Goal: Task Accomplishment & Management: Use online tool/utility

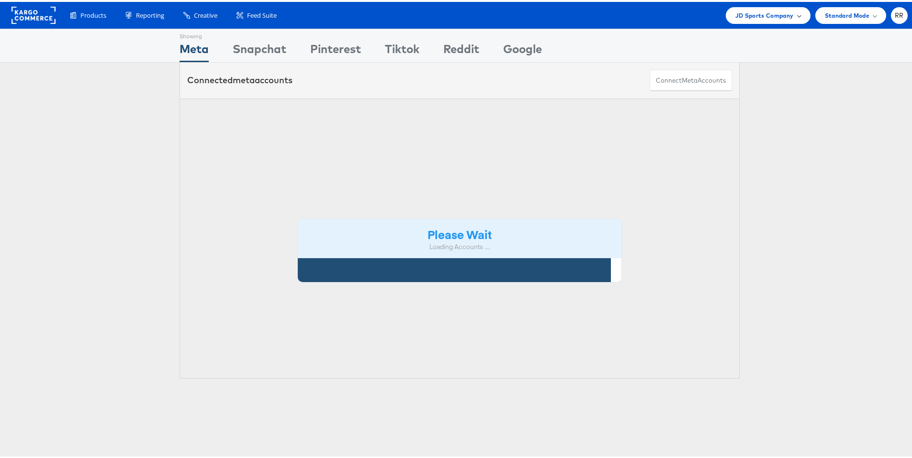
click at [765, 17] on span "JD Sports Company" at bounding box center [764, 14] width 58 height 10
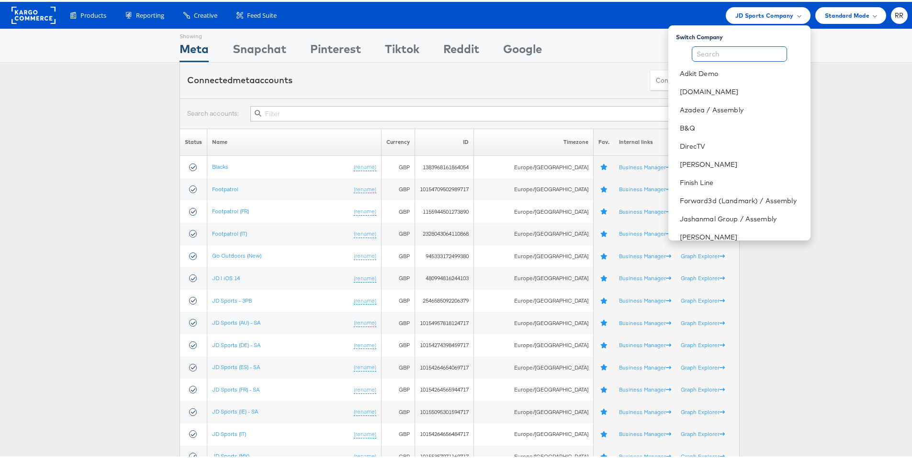
click at [715, 53] on input "text" at bounding box center [738, 52] width 95 height 15
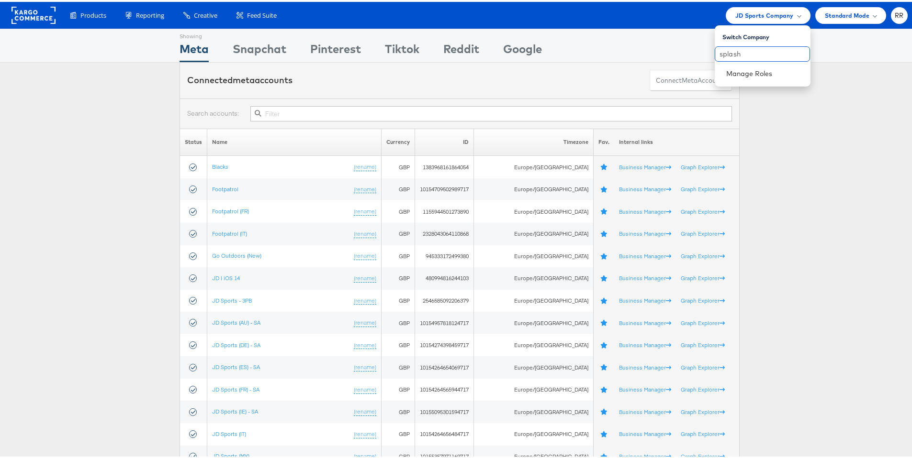
drag, startPoint x: 754, startPoint y: 50, endPoint x: 701, endPoint y: 51, distance: 52.2
click at [700, 51] on body "Products Product Catalogs Enhance Your Product Catalog, Map Them to Publishers,…" at bounding box center [459, 438] width 919 height 876
click at [746, 17] on span "JD Sports Company" at bounding box center [764, 14] width 58 height 10
click at [742, 51] on input "splash" at bounding box center [761, 52] width 95 height 15
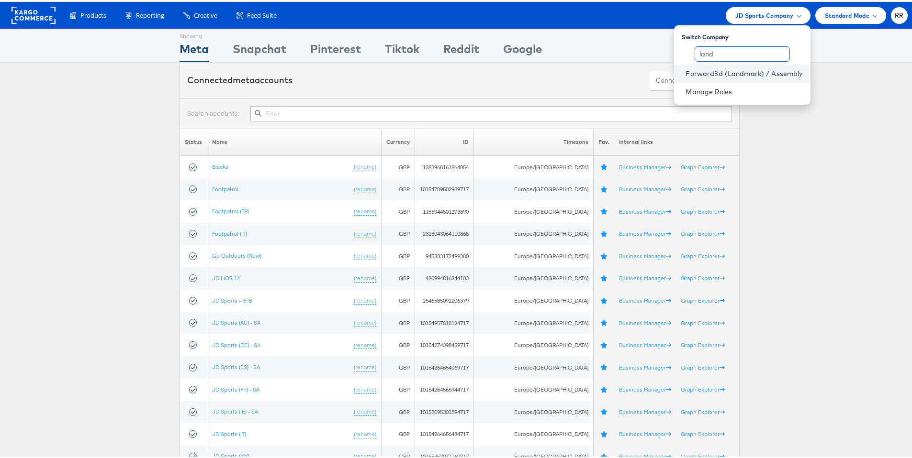
type input "land"
click at [741, 73] on link "Forward3d (Landmark) / Assembly" at bounding box center [743, 72] width 117 height 10
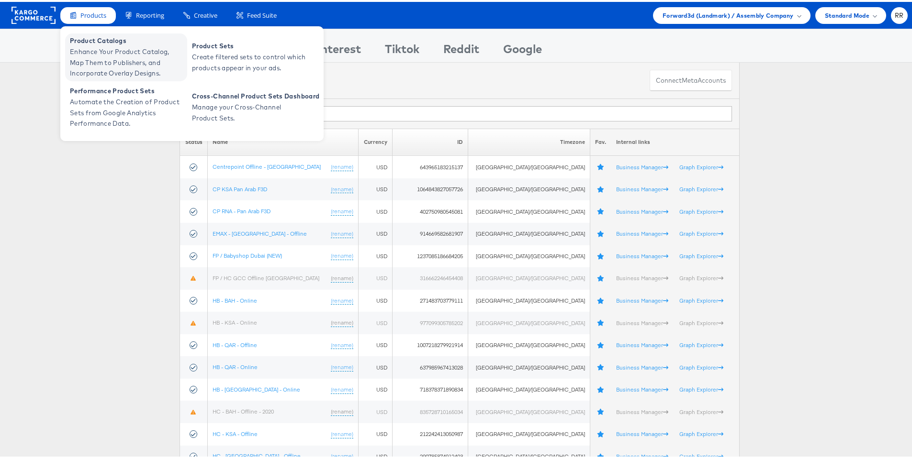
click at [102, 47] on span "Enhance Your Product Catalog, Map Them to Publishers, and Incorporate Overlay D…" at bounding box center [127, 61] width 115 height 33
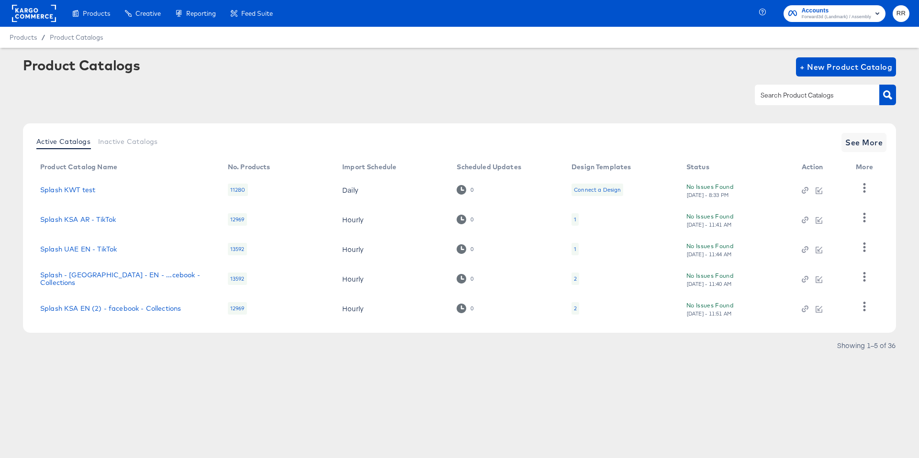
click at [820, 102] on div at bounding box center [817, 95] width 124 height 20
type input "splash"
click at [869, 143] on span "See More" at bounding box center [863, 142] width 37 height 13
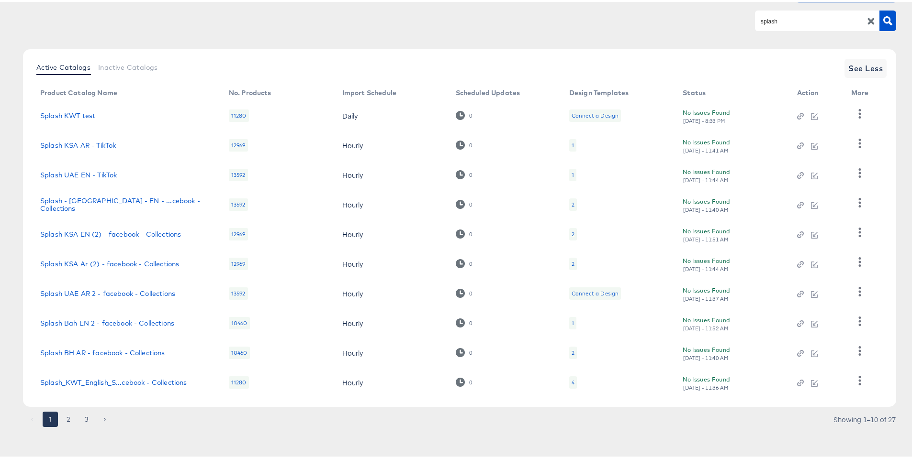
scroll to position [77, 0]
click at [85, 419] on button "3" at bounding box center [86, 417] width 15 height 15
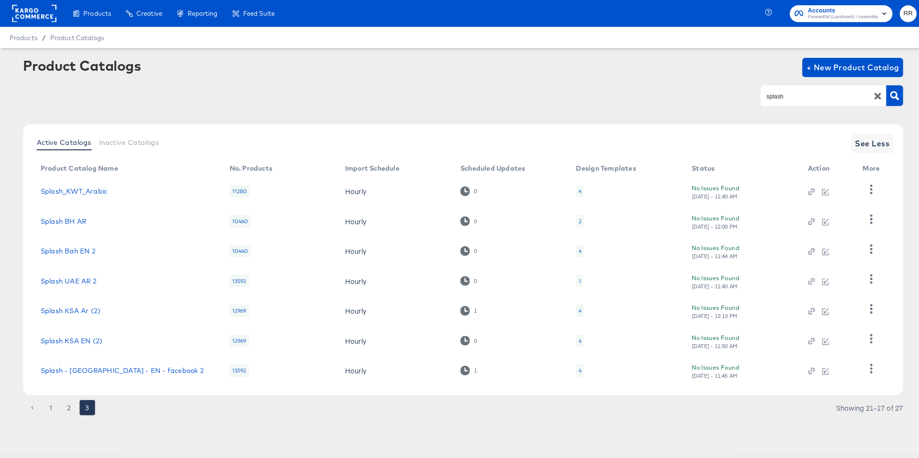
scroll to position [0, 0]
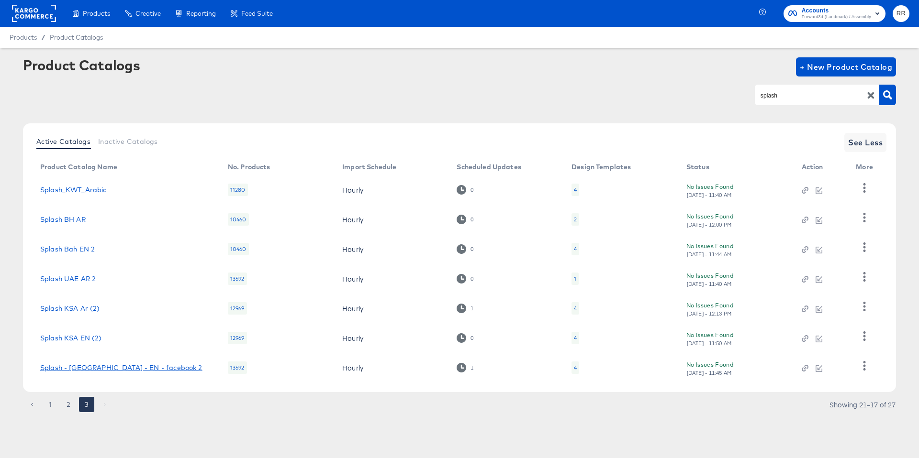
click at [104, 368] on link "Splash - UAE - EN - facebook 2" at bounding box center [121, 368] width 162 height 8
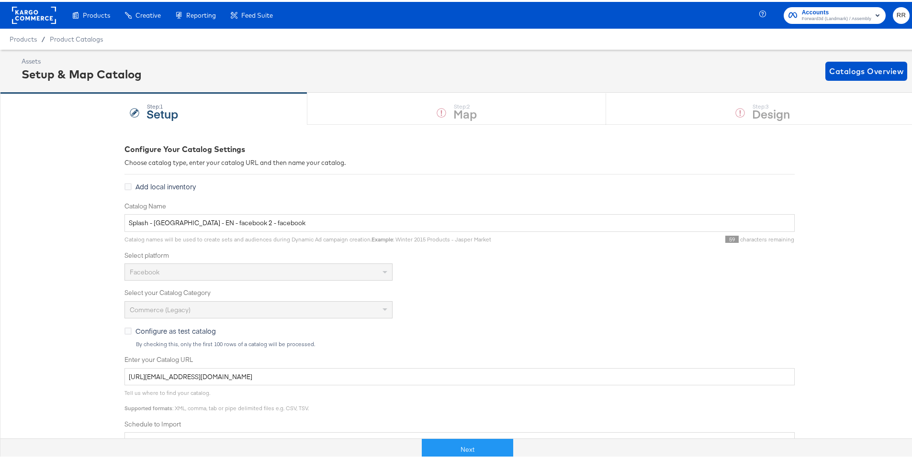
click at [476, 434] on div "Next" at bounding box center [467, 444] width 919 height 29
click at [474, 445] on button "Next" at bounding box center [467, 448] width 91 height 22
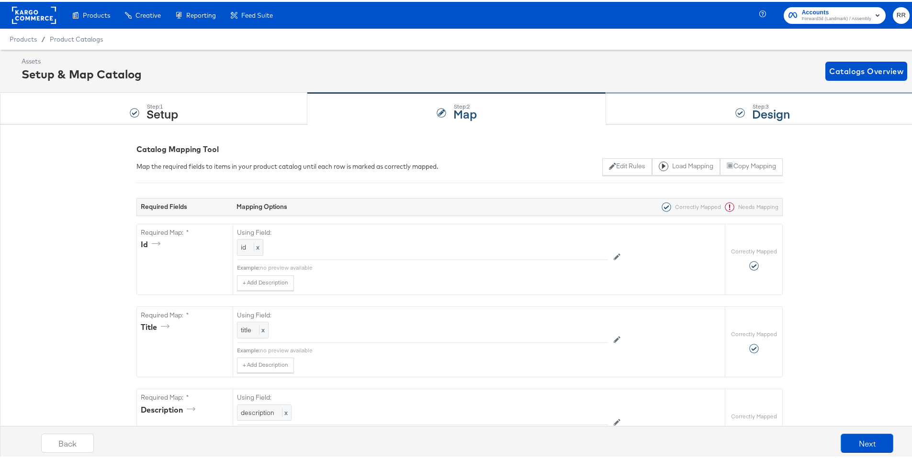
click at [755, 111] on strong "Design" at bounding box center [771, 112] width 38 height 16
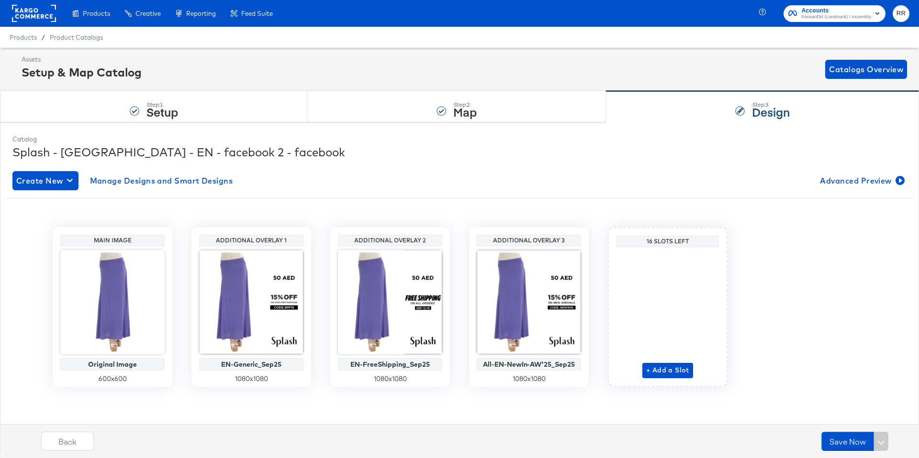
click at [41, 16] on rect at bounding box center [34, 13] width 44 height 17
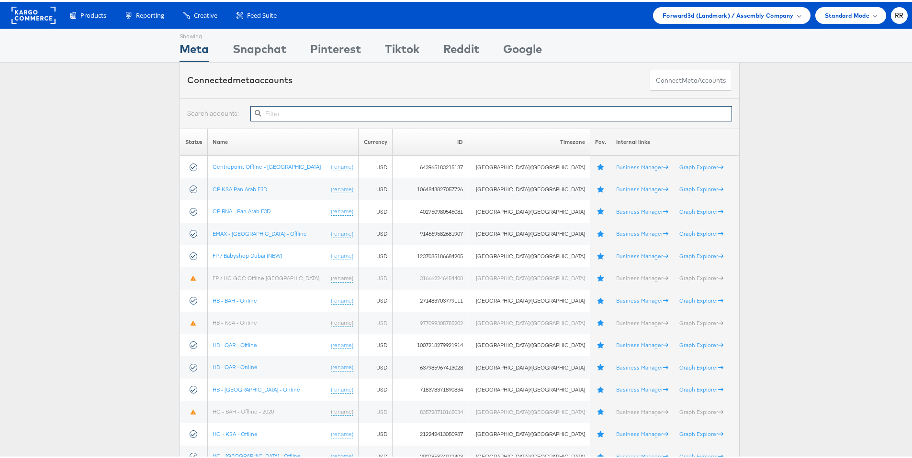
click at [315, 107] on input "text" at bounding box center [490, 111] width 481 height 15
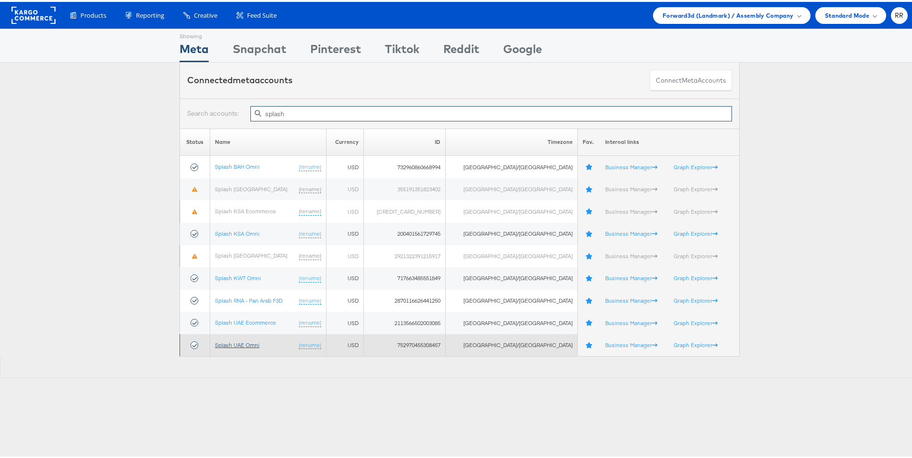
type input "splash"
click at [251, 342] on link "Splash UAE Omni" at bounding box center [237, 343] width 45 height 7
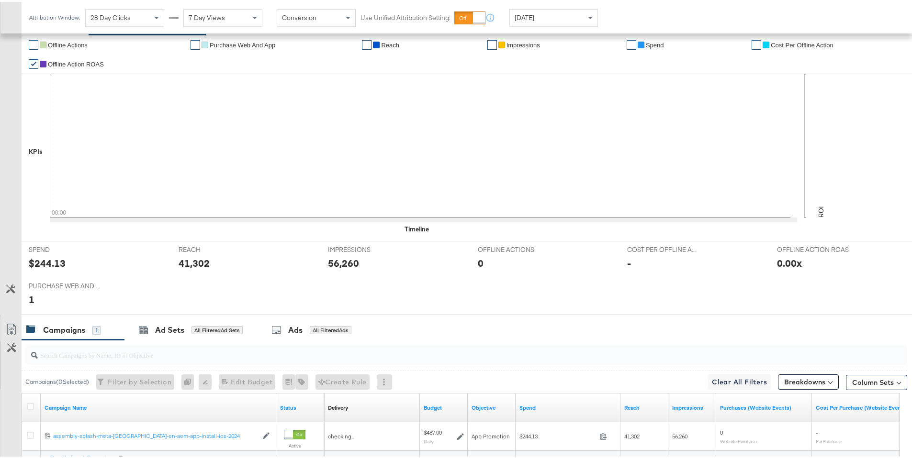
scroll to position [288, 0]
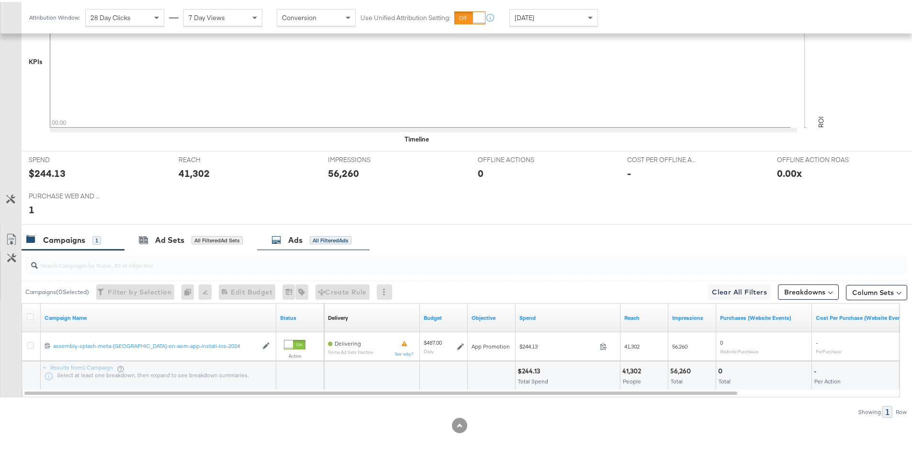
click at [300, 245] on div "Ads All Filtered Ads" at bounding box center [313, 238] width 112 height 21
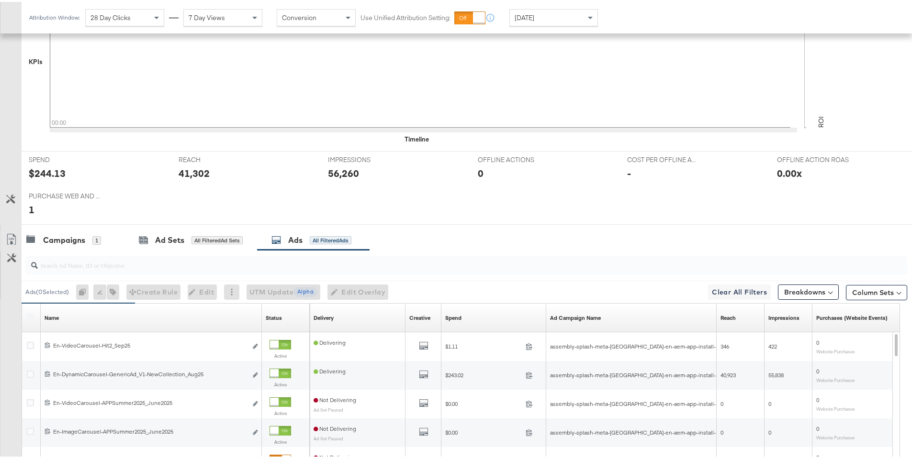
click at [130, 268] on input "search" at bounding box center [432, 259] width 788 height 19
paste input "120230858689160429"
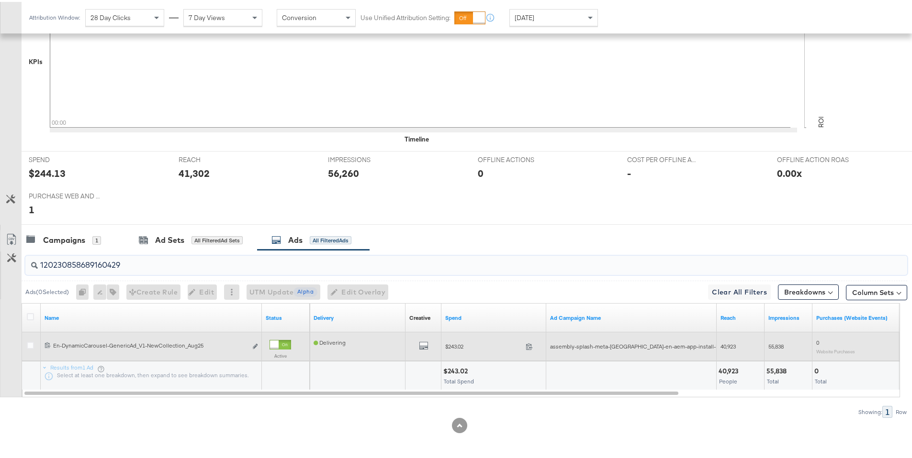
type input "120230858689160429"
click at [428, 345] on div "All Previews" at bounding box center [423, 345] width 28 height 12
click at [426, 345] on icon "default" at bounding box center [424, 344] width 10 height 10
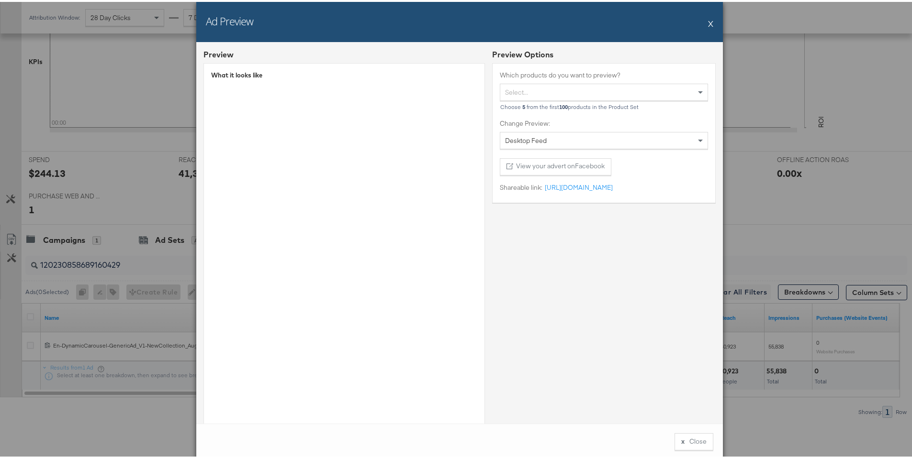
click at [708, 24] on button "X" at bounding box center [710, 21] width 5 height 19
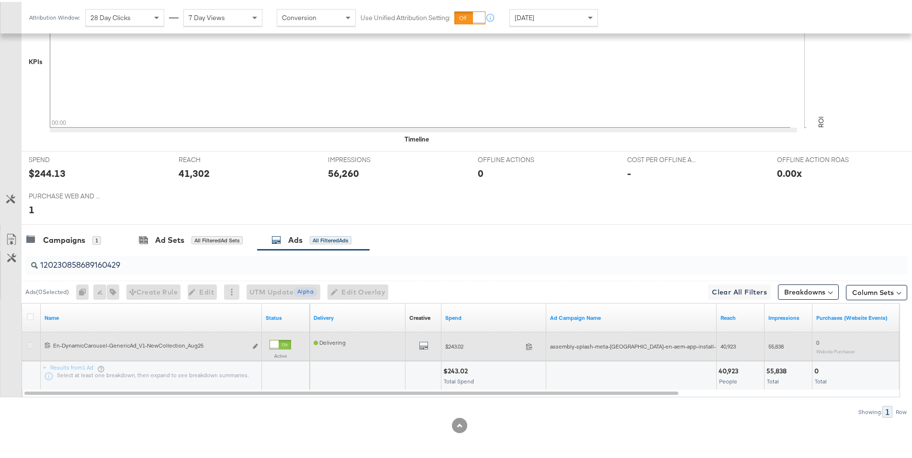
click at [32, 346] on icon at bounding box center [30, 343] width 7 height 7
click at [0, 0] on input "checkbox" at bounding box center [0, 0] width 0 height 0
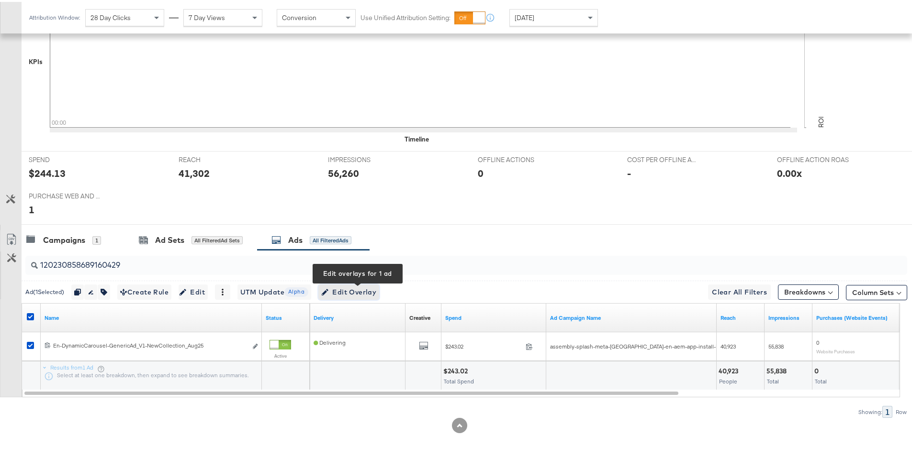
click at [369, 295] on span "Edit Overlay Edit overlays for 1 ad" at bounding box center [348, 291] width 55 height 12
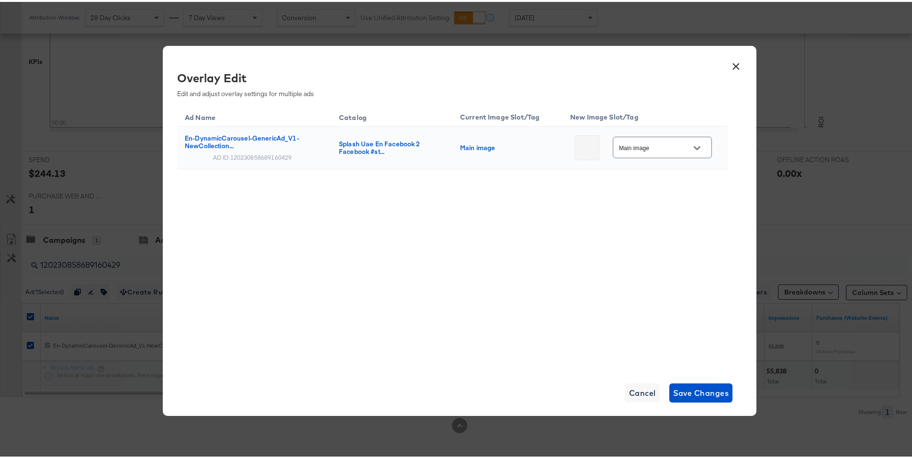
click at [734, 66] on button "×" at bounding box center [735, 62] width 17 height 17
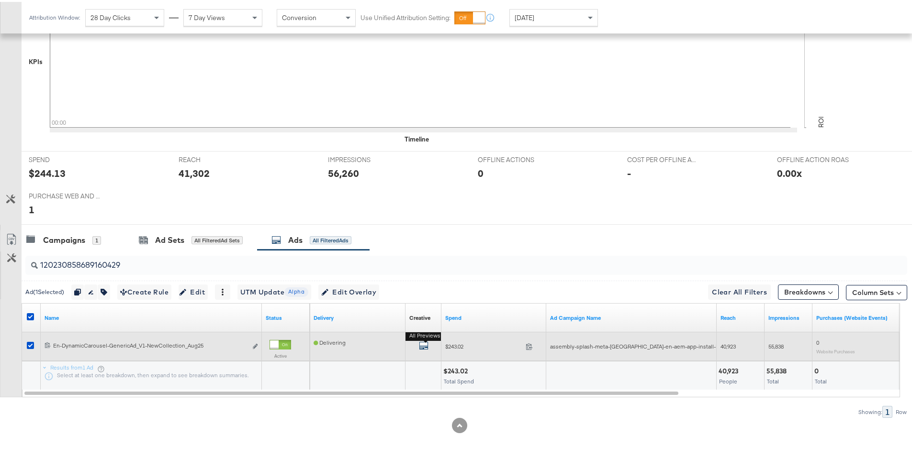
click at [420, 342] on icon "default" at bounding box center [424, 344] width 10 height 10
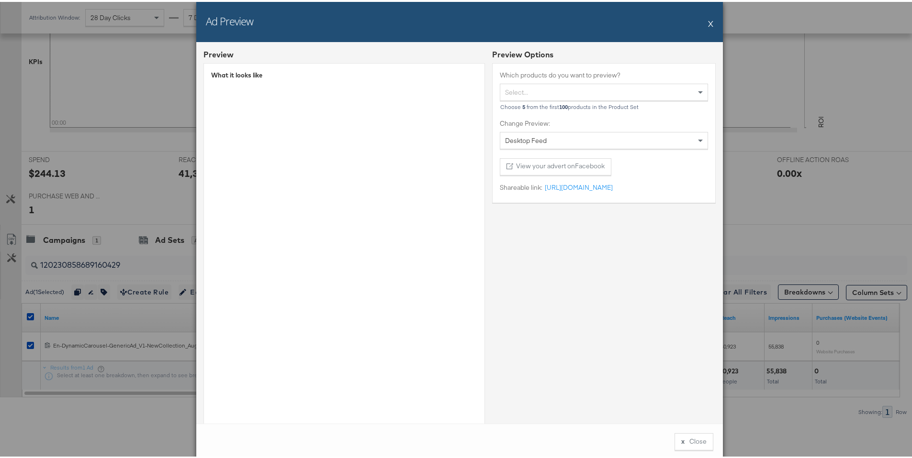
click at [708, 20] on button "X" at bounding box center [710, 21] width 5 height 19
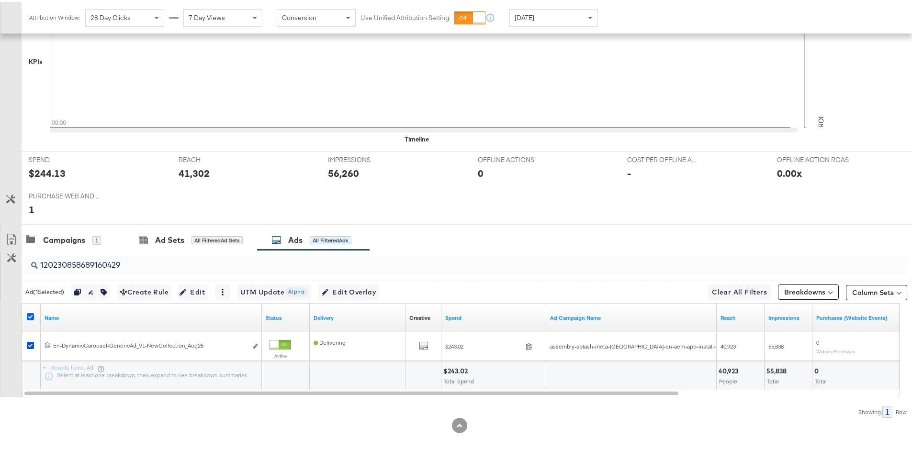
click at [31, 318] on icon at bounding box center [30, 315] width 7 height 7
click at [0, 0] on input "checkbox" at bounding box center [0, 0] width 0 height 0
click at [129, 267] on input "120230858689160429" at bounding box center [432, 259] width 788 height 19
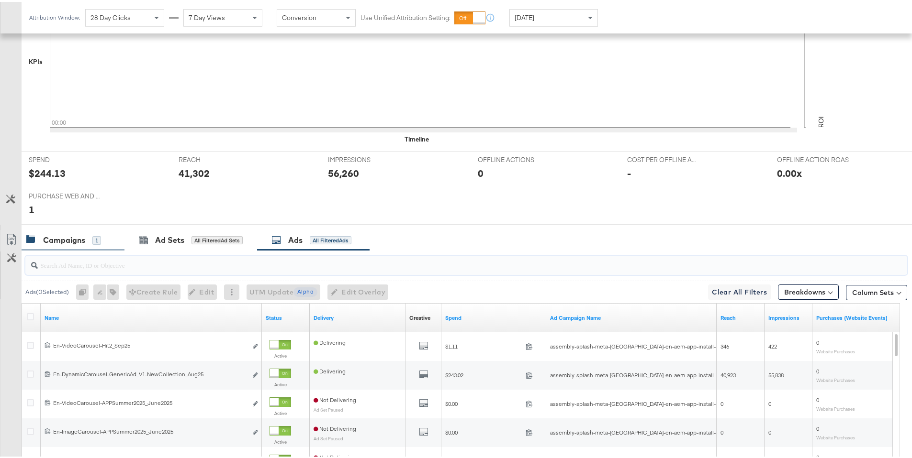
click at [86, 234] on div "Campaigns 1" at bounding box center [63, 238] width 75 height 11
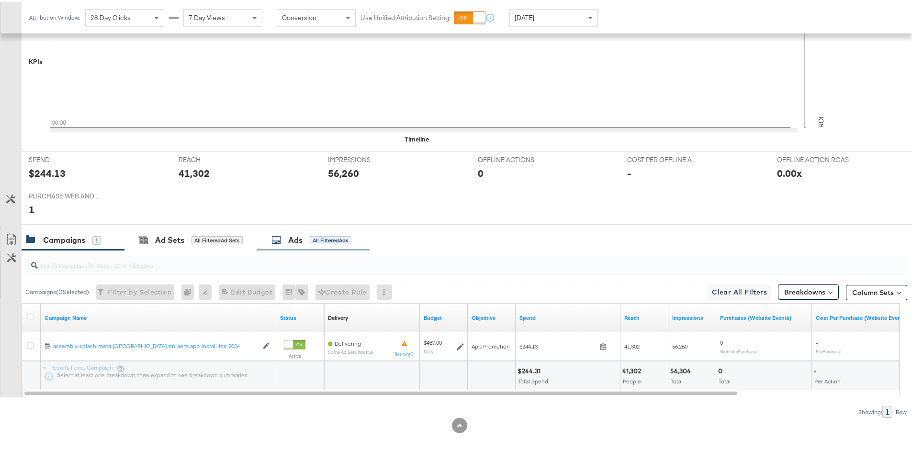
click at [312, 236] on div "All Filtered Ads" at bounding box center [331, 238] width 42 height 9
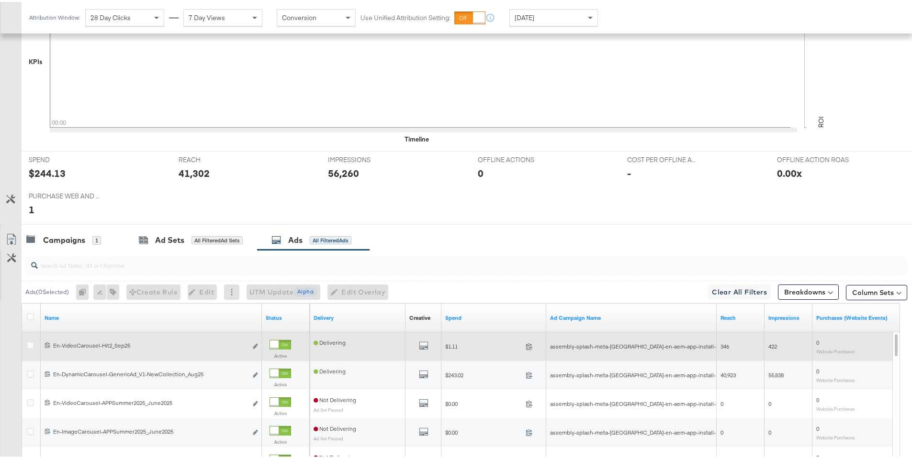
click at [250, 341] on div "Edit ad" at bounding box center [252, 345] width 11 height 10
click at [253, 344] on icon "link" at bounding box center [255, 344] width 5 height 5
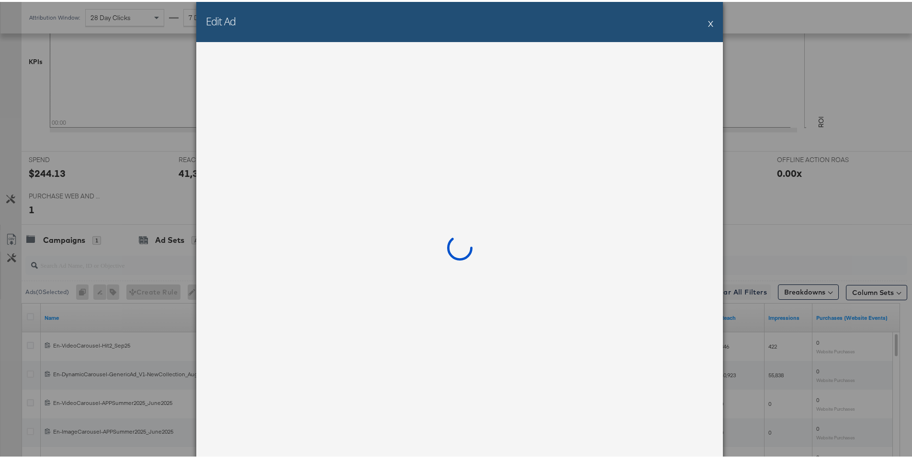
click at [708, 20] on button "X" at bounding box center [710, 21] width 5 height 19
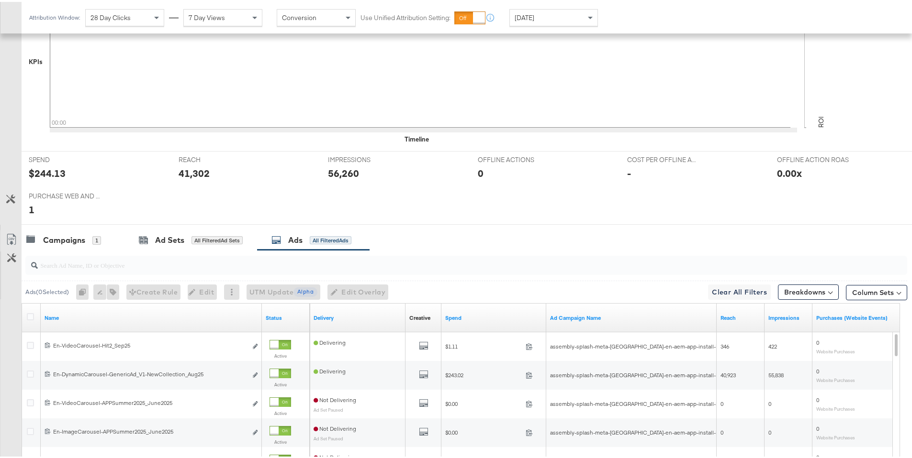
click at [184, 265] on input "search" at bounding box center [432, 259] width 788 height 19
type input "dynam"
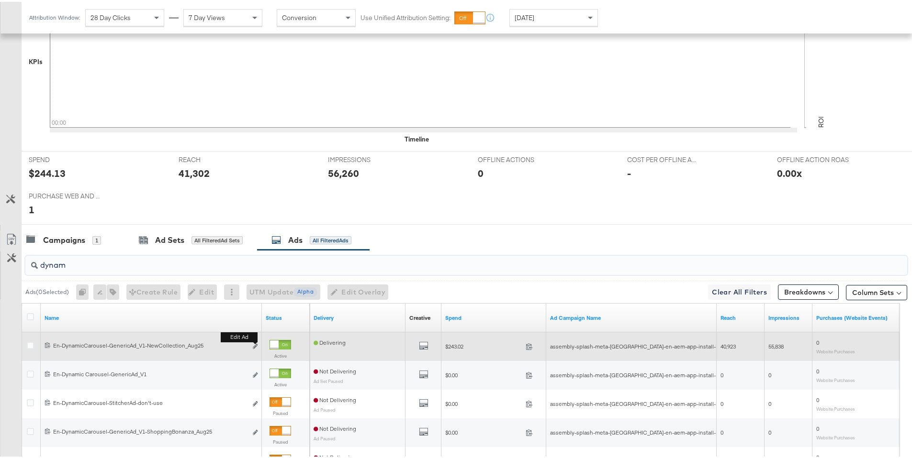
click at [255, 347] on button "Edit ad" at bounding box center [255, 345] width 6 height 10
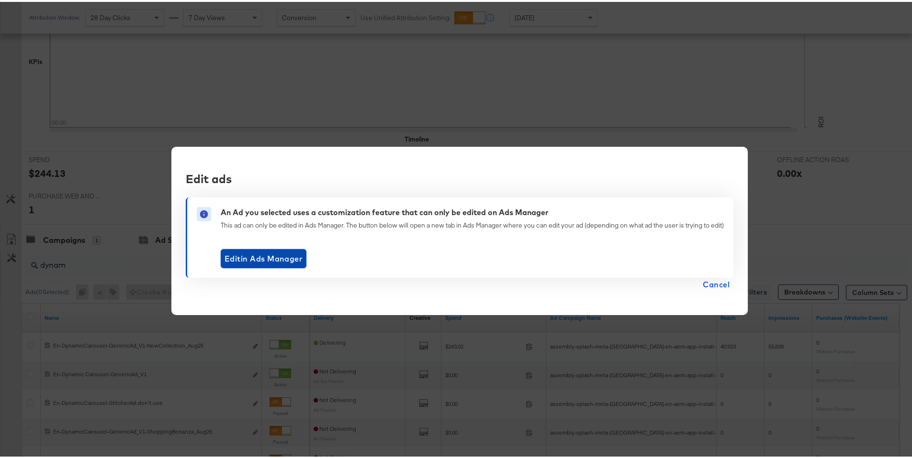
click at [267, 260] on span "Edit in Ads Manager" at bounding box center [263, 256] width 78 height 13
click at [714, 283] on span "Cancel" at bounding box center [715, 282] width 27 height 13
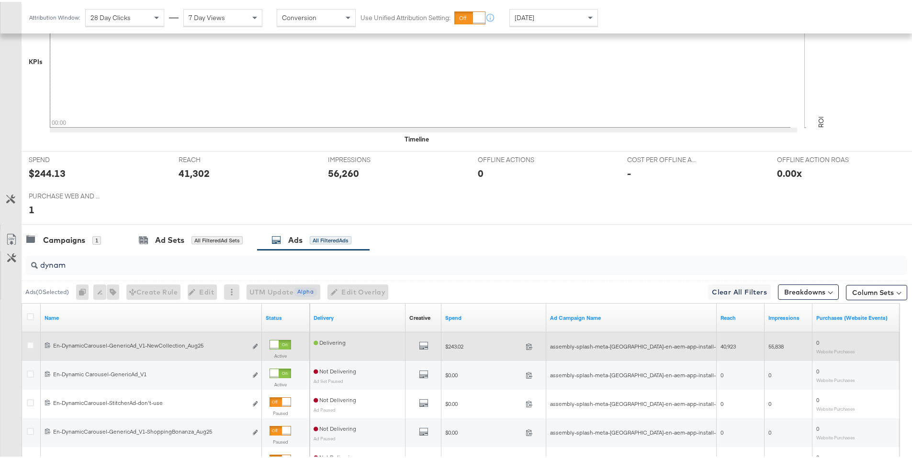
click at [617, 342] on span "assembly-splash-meta-[GEOGRAPHIC_DATA]-en-aem-app-install-ios-2024" at bounding box center [643, 344] width 187 height 7
copy span "assembly-splash-meta-[GEOGRAPHIC_DATA]-en-aem-app-install-ios-2024"
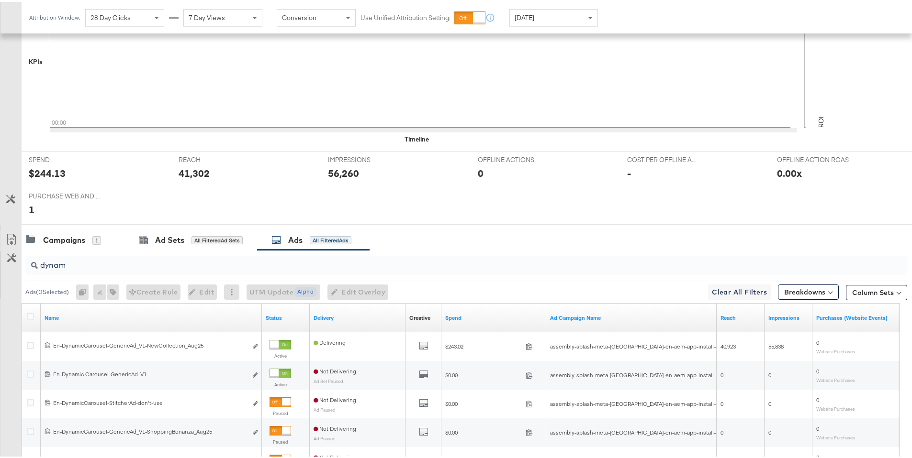
click at [76, 263] on input "dynam" at bounding box center [432, 259] width 788 height 19
click at [55, 235] on div "Campaigns" at bounding box center [64, 238] width 42 height 11
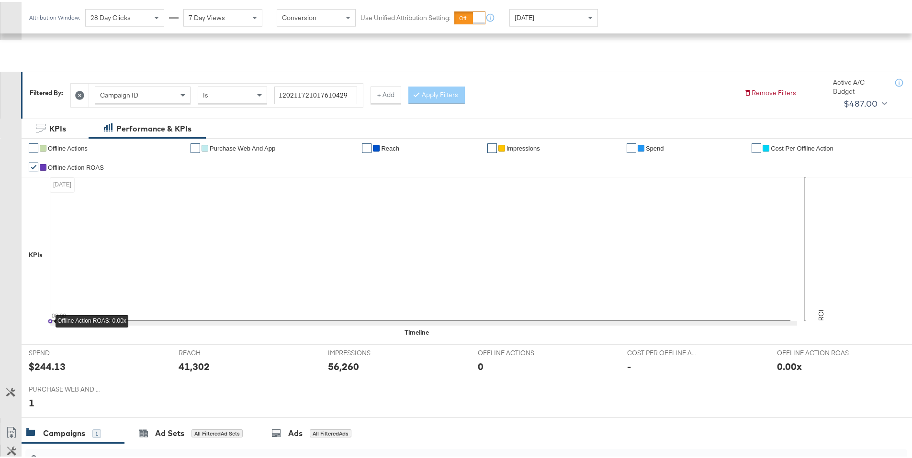
scroll to position [89, 0]
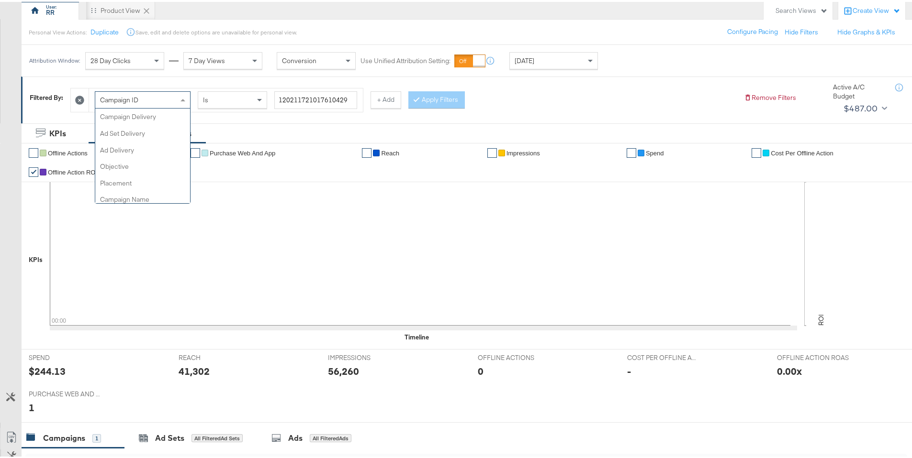
click at [146, 100] on div "Campaign ID" at bounding box center [142, 98] width 95 height 16
type input "name"
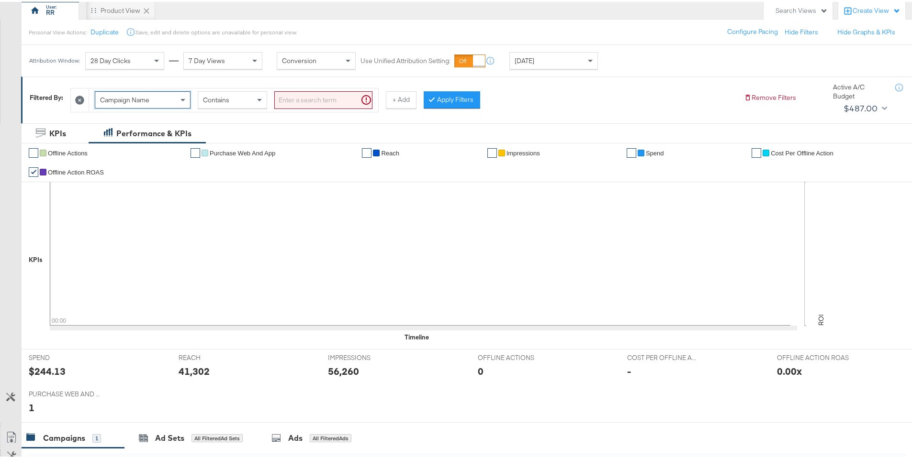
click at [298, 99] on input "search" at bounding box center [323, 98] width 98 height 18
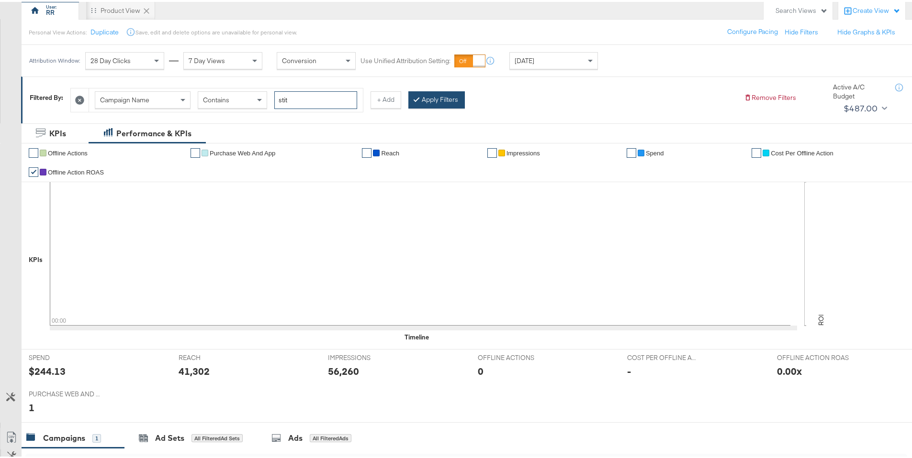
type input "stit"
click at [415, 98] on icon at bounding box center [416, 97] width 3 height 6
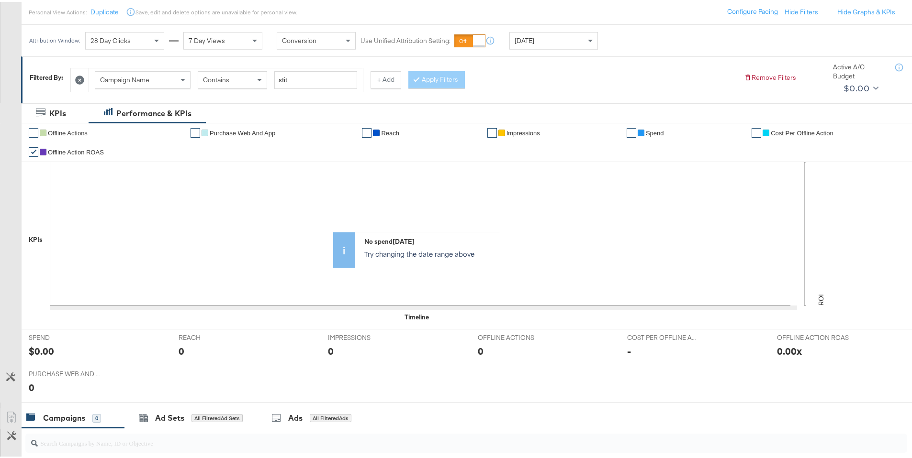
scroll to position [109, 0]
click at [301, 81] on input "stit" at bounding box center [315, 79] width 83 height 18
click at [84, 77] on icon at bounding box center [79, 78] width 9 height 9
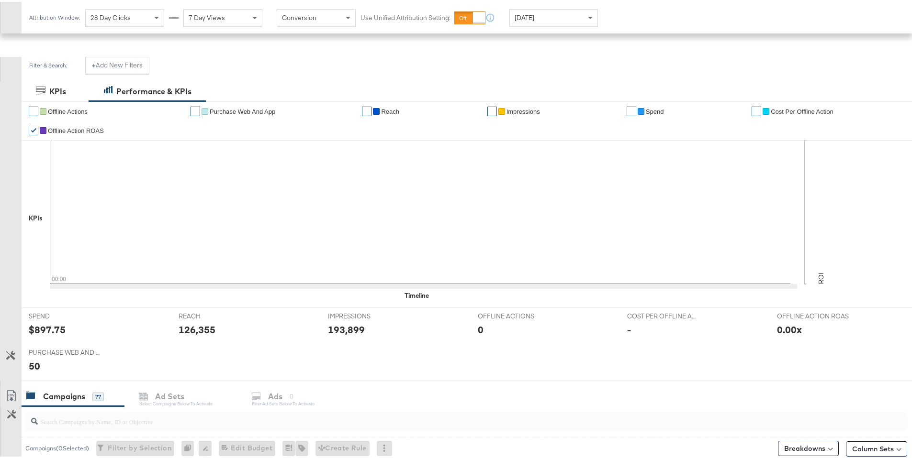
scroll to position [287, 0]
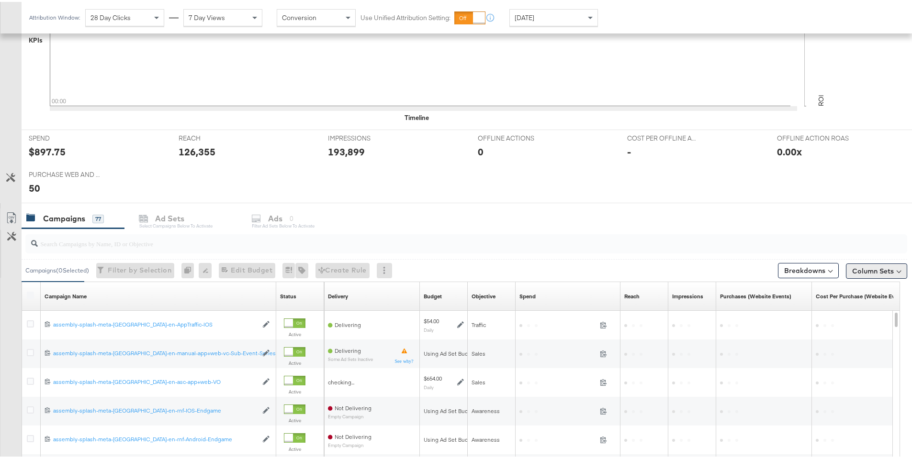
click at [860, 262] on div "Column Sets" at bounding box center [876, 269] width 61 height 15
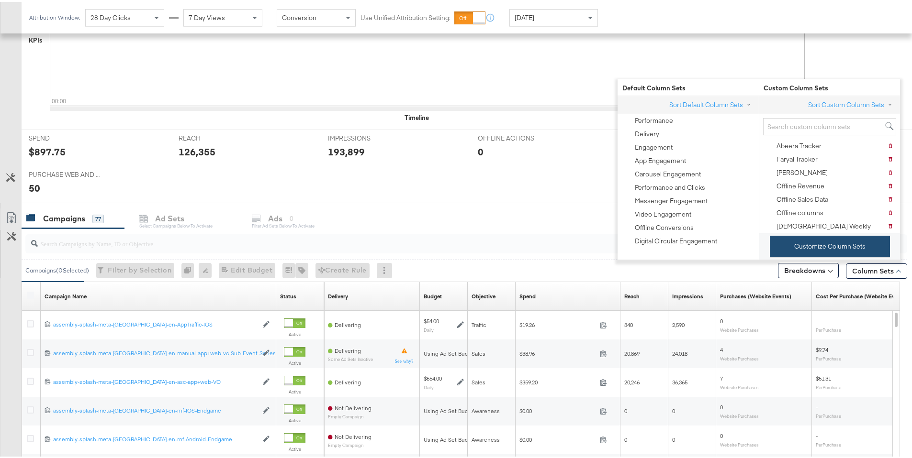
click at [836, 253] on button "Customize Column Sets" at bounding box center [829, 245] width 120 height 22
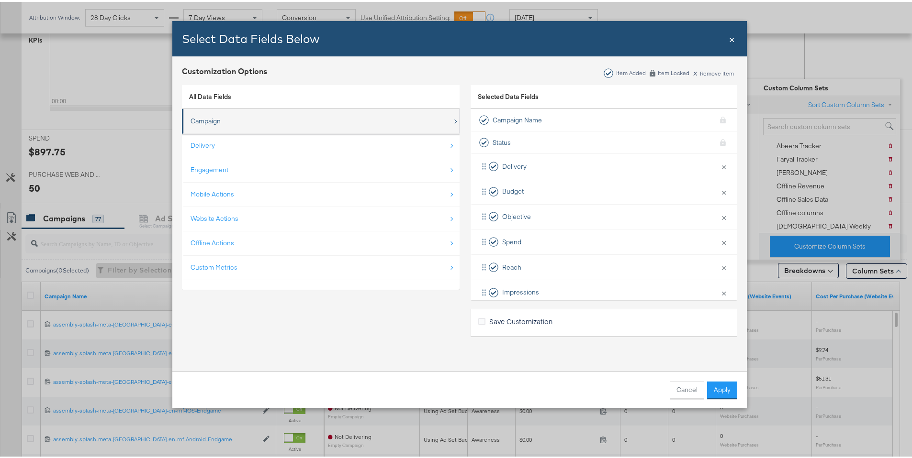
click at [284, 127] on div "Campaign" at bounding box center [321, 120] width 262 height 20
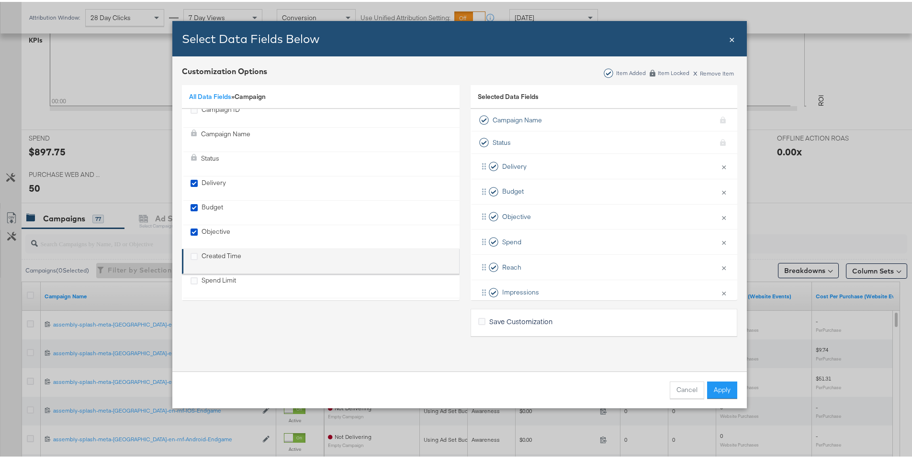
scroll to position [13, 0]
click at [253, 249] on div "Created Time" at bounding box center [321, 253] width 262 height 20
click at [186, 246] on li "Created Time" at bounding box center [321, 253] width 278 height 25
click at [190, 250] on icon "Created Time" at bounding box center [193, 248] width 7 height 7
click at [0, 0] on input "Created Time" at bounding box center [0, 0] width 0 height 0
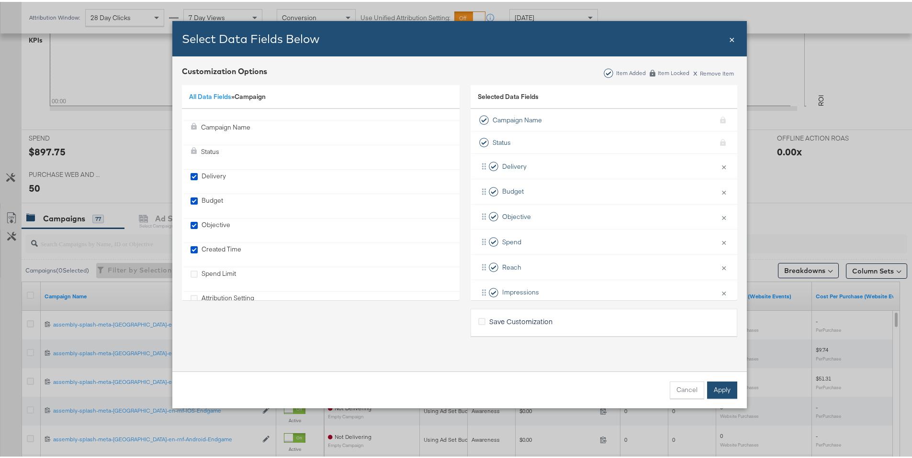
click at [716, 394] on button "Apply" at bounding box center [722, 388] width 30 height 17
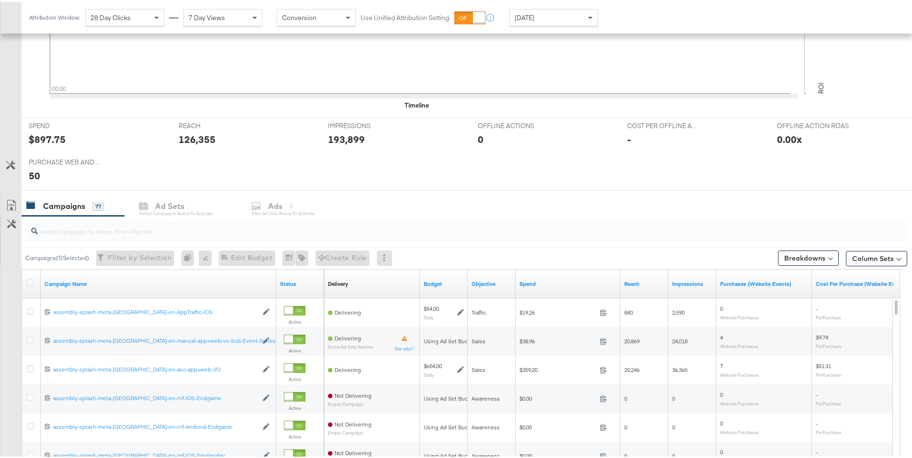
scroll to position [307, 0]
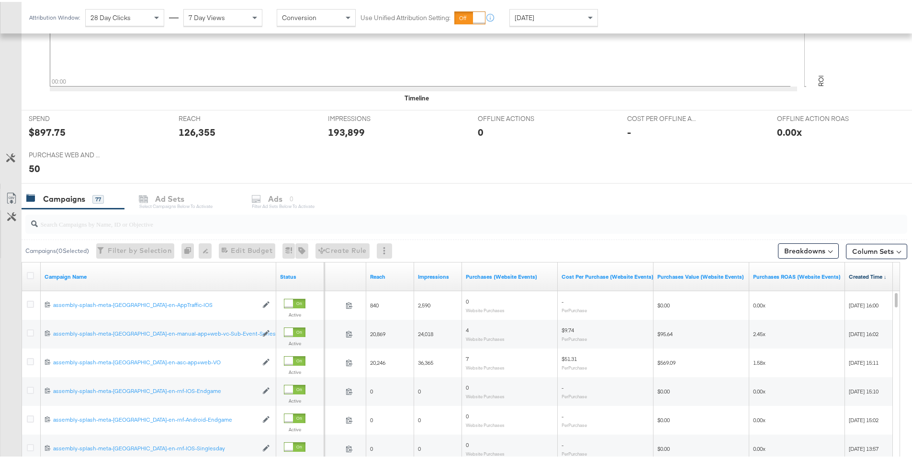
click at [874, 275] on link "Created Time ↓" at bounding box center [868, 275] width 40 height 8
click at [874, 275] on link "Created Time ↑" at bounding box center [868, 275] width 40 height 8
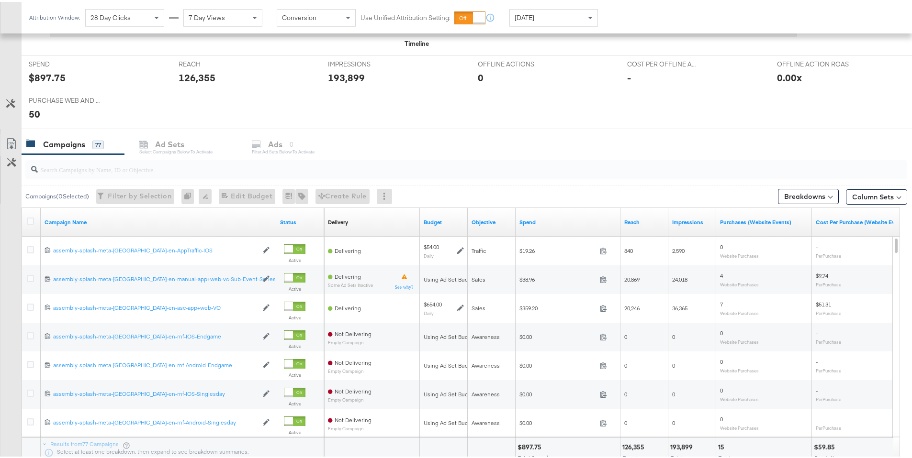
scroll to position [438, 0]
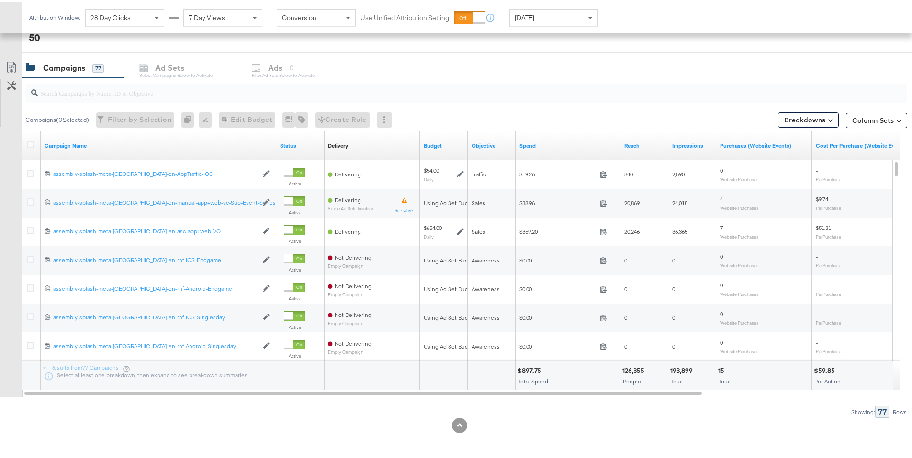
click at [105, 94] on input "search" at bounding box center [432, 87] width 788 height 19
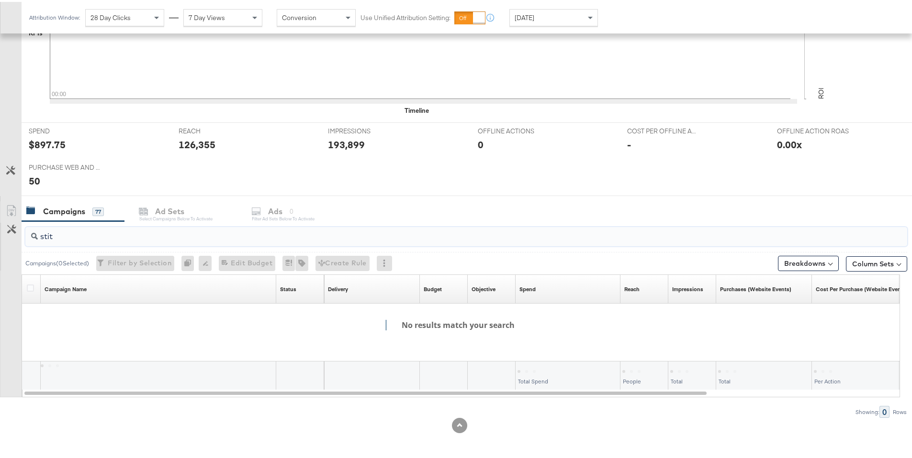
scroll to position [294, 0]
type input "stit"
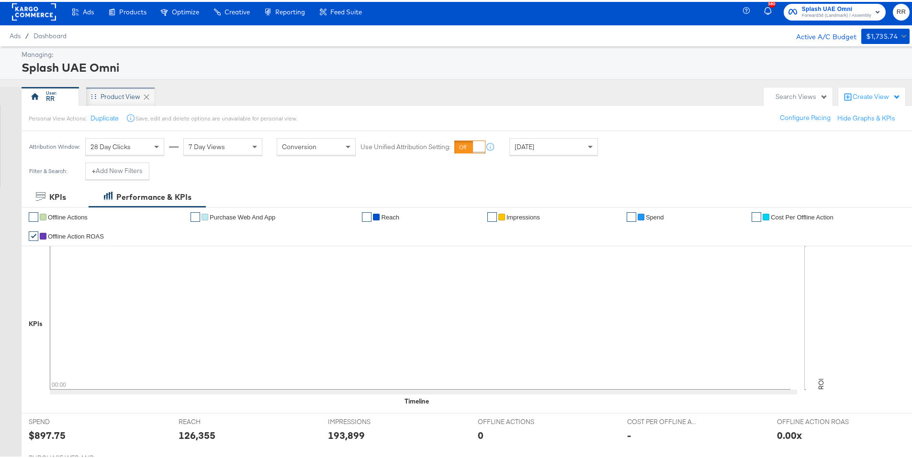
scroll to position [0, 0]
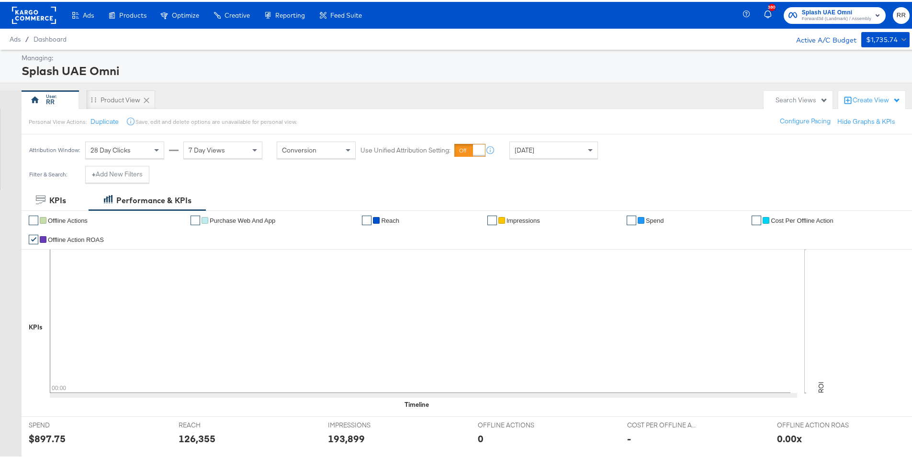
click at [56, 103] on div "RR" at bounding box center [50, 98] width 57 height 19
click at [534, 144] on div "[DATE]" at bounding box center [554, 148] width 88 height 16
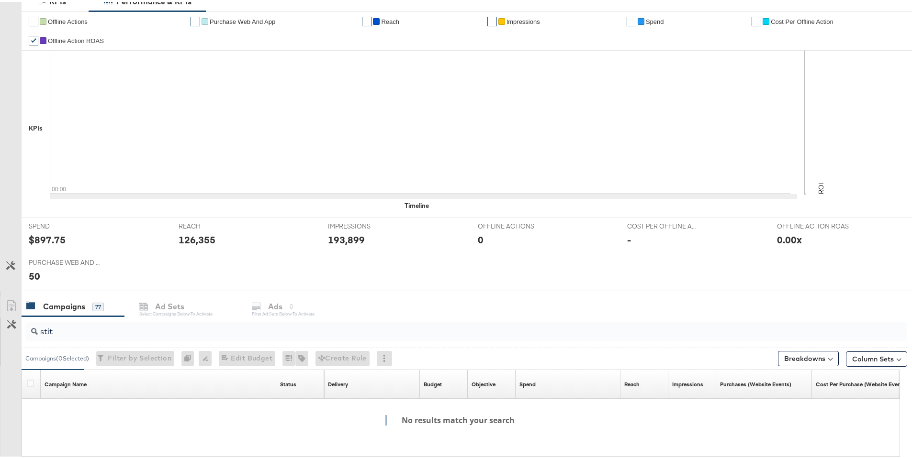
scroll to position [294, 0]
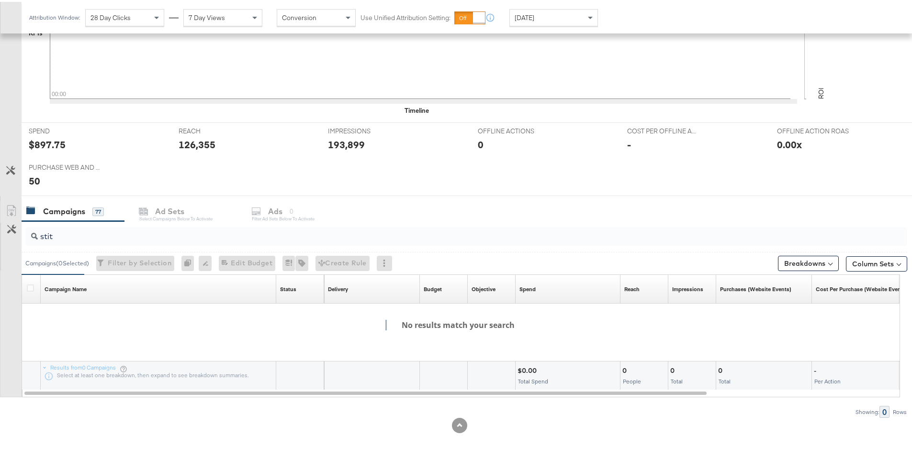
click at [81, 240] on div "stit" at bounding box center [465, 234] width 881 height 19
click at [82, 238] on input "stit" at bounding box center [432, 231] width 788 height 19
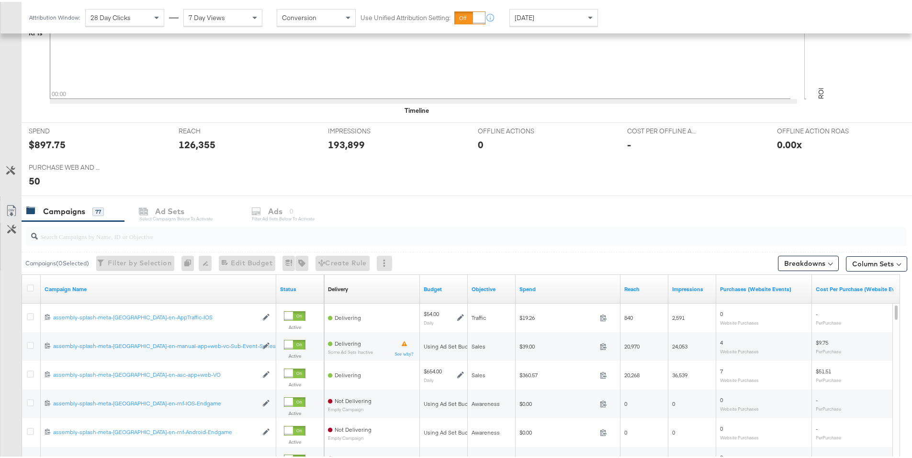
click at [284, 215] on div "Campaigns 77 Ad Sets Select Campaigns below to activate Ads 0 Filter Ad Sets be…" at bounding box center [470, 210] width 897 height 21
click at [111, 239] on input "search" at bounding box center [432, 231] width 788 height 19
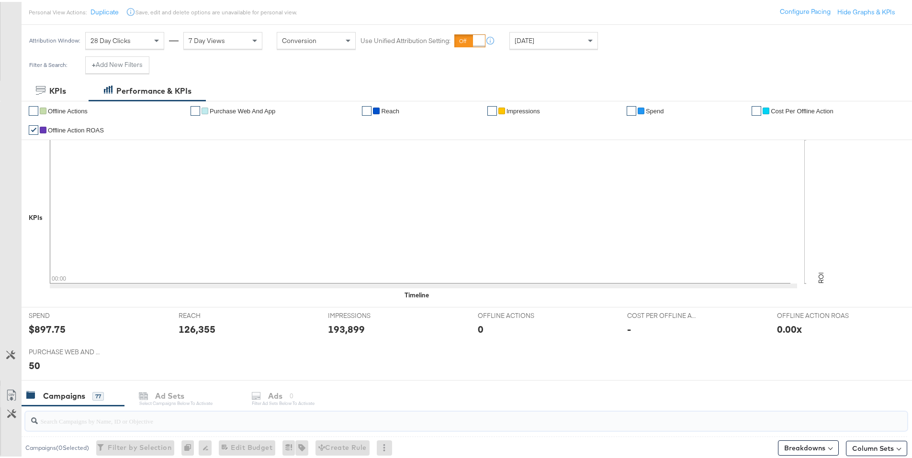
scroll to position [0, 0]
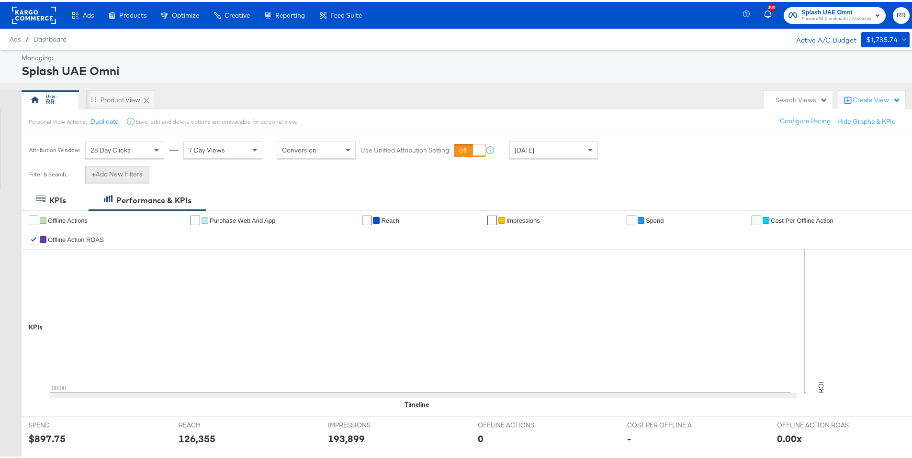
click at [132, 175] on button "+ Add New Filters" at bounding box center [117, 172] width 64 height 17
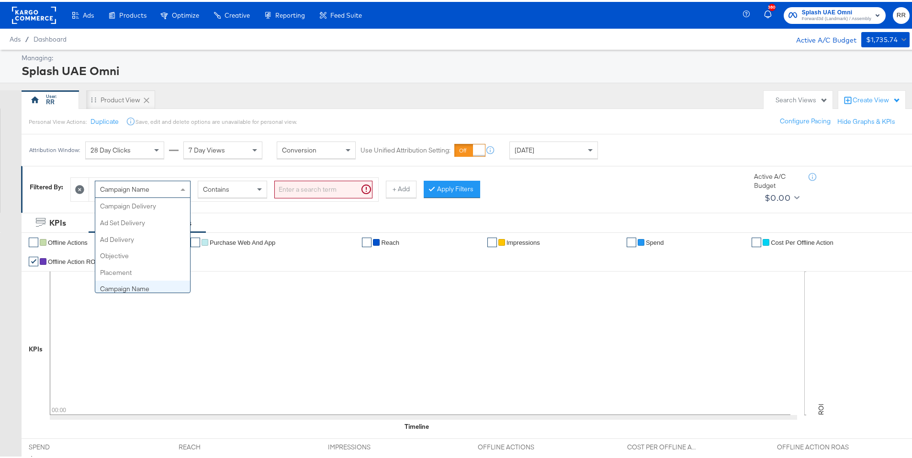
click at [134, 183] on span "Campaign Name" at bounding box center [124, 187] width 49 height 9
type input "ad n"
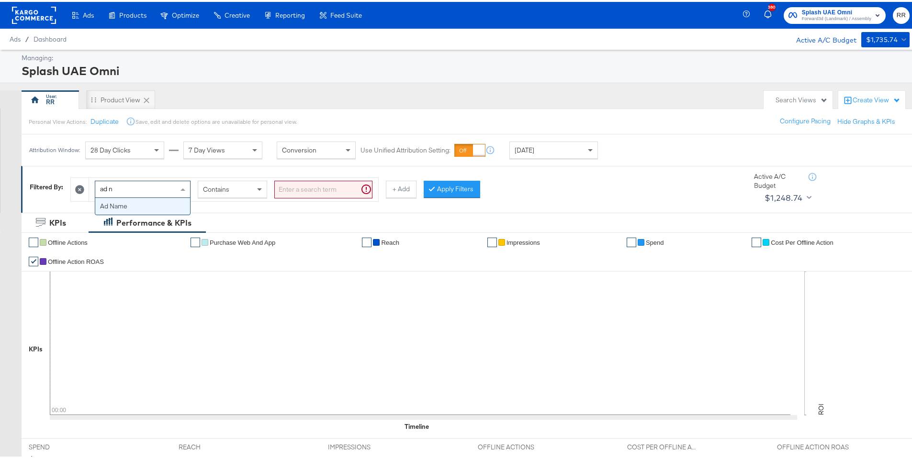
scroll to position [0, 0]
click at [331, 191] on input "search" at bounding box center [323, 188] width 98 height 18
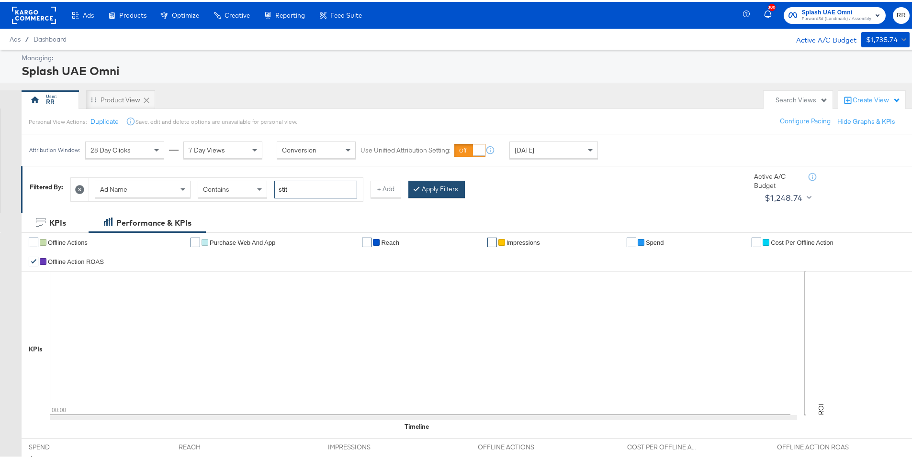
type input "stit"
click at [446, 191] on button "Apply Filters" at bounding box center [436, 187] width 56 height 17
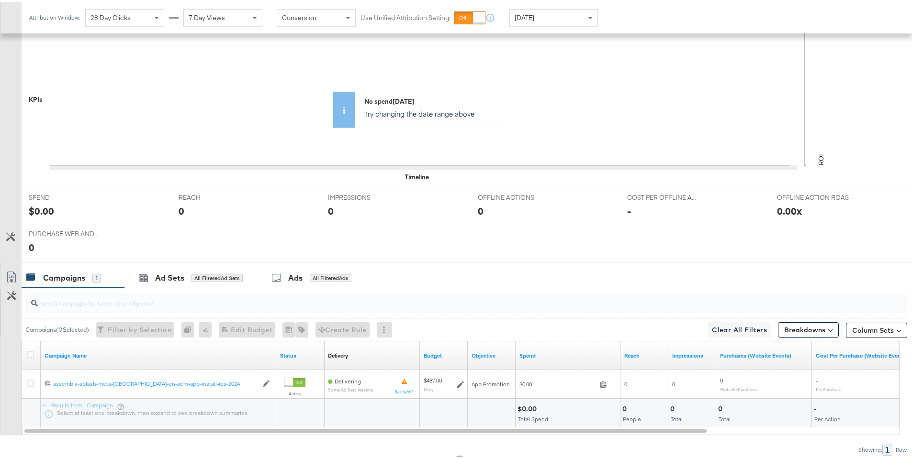
scroll to position [288, 0]
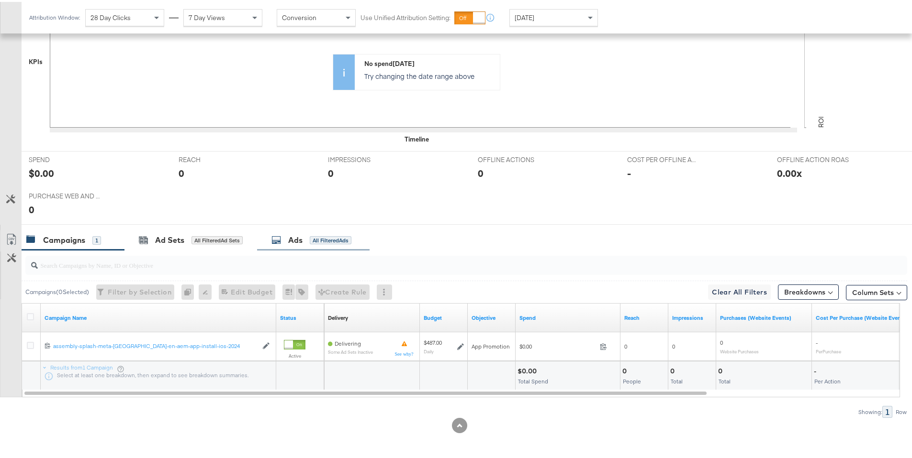
click at [289, 234] on div "Ads" at bounding box center [295, 238] width 14 height 11
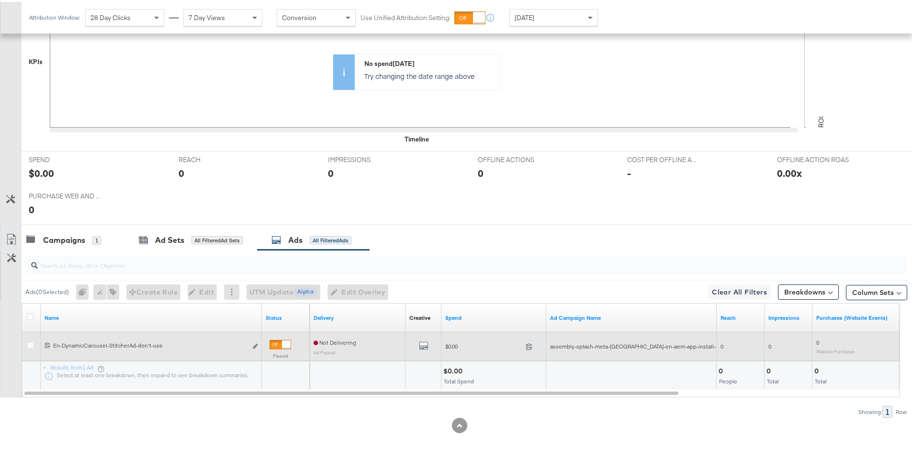
click at [571, 347] on span "assembly-splash-meta-[GEOGRAPHIC_DATA]-en-aem-app-install-ios-2024" at bounding box center [643, 344] width 187 height 7
copy span "assembly-splash-meta-[GEOGRAPHIC_DATA]-en-aem-app-install-ios-2024"
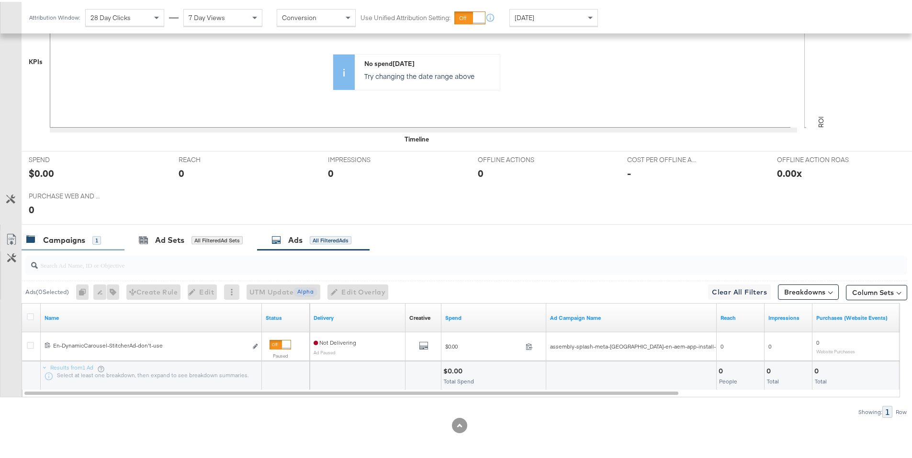
click at [84, 238] on div "Campaigns" at bounding box center [64, 238] width 42 height 11
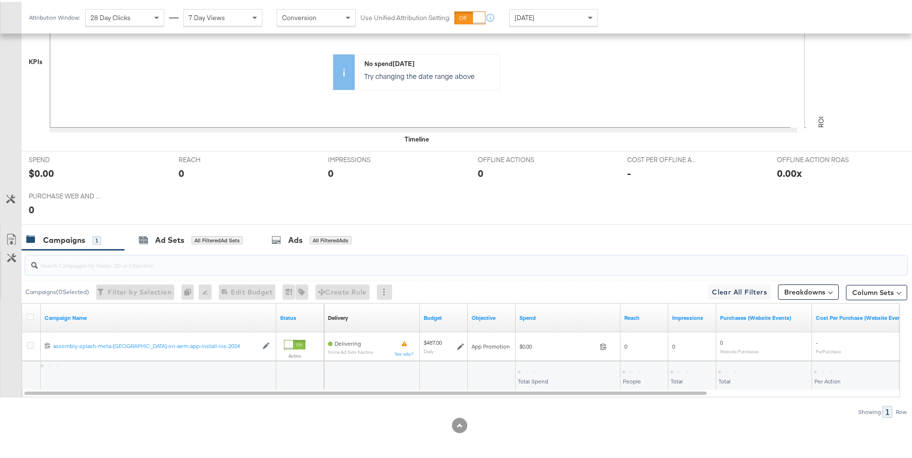
click at [86, 266] on input "search" at bounding box center [432, 259] width 788 height 19
paste input "assembly-splash-meta-[GEOGRAPHIC_DATA]-en-aem-app-install-ios-2024"
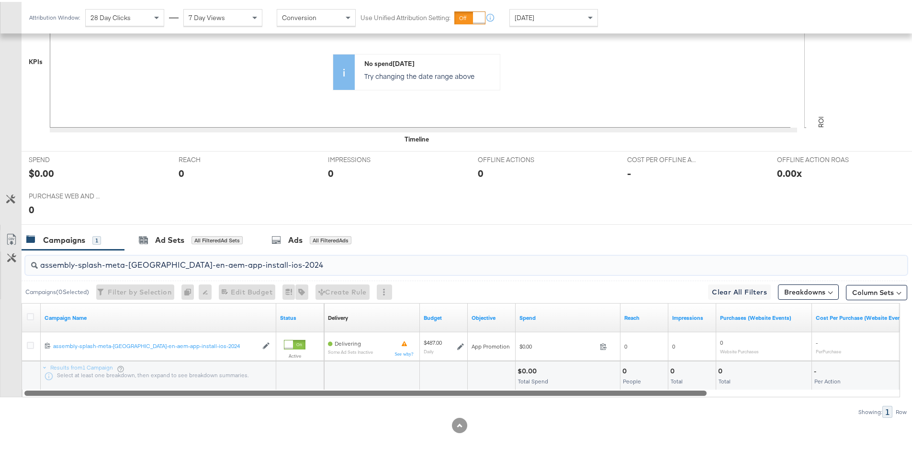
click at [145, 390] on div at bounding box center [365, 391] width 682 height 8
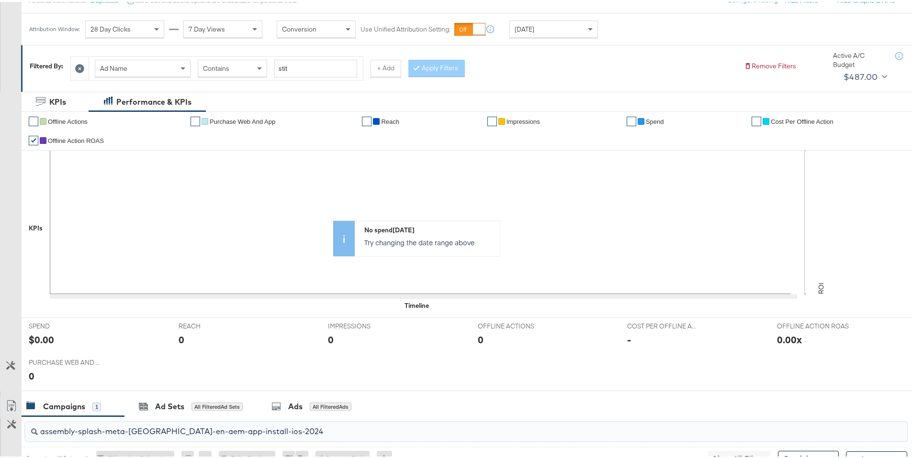
scroll to position [119, 0]
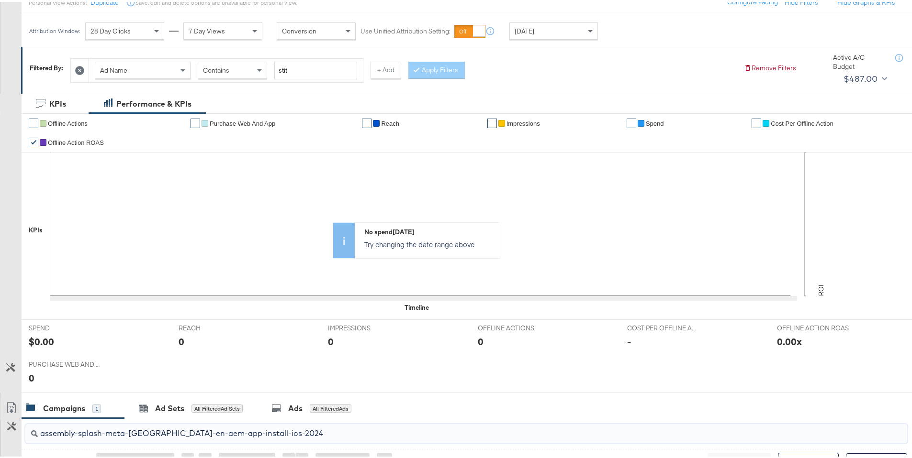
type input "assembly-splash-meta-[GEOGRAPHIC_DATA]-en-aem-app-install-ios-2024"
click at [84, 70] on icon at bounding box center [79, 68] width 9 height 9
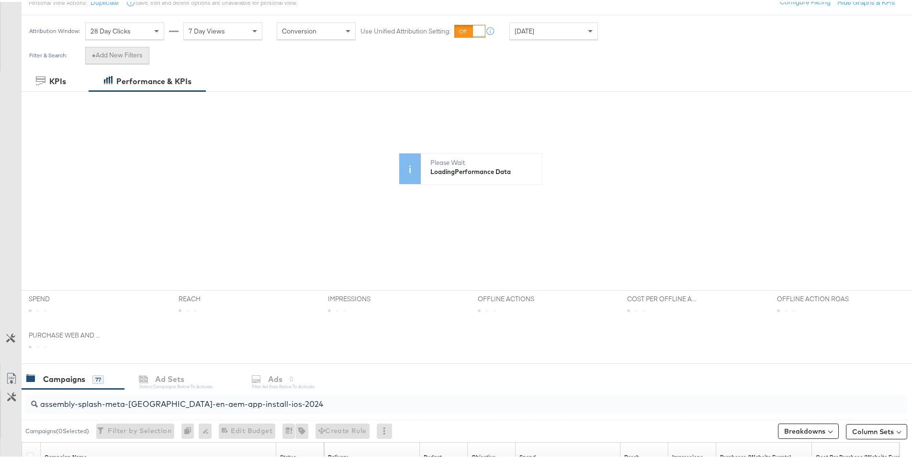
click at [127, 60] on button "+ Add New Filters" at bounding box center [117, 53] width 64 height 17
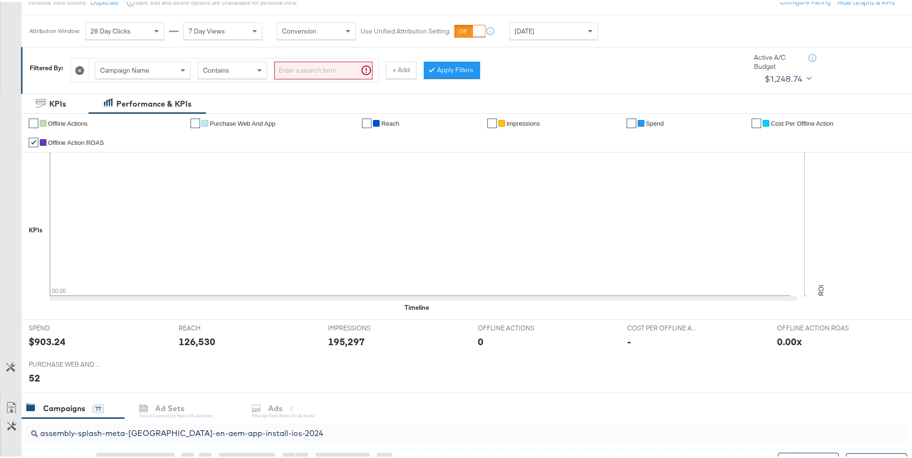
click at [290, 67] on input "search" at bounding box center [323, 69] width 98 height 18
paste input "assembly-splash-meta-[GEOGRAPHIC_DATA]-en-aem-app-install-ios-2024"
type input "assembly-splash-meta-[GEOGRAPHIC_DATA]-en-aem-app-install-ios-2024"
click at [459, 72] on button "Apply Filters" at bounding box center [436, 68] width 56 height 17
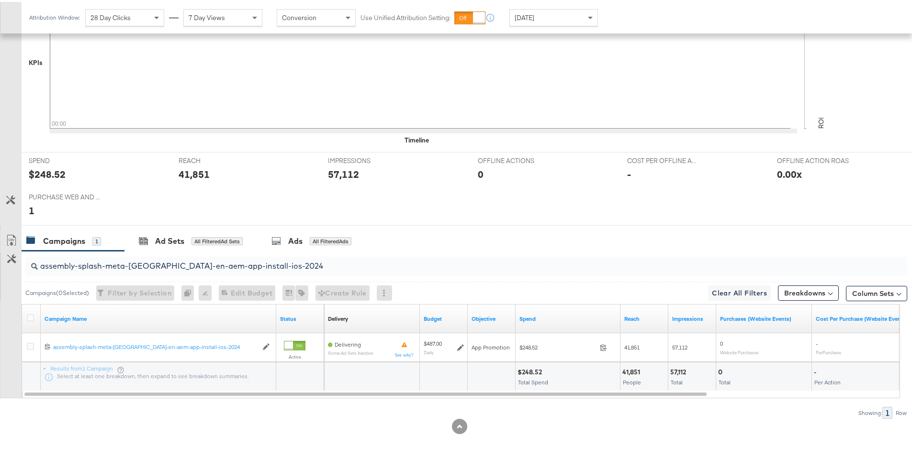
scroll to position [288, 0]
click at [166, 243] on div "Ad Sets" at bounding box center [169, 238] width 29 height 11
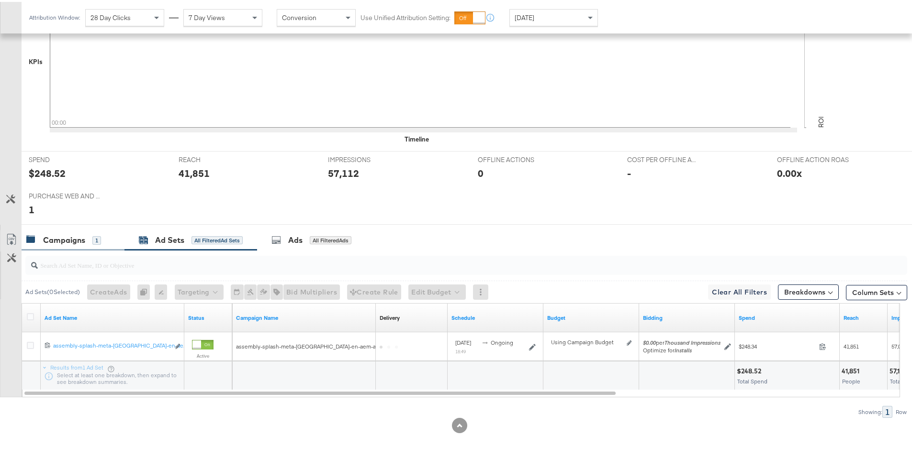
click at [76, 239] on div "Campaigns" at bounding box center [64, 238] width 42 height 11
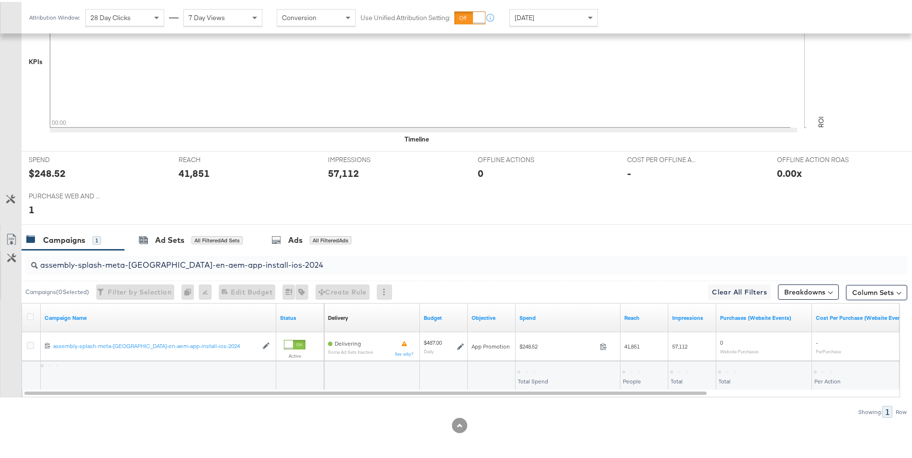
click at [78, 265] on input "assembly-splash-meta-[GEOGRAPHIC_DATA]-en-aem-app-install-ios-2024" at bounding box center [432, 259] width 788 height 19
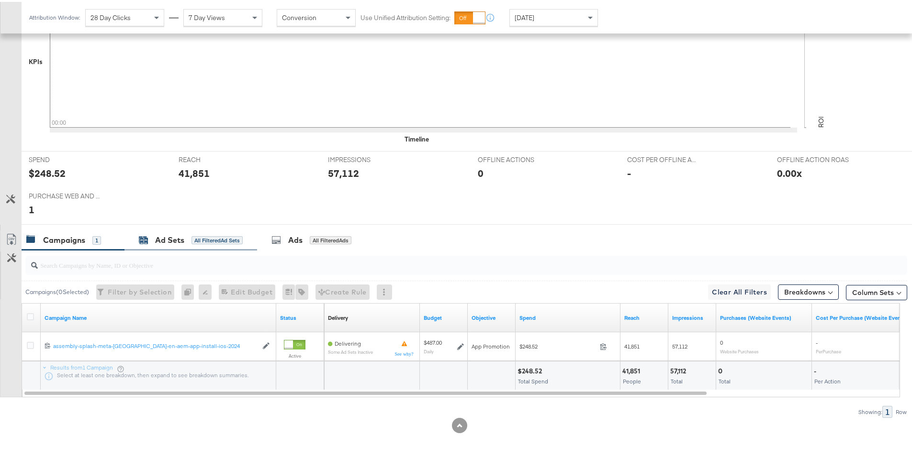
click at [171, 239] on div "Ad Sets" at bounding box center [169, 238] width 29 height 11
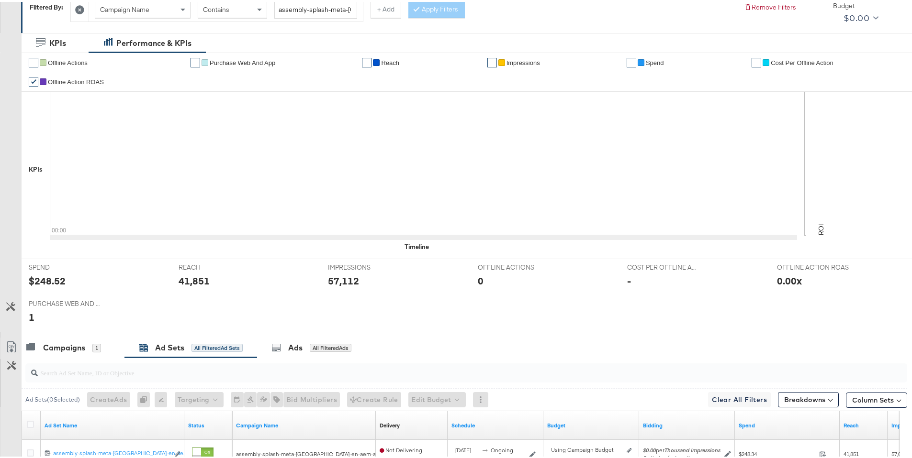
scroll to position [103, 0]
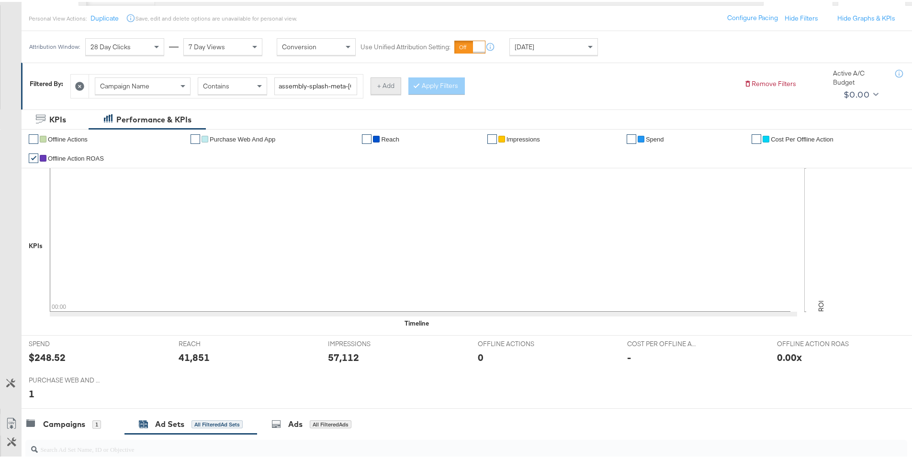
click at [386, 89] on button "+ Add" at bounding box center [385, 84] width 31 height 17
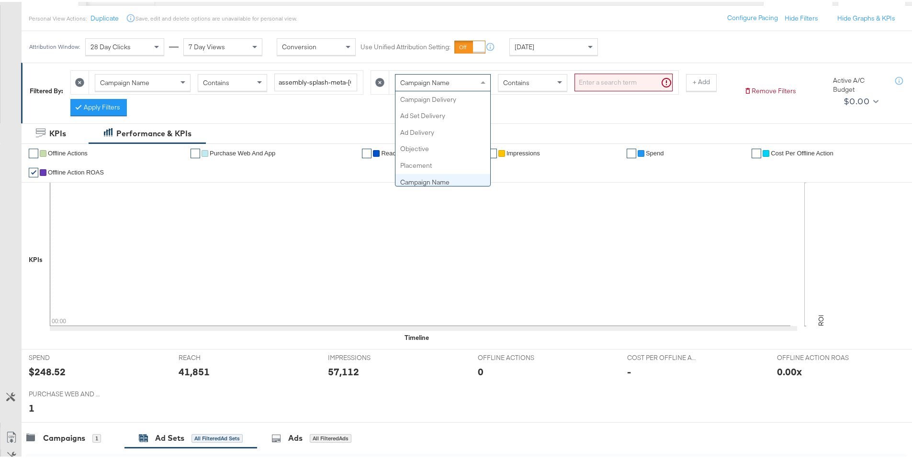
click at [416, 77] on span "Campaign Name" at bounding box center [424, 81] width 49 height 9
type input "ad se"
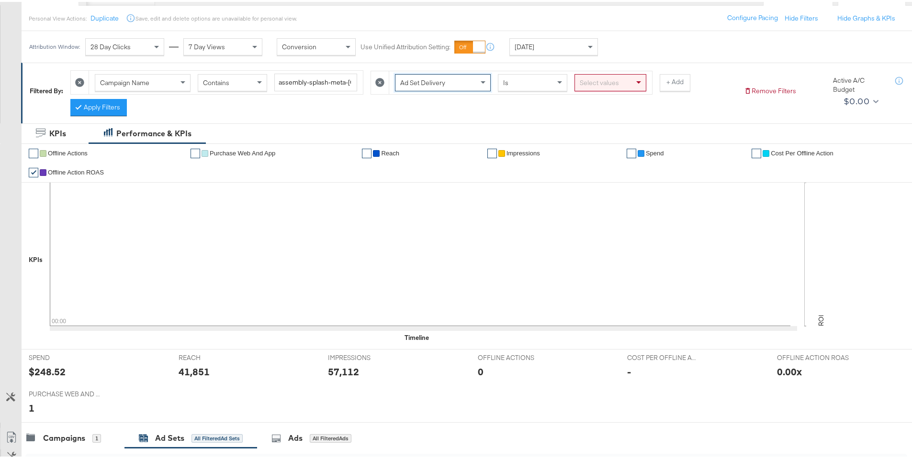
click at [601, 89] on div "Ad Set Delivery Is Select values" at bounding box center [520, 80] width 263 height 23
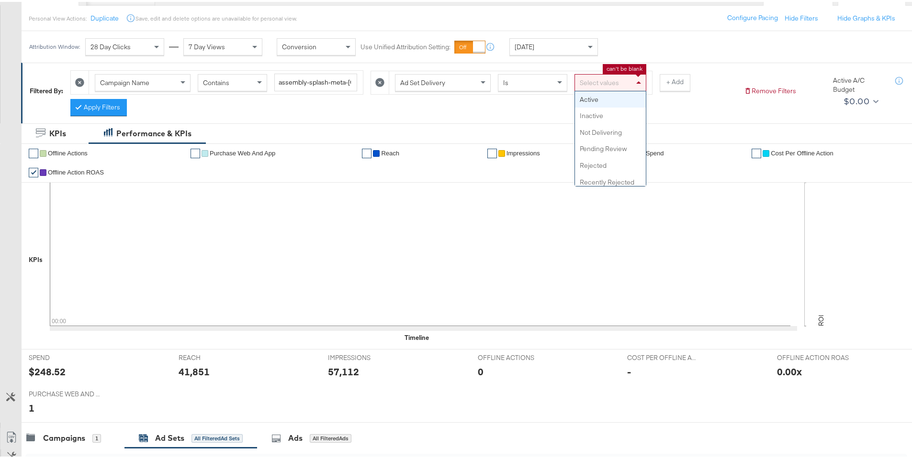
click at [610, 78] on div "Select values" at bounding box center [610, 81] width 71 height 16
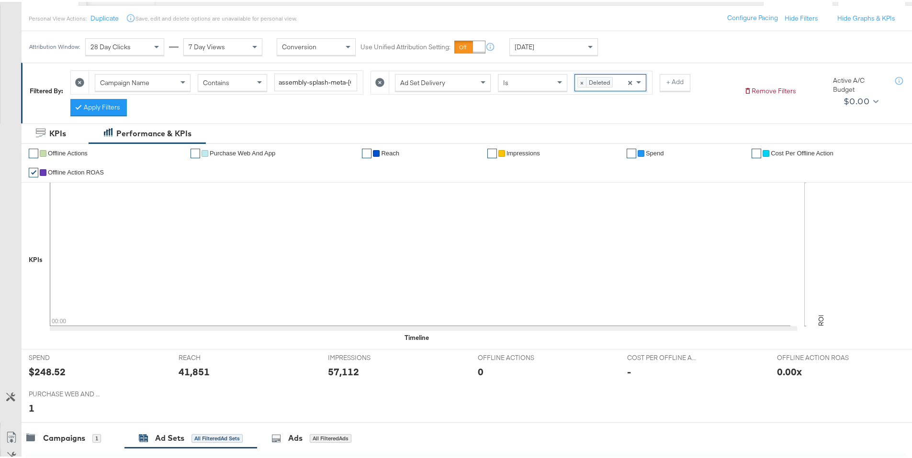
click at [617, 82] on div "× Deleted Press backspace to remove Deleted ×" at bounding box center [610, 80] width 72 height 17
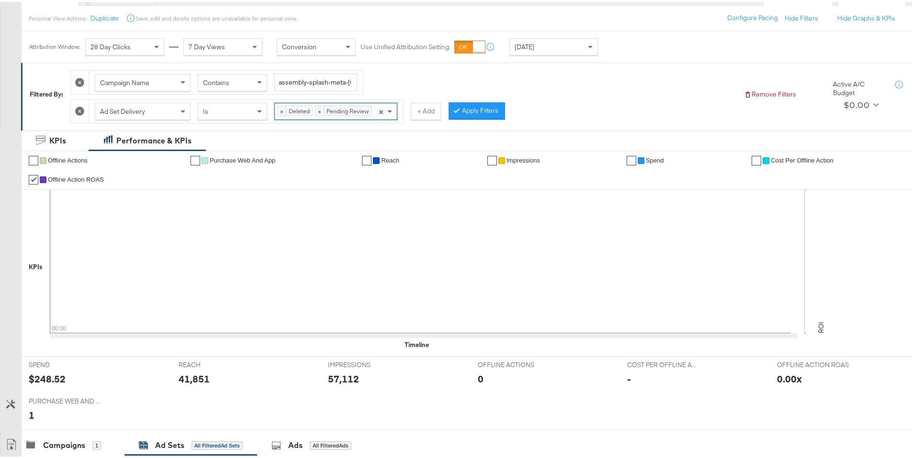
click at [376, 110] on input at bounding box center [375, 110] width 2 height 18
click at [373, 111] on span "× Deleted × Pending Review" at bounding box center [326, 109] width 102 height 16
click at [408, 108] on input at bounding box center [409, 110] width 2 height 18
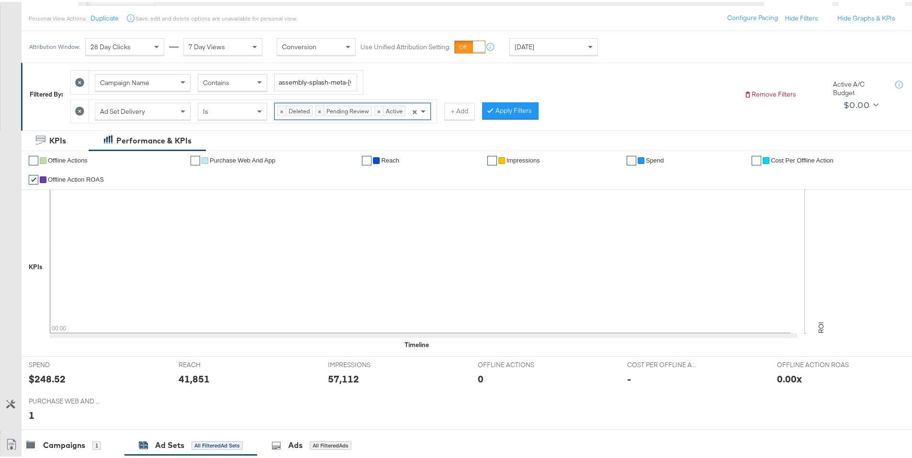
click at [408, 108] on input at bounding box center [409, 110] width 2 height 18
type input "d"
type input "a"
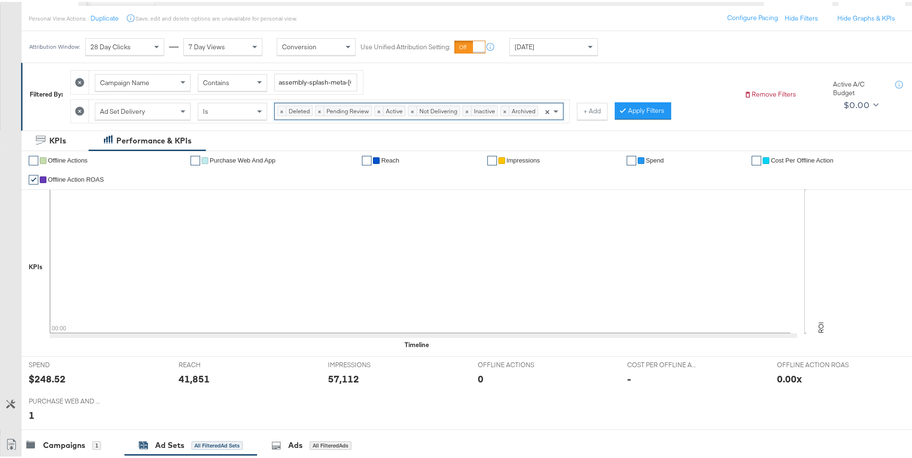
type input "w"
click at [321, 126] on div "Filtered By: Campaign Name Contains assembly-splash-meta-uae-en-aem-app-install…" at bounding box center [470, 95] width 898 height 68
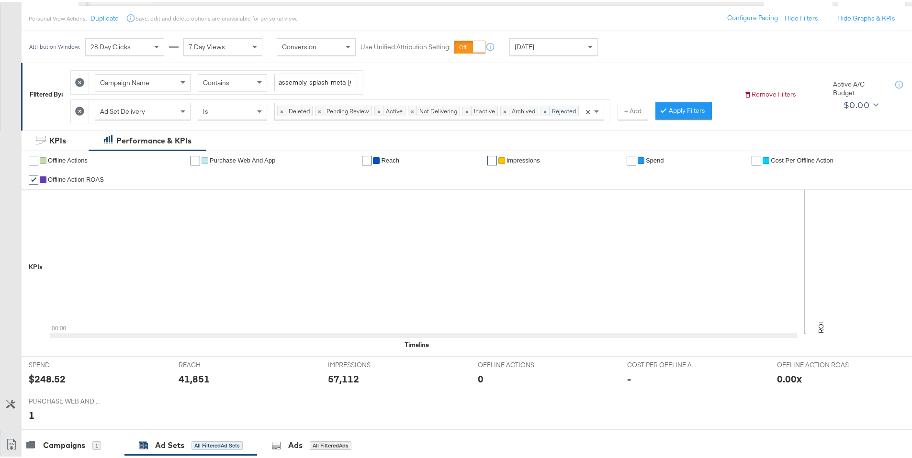
click at [577, 111] on div "× Rejected" at bounding box center [559, 109] width 38 height 11
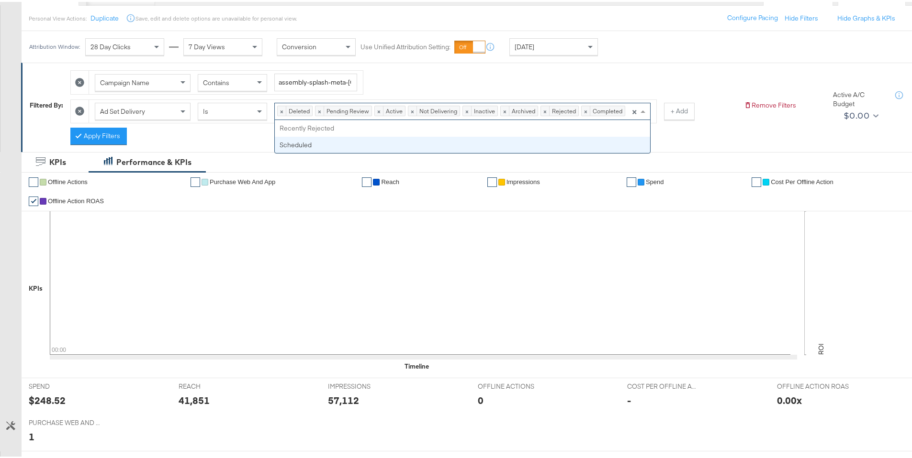
click at [626, 107] on span "× Deleted × Pending Review × Active × Not Delivering × Inactive × Archived × Re…" at bounding box center [452, 109] width 355 height 16
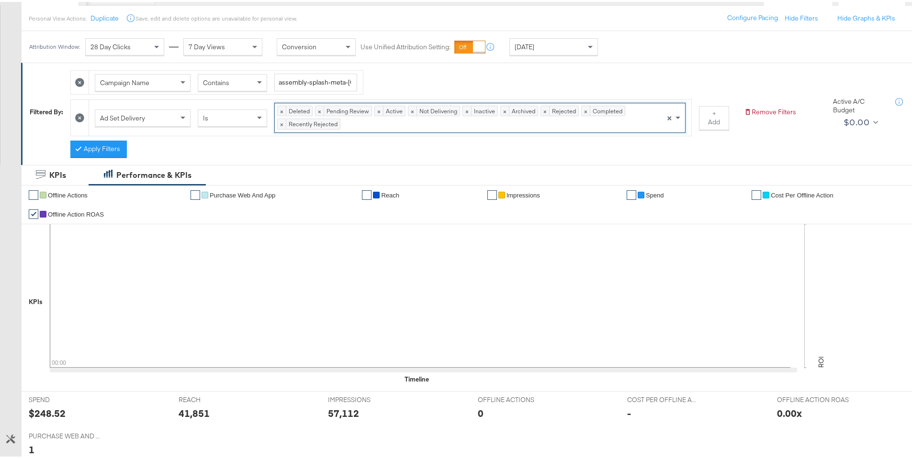
click at [633, 114] on span "× Deleted × Pending Review × Active × Not Delivering × Inactive × Archived × Re…" at bounding box center [470, 115] width 390 height 29
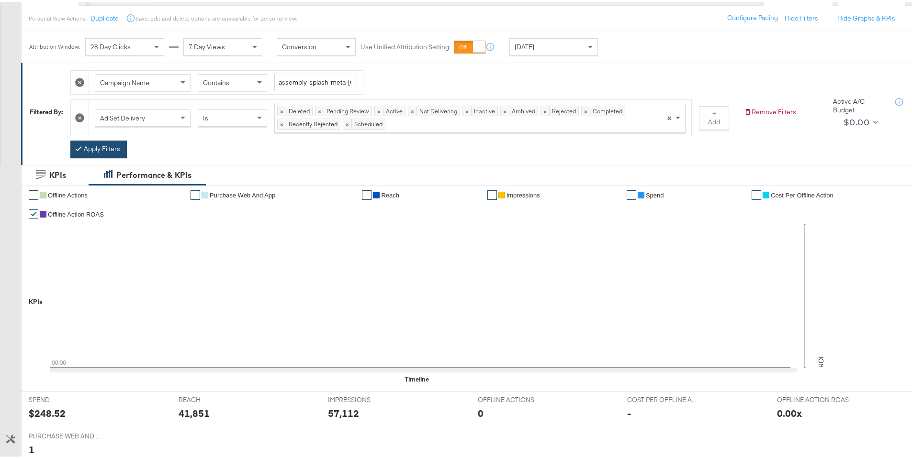
click at [99, 151] on button "Apply Filters" at bounding box center [98, 147] width 56 height 17
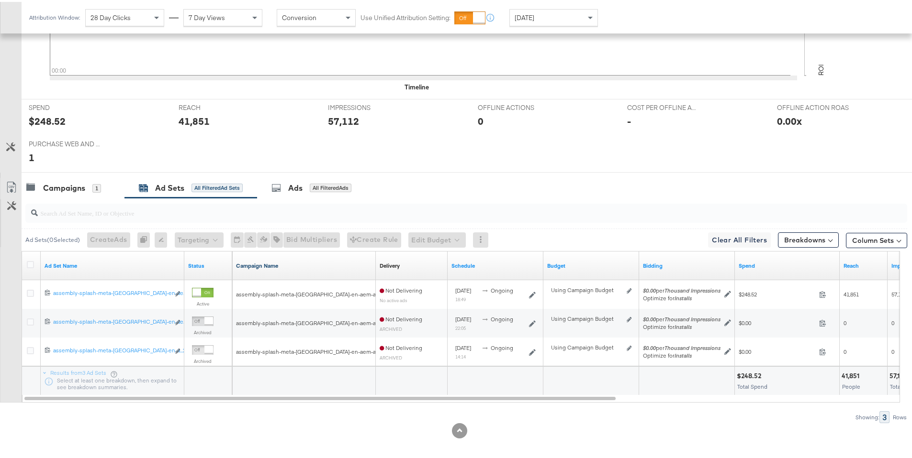
scroll to position [401, 0]
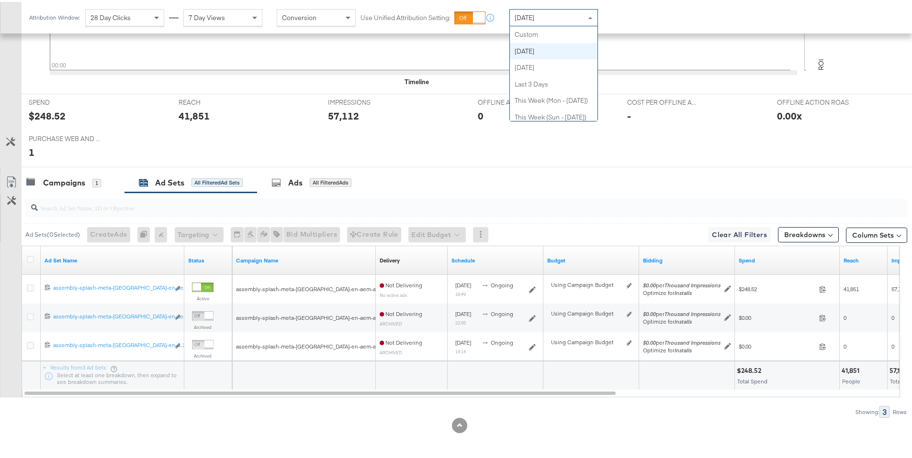
click at [531, 14] on span "[DATE]" at bounding box center [524, 15] width 20 height 9
click at [654, 406] on div "Showing: 3 Rows" at bounding box center [453, 410] width 907 height 12
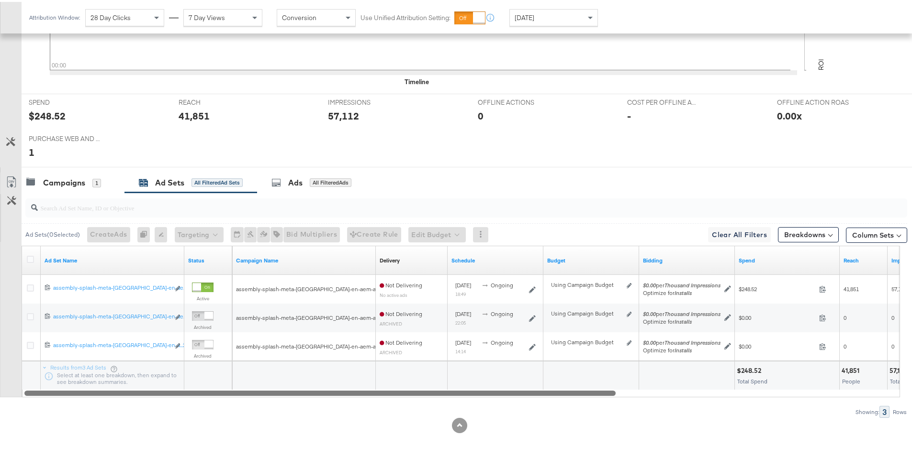
click at [397, 391] on div at bounding box center [319, 391] width 591 height 8
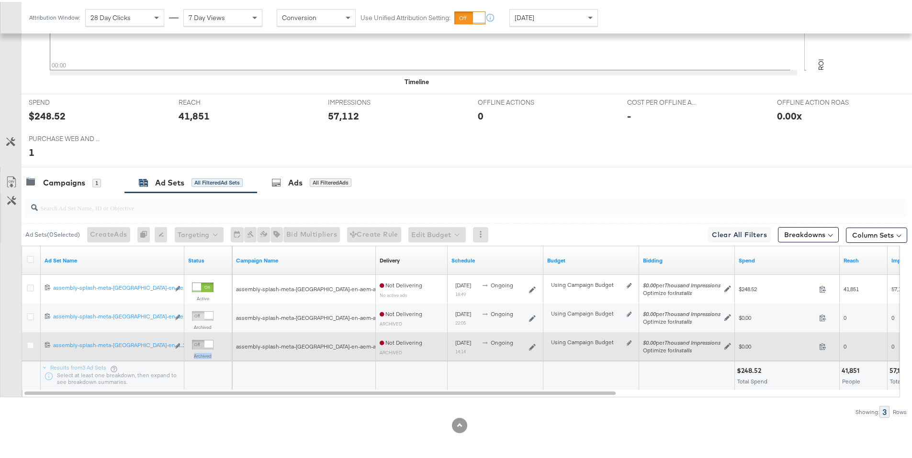
drag, startPoint x: 213, startPoint y: 357, endPoint x: 192, endPoint y: 354, distance: 21.4
click at [192, 354] on div "Archived" at bounding box center [203, 349] width 22 height 23
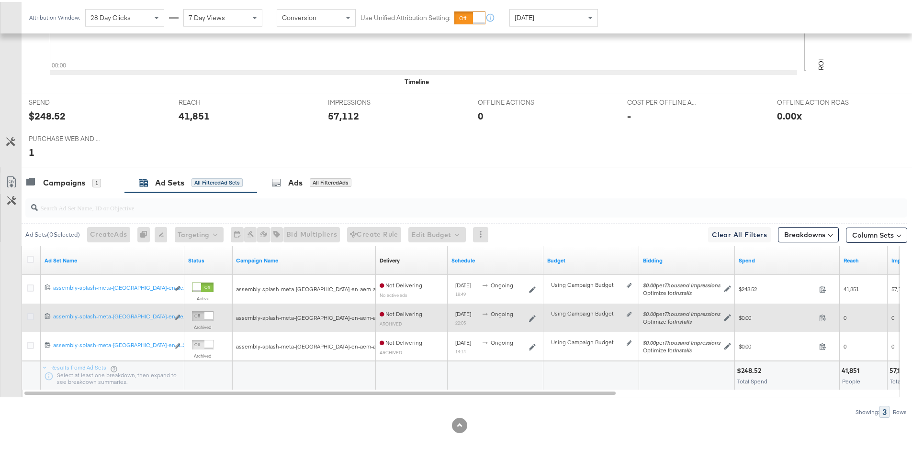
click at [30, 312] on icon at bounding box center [30, 315] width 7 height 7
click at [0, 0] on input "checkbox" at bounding box center [0, 0] width 0 height 0
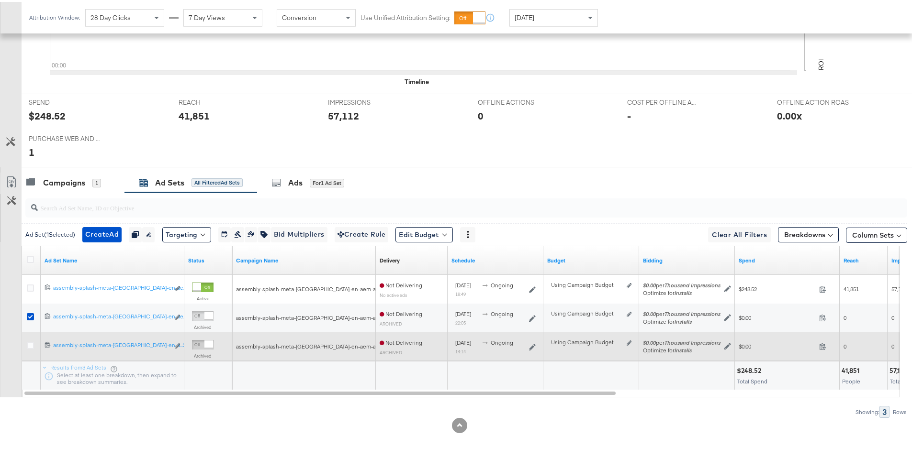
click at [26, 350] on div at bounding box center [32, 344] width 18 height 17
click at [28, 345] on icon at bounding box center [30, 343] width 7 height 7
click at [0, 0] on input "checkbox" at bounding box center [0, 0] width 0 height 0
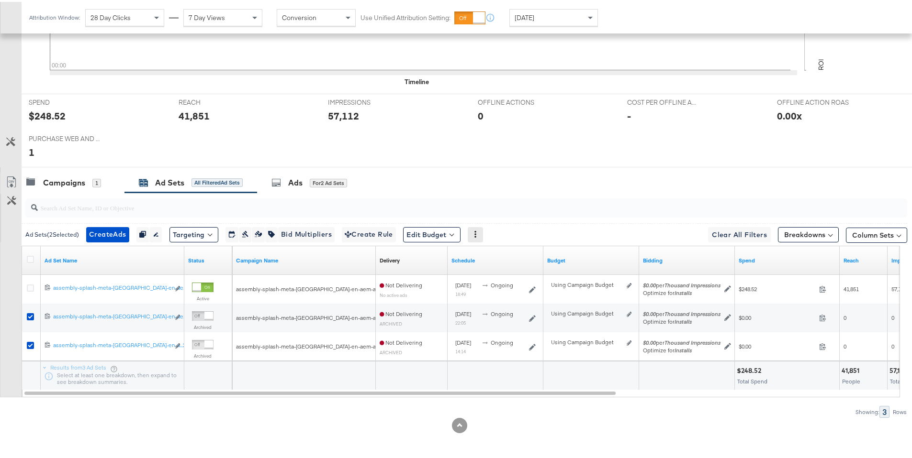
click at [479, 235] on icon at bounding box center [475, 232] width 7 height 7
click at [496, 260] on div "Pause" at bounding box center [510, 263] width 53 height 15
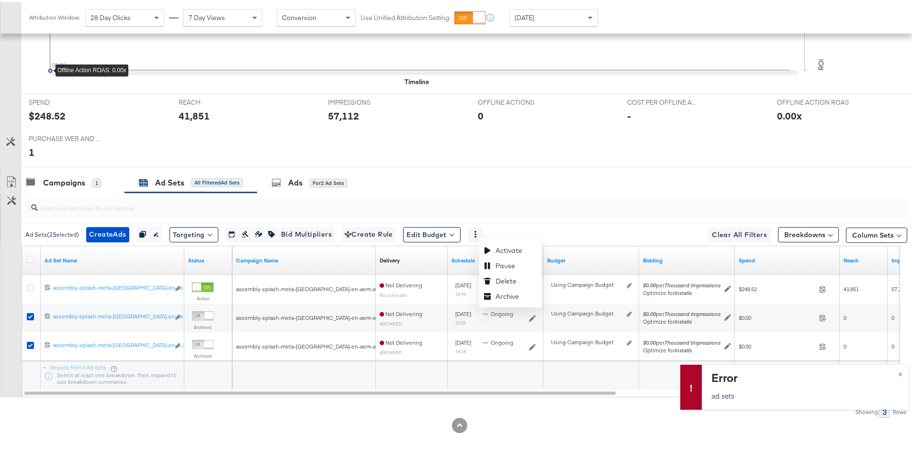
click at [550, 15] on div "[DATE]" at bounding box center [554, 16] width 88 height 16
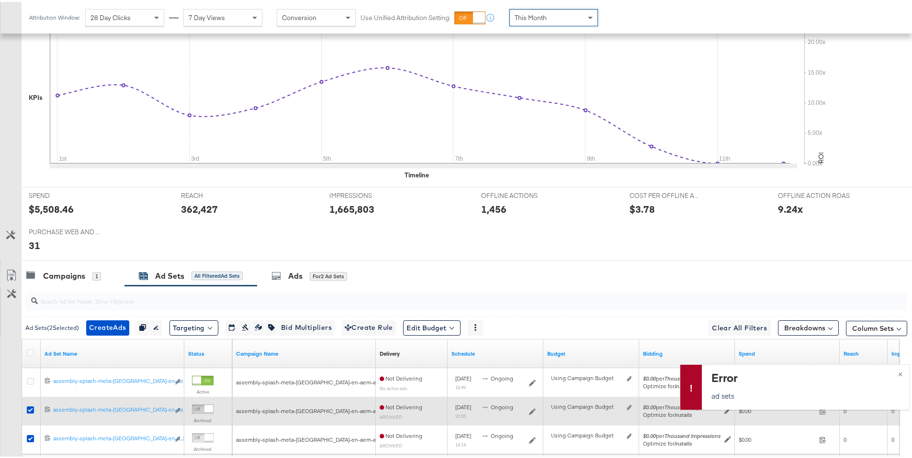
scroll to position [401, 0]
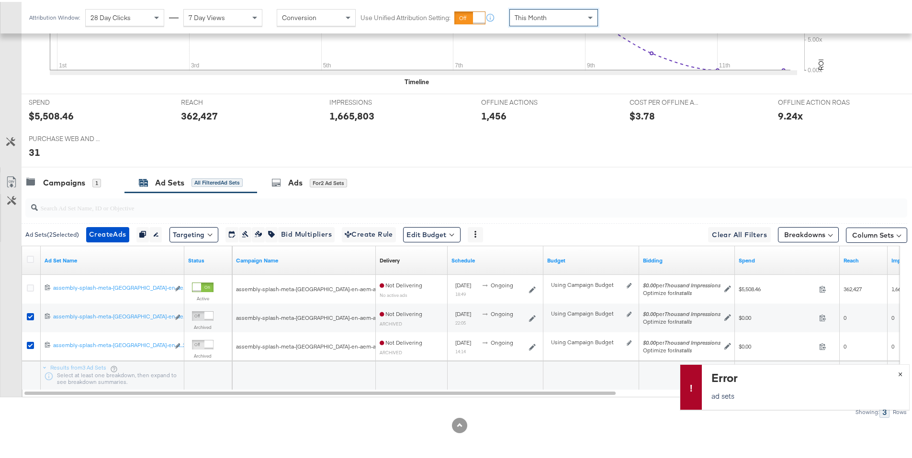
click at [896, 373] on button "×" at bounding box center [900, 371] width 18 height 17
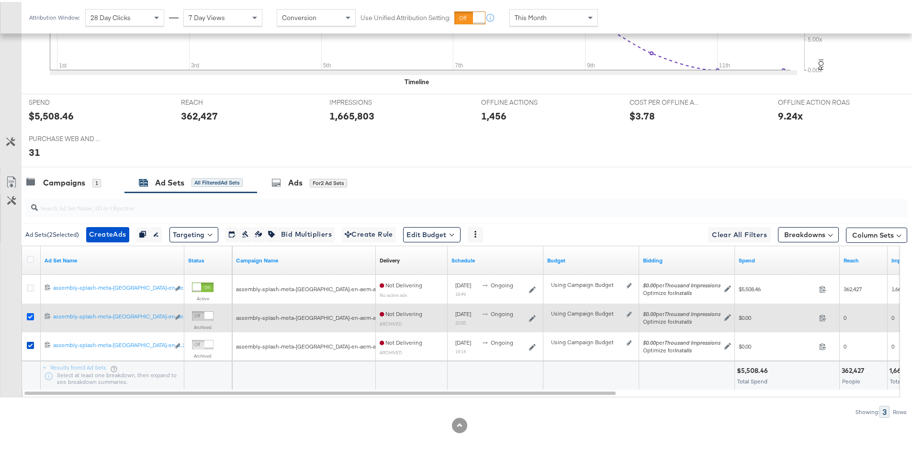
click at [33, 318] on icon at bounding box center [30, 315] width 7 height 7
click at [0, 0] on input "checkbox" at bounding box center [0, 0] width 0 height 0
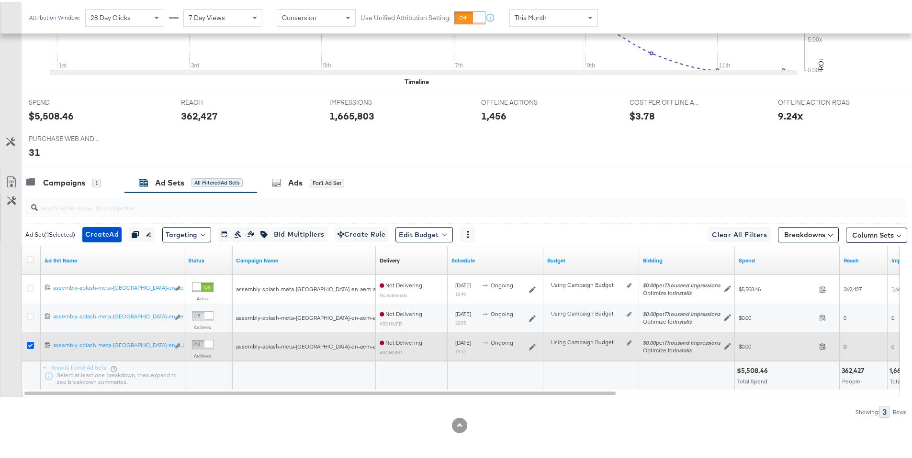
click at [31, 343] on icon at bounding box center [30, 343] width 7 height 7
click at [0, 0] on input "checkbox" at bounding box center [0, 0] width 0 height 0
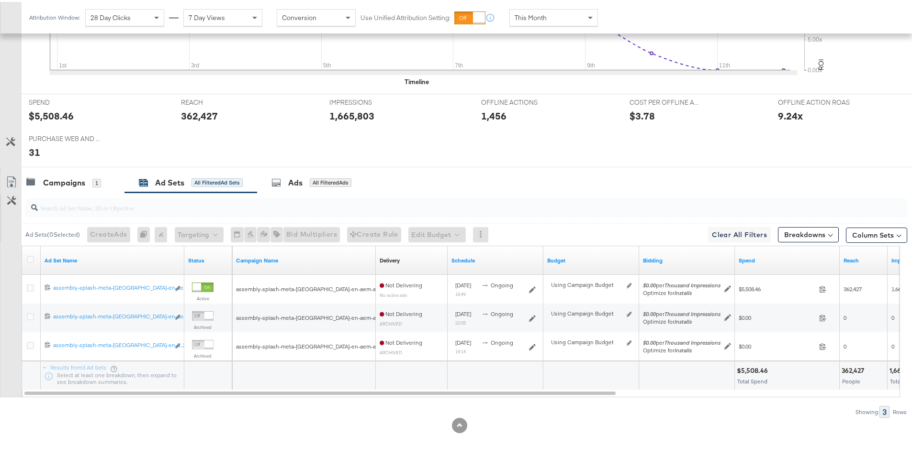
click at [547, 19] on div "This Month" at bounding box center [554, 16] width 88 height 16
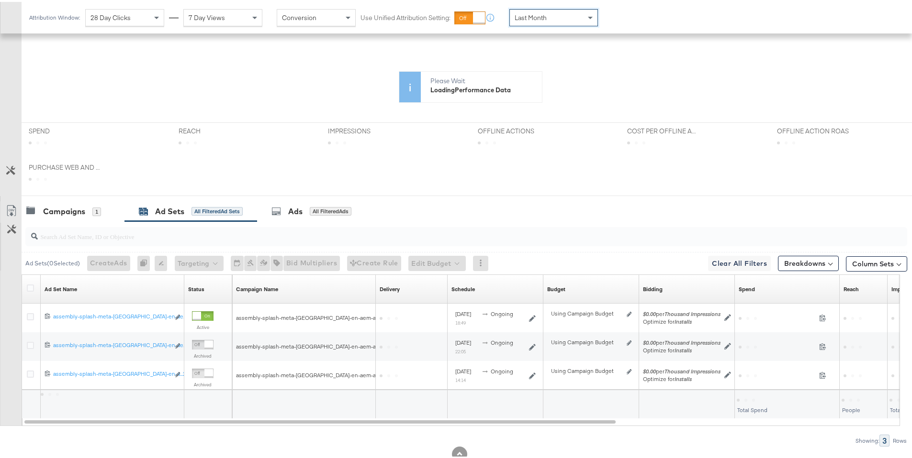
scroll to position [308, 0]
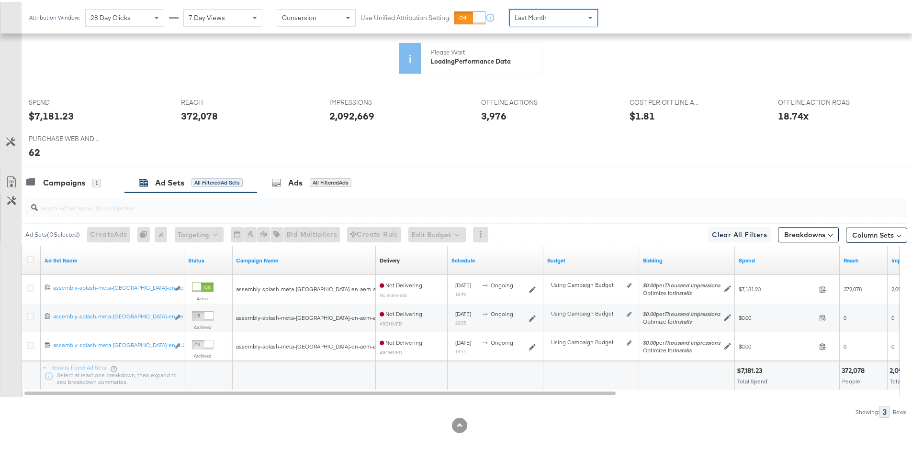
click at [557, 14] on div "Last Month" at bounding box center [554, 16] width 88 height 16
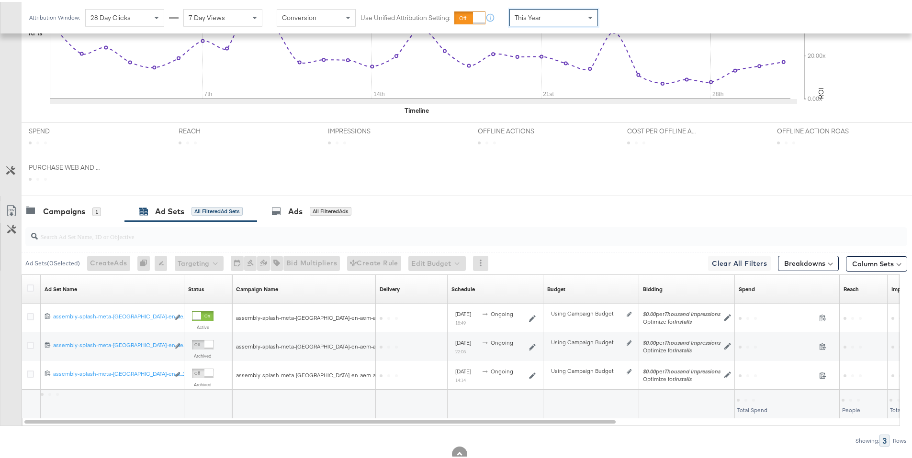
scroll to position [401, 0]
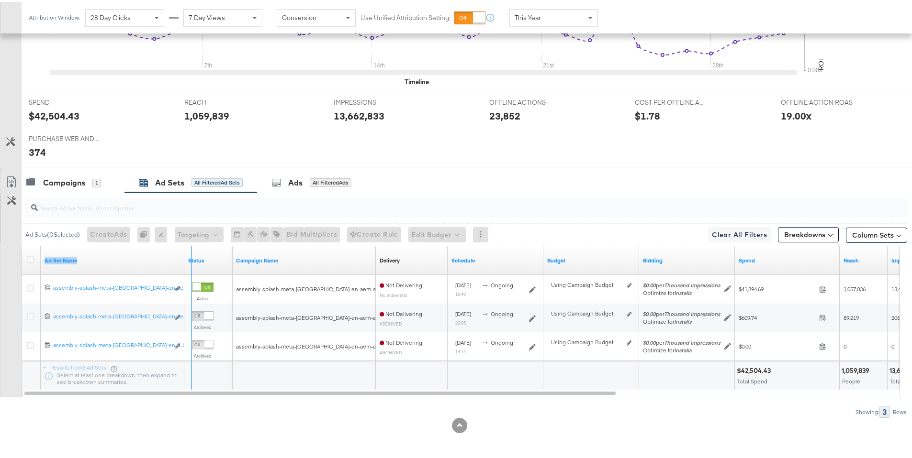
drag, startPoint x: 181, startPoint y: 253, endPoint x: 193, endPoint y: 252, distance: 11.5
click at [193, 252] on div "Ad Set Name Status" at bounding box center [127, 259] width 210 height 29
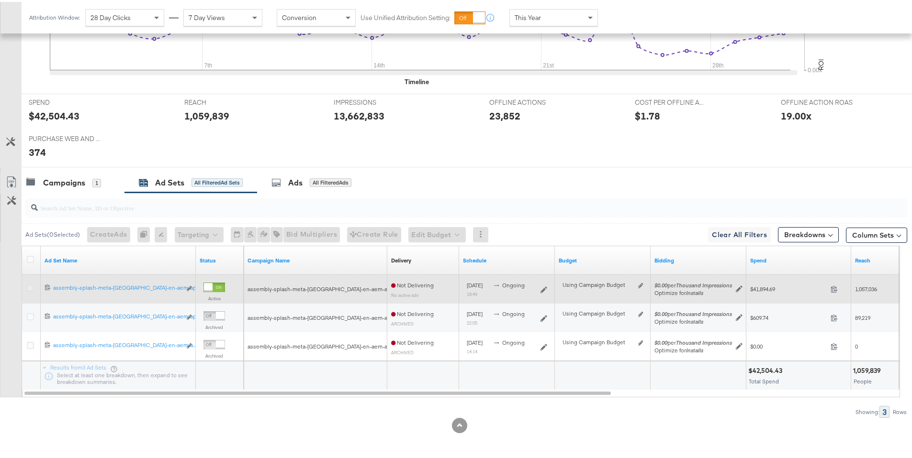
click at [33, 286] on icon at bounding box center [30, 286] width 7 height 7
click at [0, 0] on input "checkbox" at bounding box center [0, 0] width 0 height 0
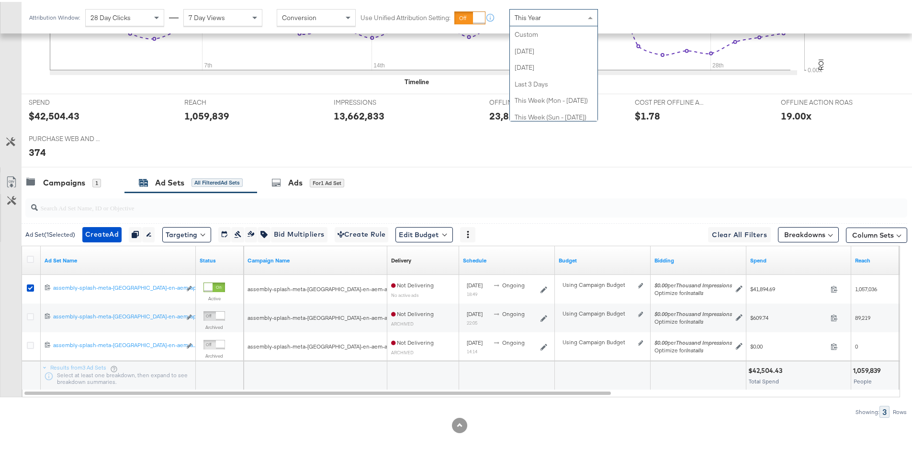
click at [542, 20] on div "This Year" at bounding box center [554, 16] width 88 height 16
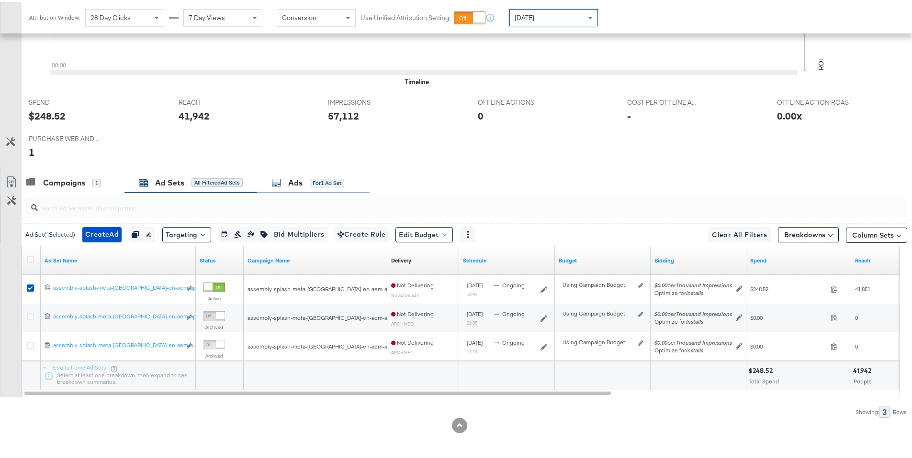
click at [290, 184] on div "Ads" at bounding box center [295, 181] width 14 height 11
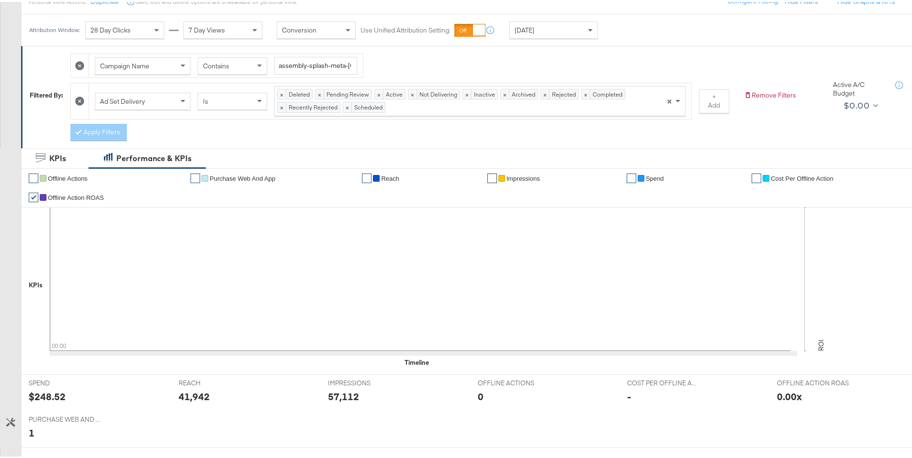
scroll to position [36, 0]
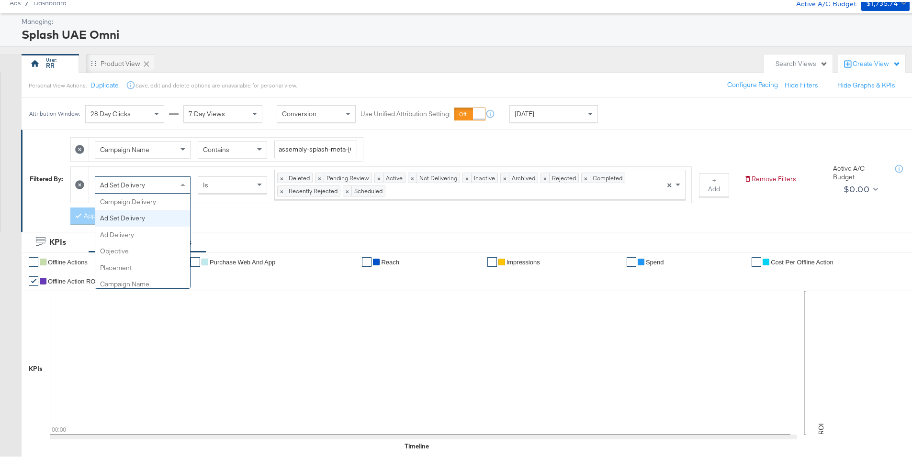
click at [150, 189] on div "Ad Set Delivery" at bounding box center [142, 183] width 95 height 16
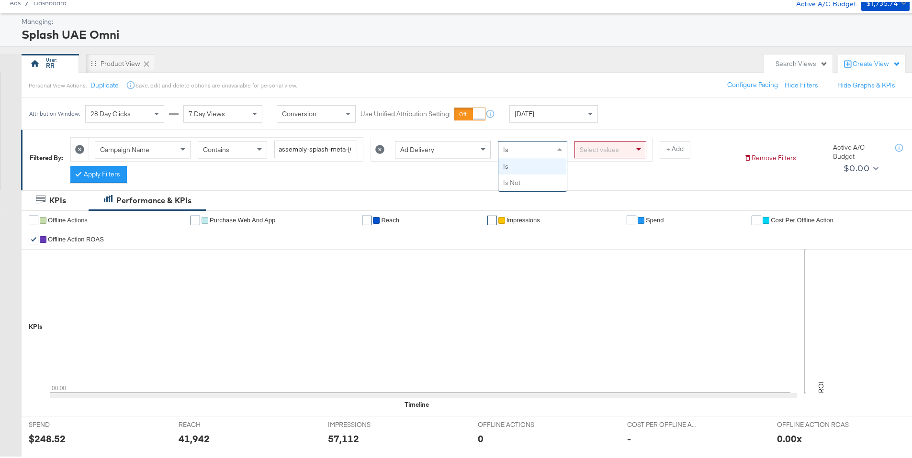
click at [514, 152] on div "Is" at bounding box center [532, 148] width 68 height 16
click at [598, 149] on div "Select values" at bounding box center [610, 148] width 71 height 16
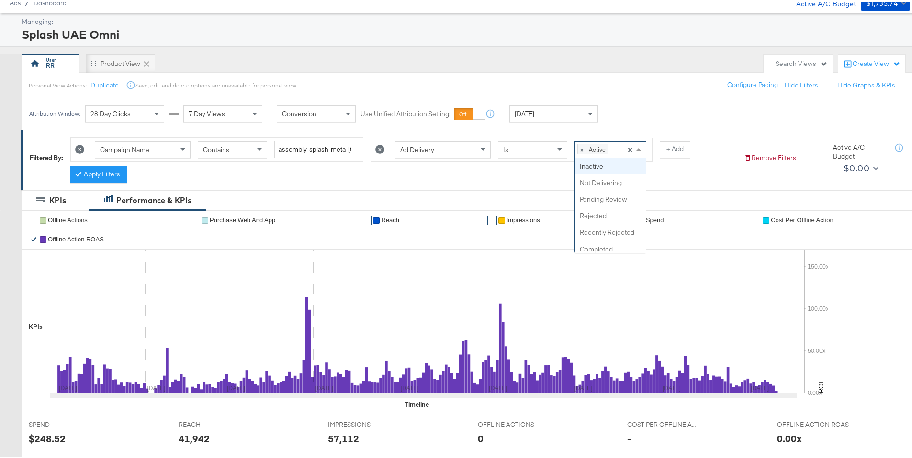
click at [620, 149] on div "× Active Press backspace to remove Active ×" at bounding box center [610, 147] width 72 height 17
click at [648, 147] on input at bounding box center [649, 149] width 2 height 18
click at [607, 149] on div "Select values" at bounding box center [610, 148] width 71 height 16
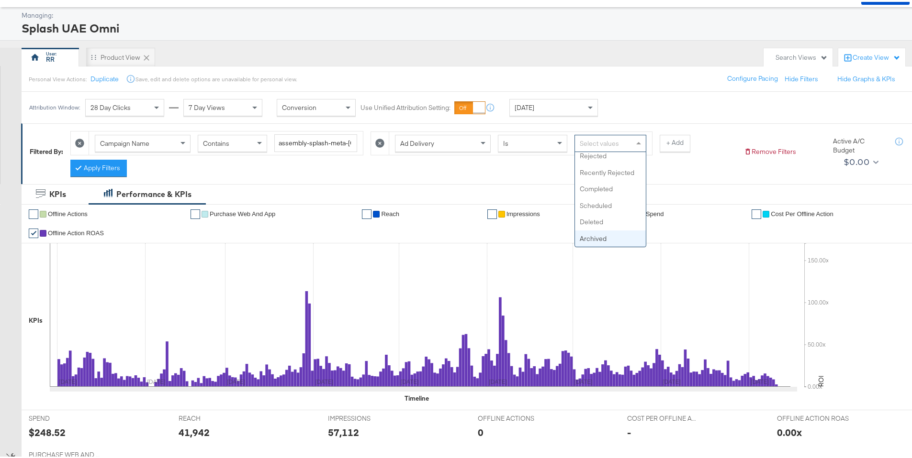
scroll to position [49, 0]
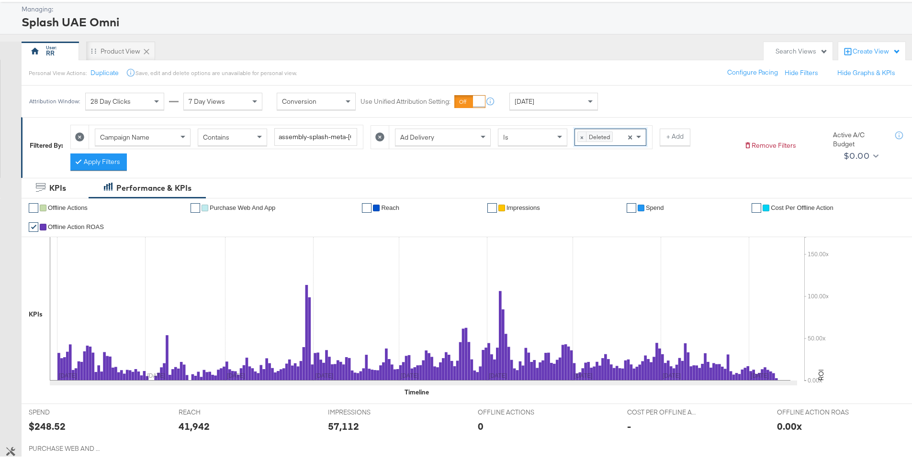
click at [616, 136] on div "× Deleted Press backspace to remove Deleted ×" at bounding box center [610, 135] width 72 height 17
click at [109, 156] on button "Apply Filters" at bounding box center [98, 160] width 56 height 17
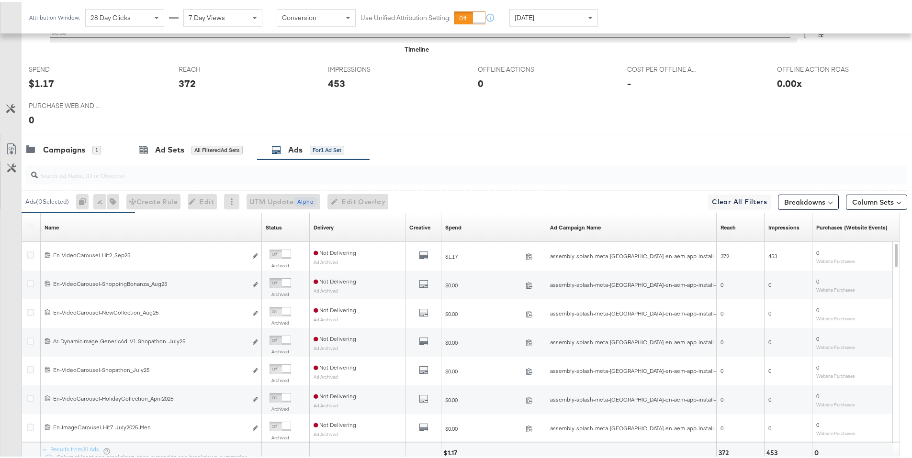
scroll to position [393, 0]
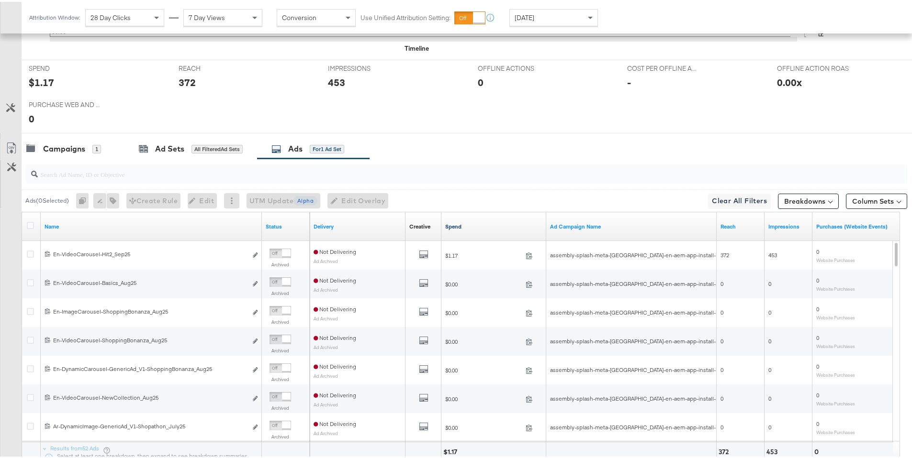
click at [452, 223] on link "Spend" at bounding box center [493, 225] width 97 height 8
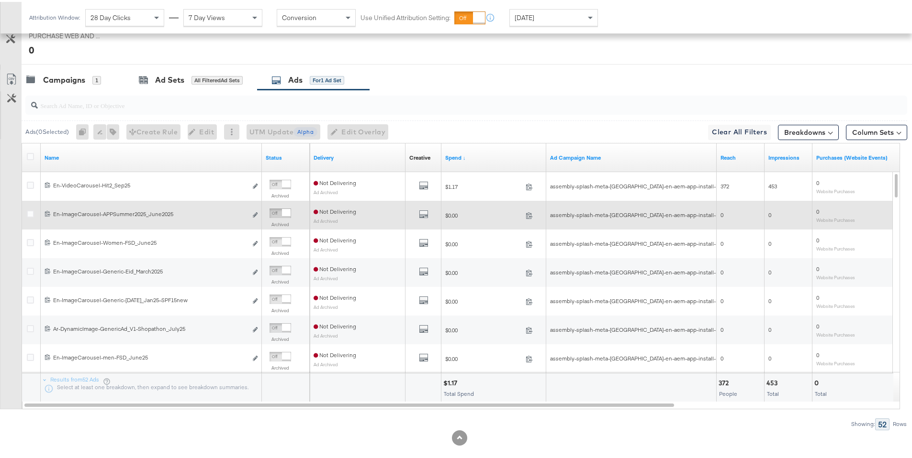
scroll to position [454, 0]
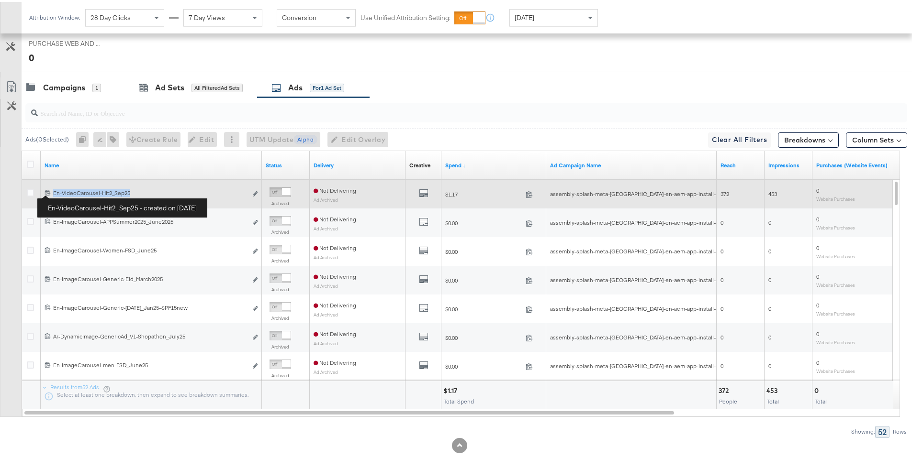
drag, startPoint x: 142, startPoint y: 193, endPoint x: 54, endPoint y: 192, distance: 87.6
click at [54, 192] on div "En-VideoCarousel-Hit2_Sep25 En-VideoCarousel-Hit2_Sep25" at bounding box center [150, 192] width 194 height 8
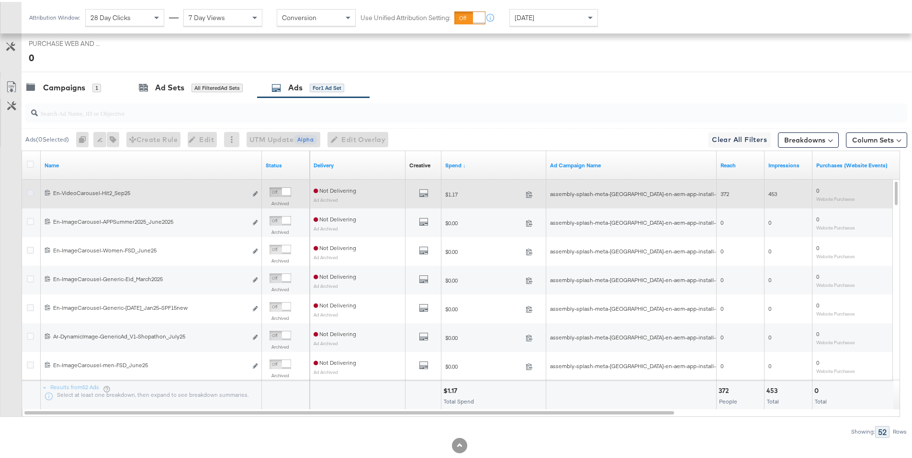
click at [31, 193] on icon at bounding box center [30, 191] width 7 height 7
click at [0, 0] on input "checkbox" at bounding box center [0, 0] width 0 height 0
click at [426, 194] on icon "default" at bounding box center [424, 192] width 10 height 10
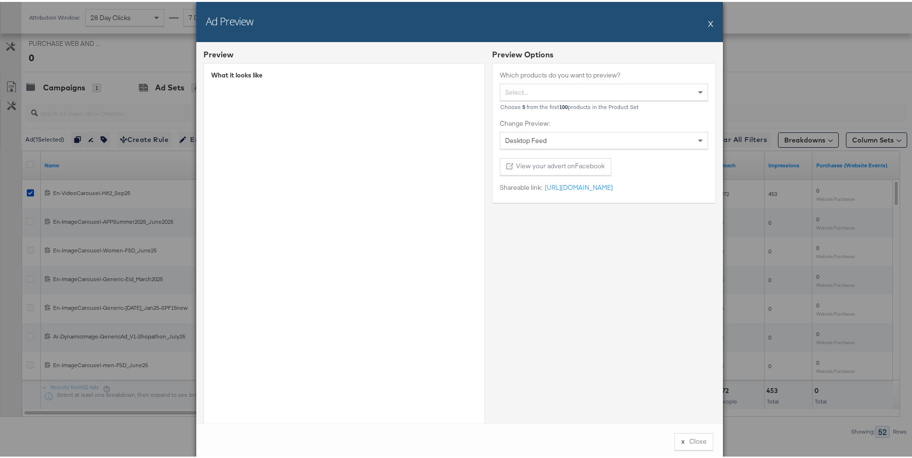
click at [708, 23] on button "X" at bounding box center [710, 21] width 5 height 19
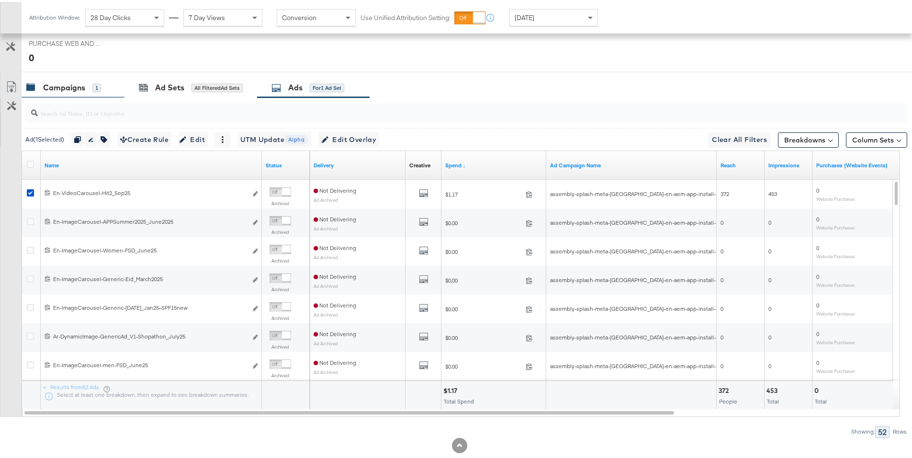
click at [87, 86] on div "Campaigns 1" at bounding box center [63, 85] width 75 height 11
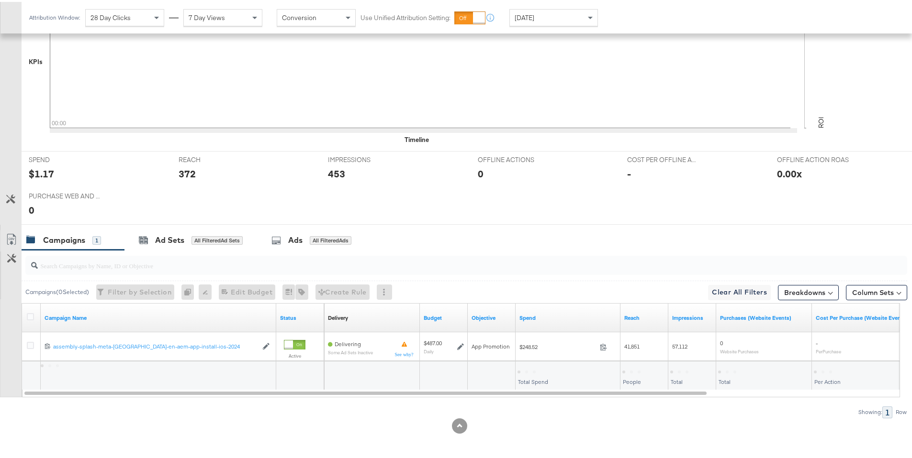
scroll to position [301, 0]
click at [291, 240] on div "Ads" at bounding box center [295, 238] width 14 height 11
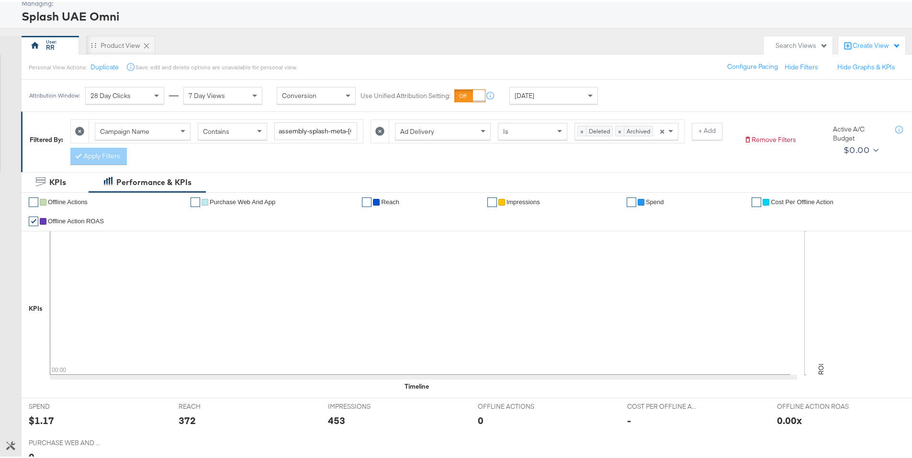
scroll to position [53, 0]
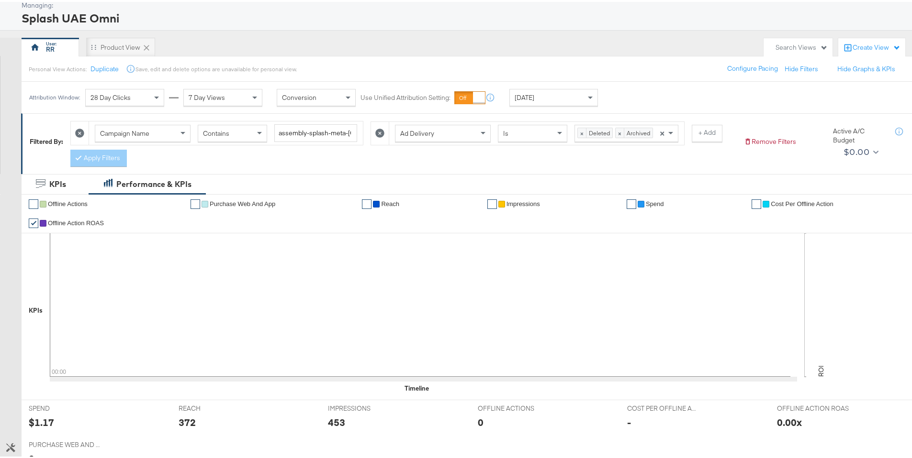
click at [655, 133] on input at bounding box center [656, 132] width 2 height 18
click at [651, 132] on span "× Deleted × Archived" at bounding box center [616, 131] width 83 height 16
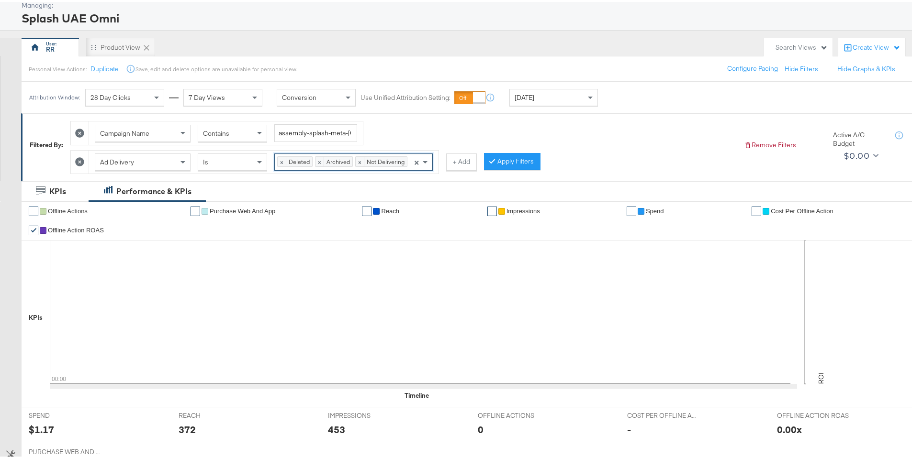
click at [411, 160] on input at bounding box center [411, 161] width 2 height 18
type input "a"
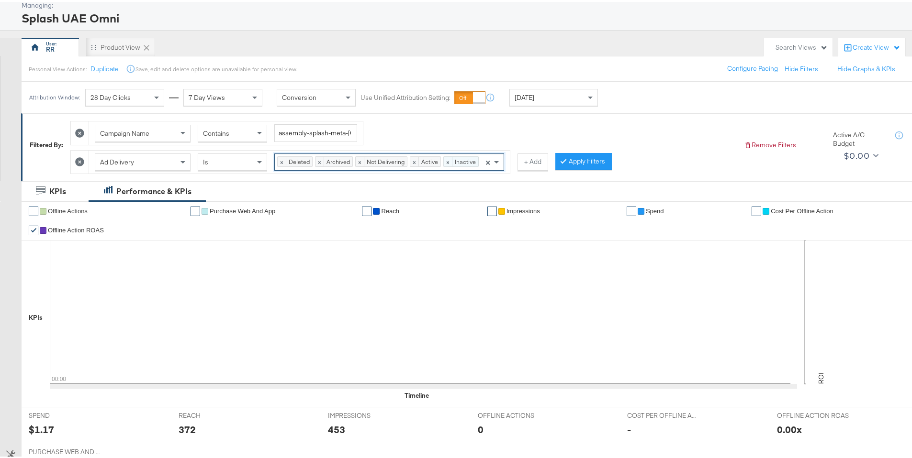
type input "a"
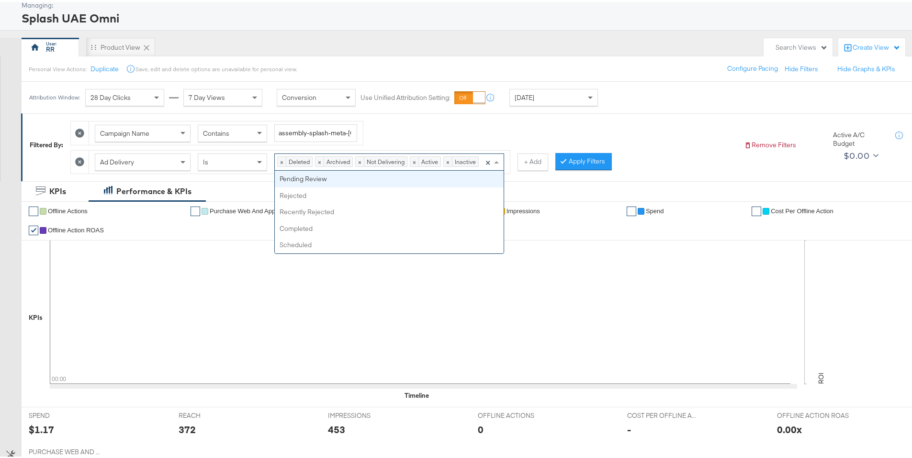
type input "b"
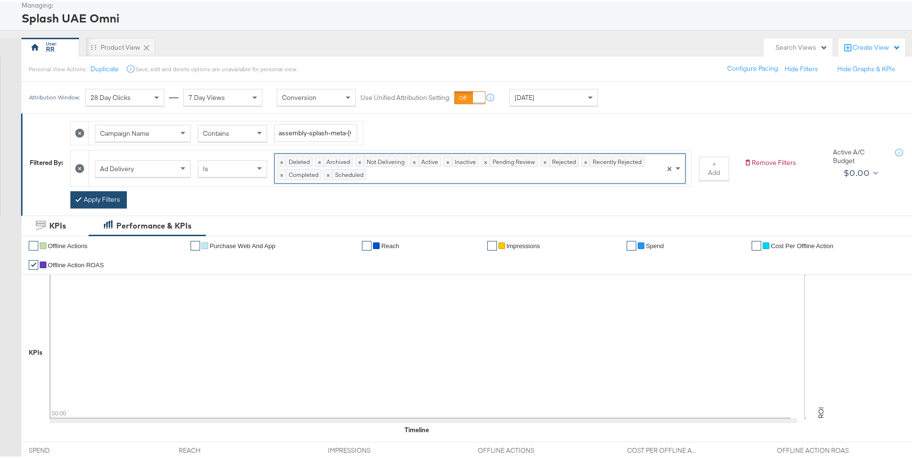
click at [102, 189] on button "Apply Filters" at bounding box center [98, 197] width 56 height 17
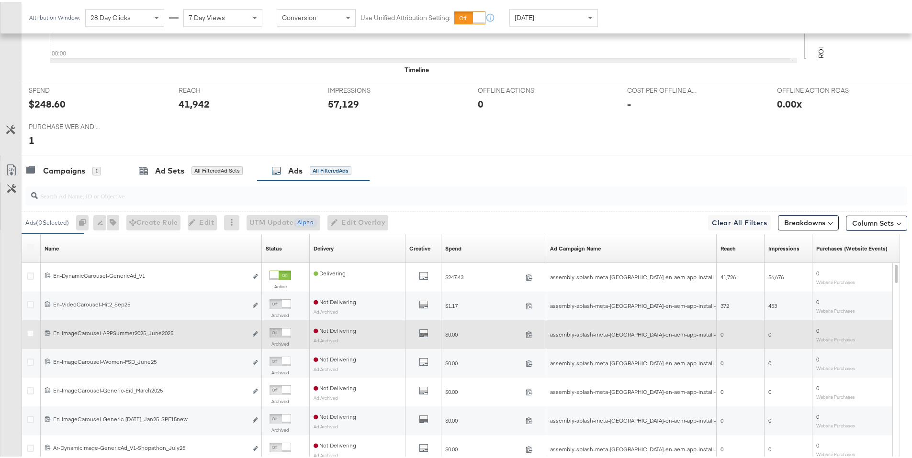
scroll to position [462, 0]
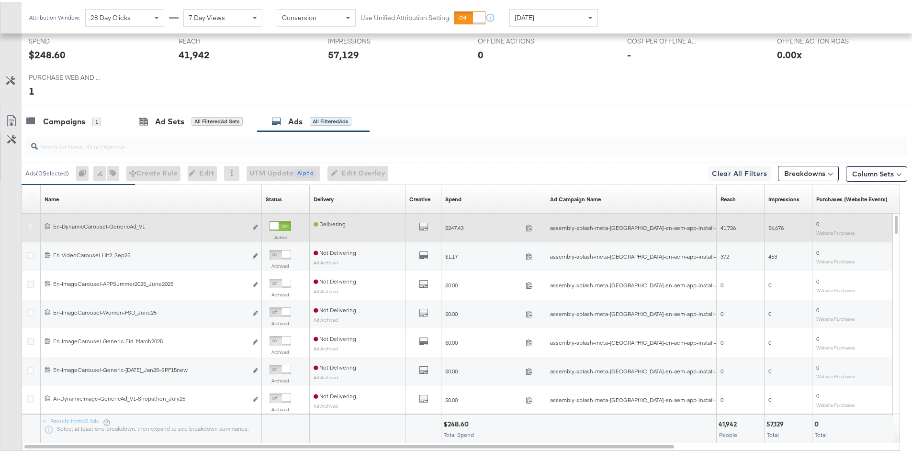
click at [31, 223] on icon at bounding box center [30, 225] width 7 height 7
click at [0, 0] on input "checkbox" at bounding box center [0, 0] width 0 height 0
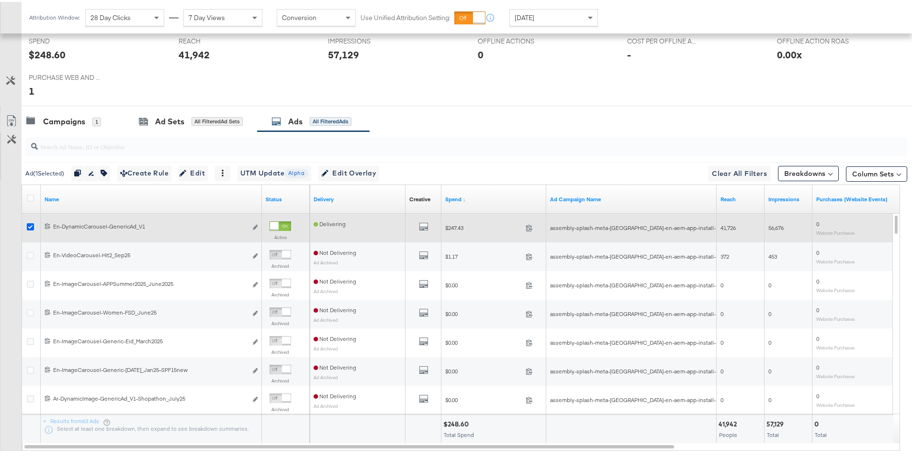
click at [31, 226] on icon at bounding box center [30, 225] width 7 height 7
click at [0, 0] on input "checkbox" at bounding box center [0, 0] width 0 height 0
click at [424, 228] on icon "default" at bounding box center [424, 225] width 10 height 10
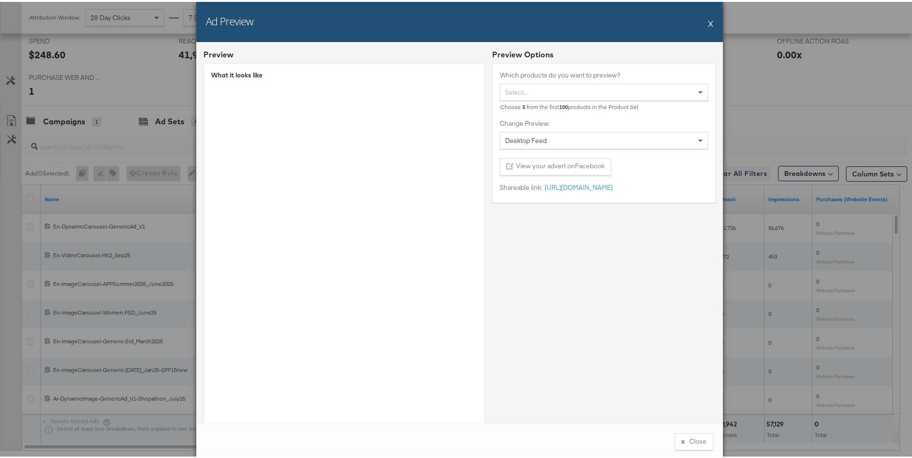
click at [708, 23] on button "X" at bounding box center [710, 21] width 5 height 19
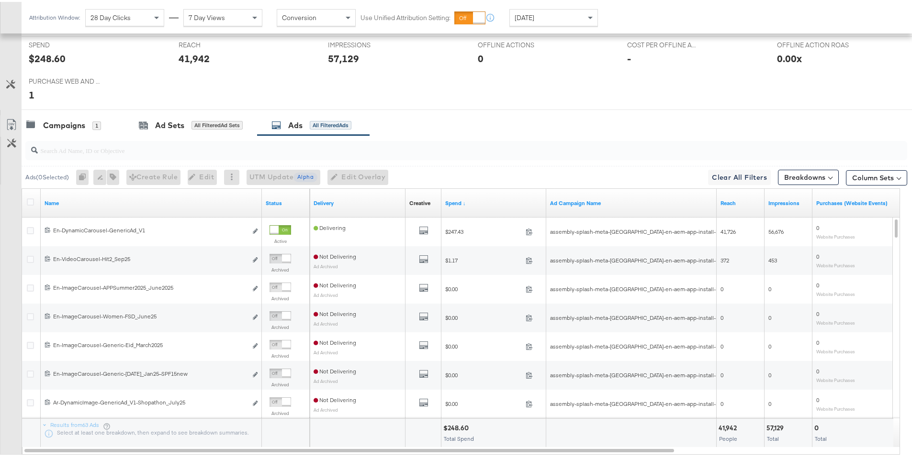
scroll to position [452, 0]
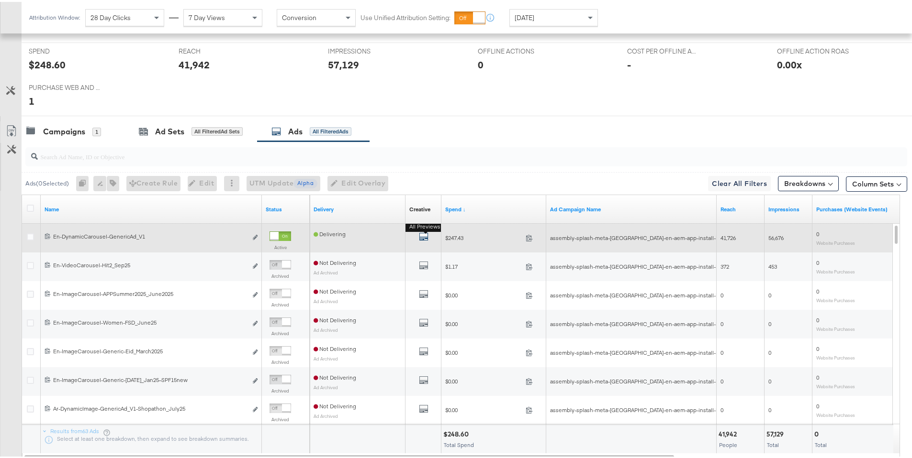
click at [424, 239] on icon "default" at bounding box center [424, 235] width 10 height 10
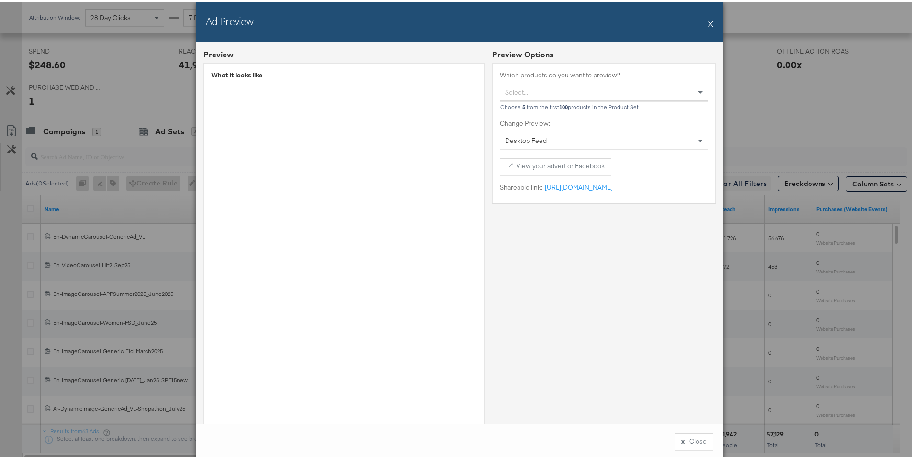
click at [702, 24] on div "Ad Preview X" at bounding box center [459, 20] width 526 height 40
click at [703, 24] on div "Ad Preview X" at bounding box center [459, 20] width 526 height 40
click at [708, 25] on button "X" at bounding box center [710, 21] width 5 height 19
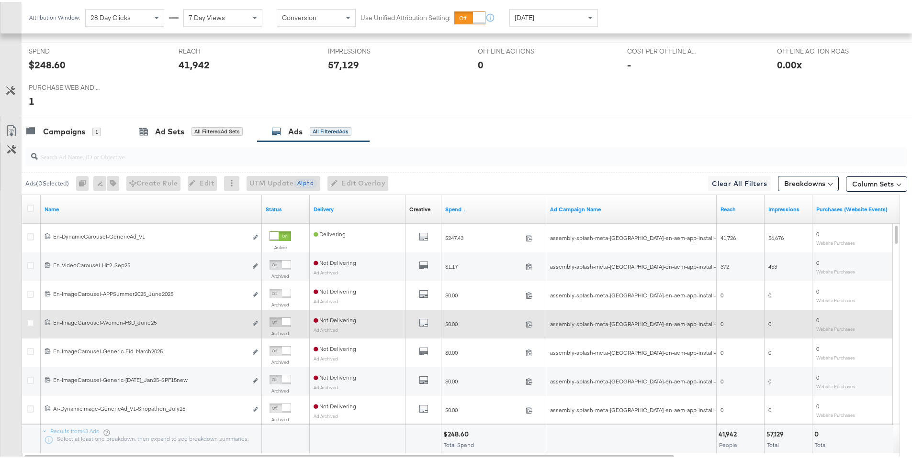
click at [275, 331] on label "Archived" at bounding box center [280, 332] width 22 height 6
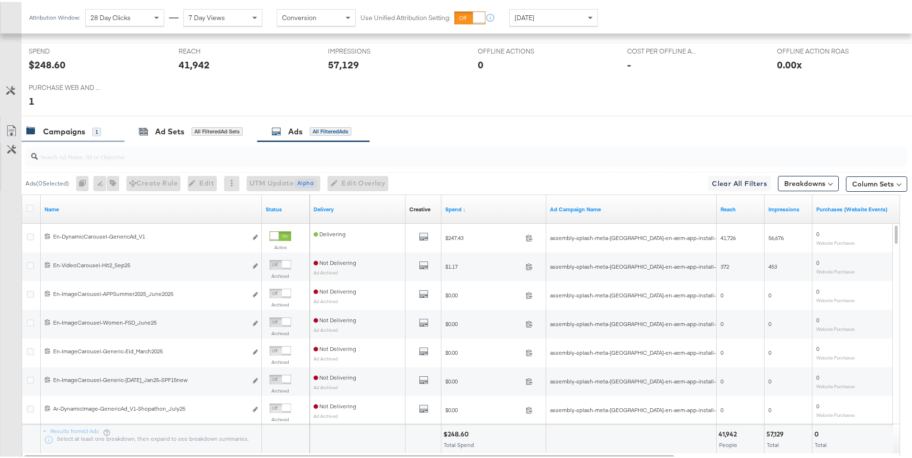
click at [79, 131] on div "Campaigns" at bounding box center [64, 129] width 42 height 11
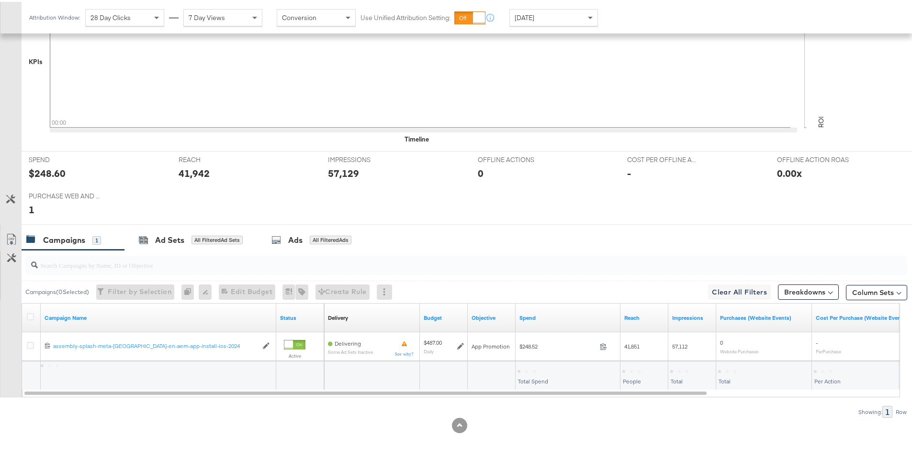
scroll to position [344, 0]
click at [337, 241] on div "All Filtered Ads" at bounding box center [331, 238] width 42 height 9
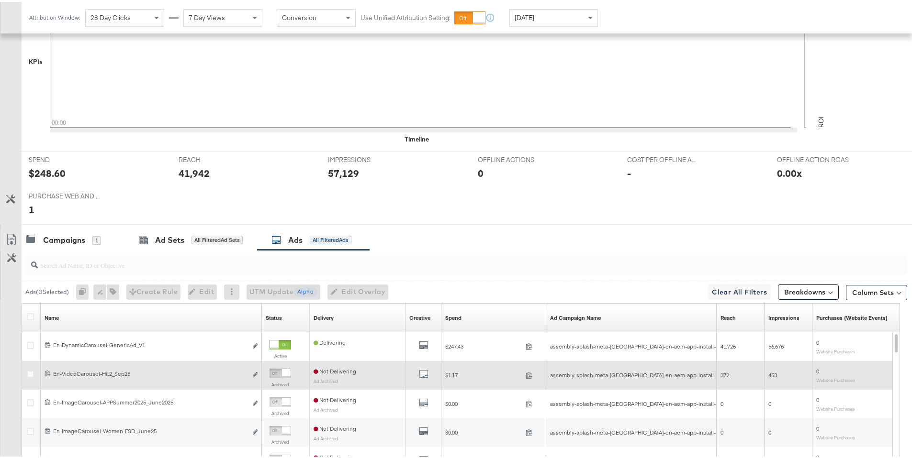
scroll to position [452, 0]
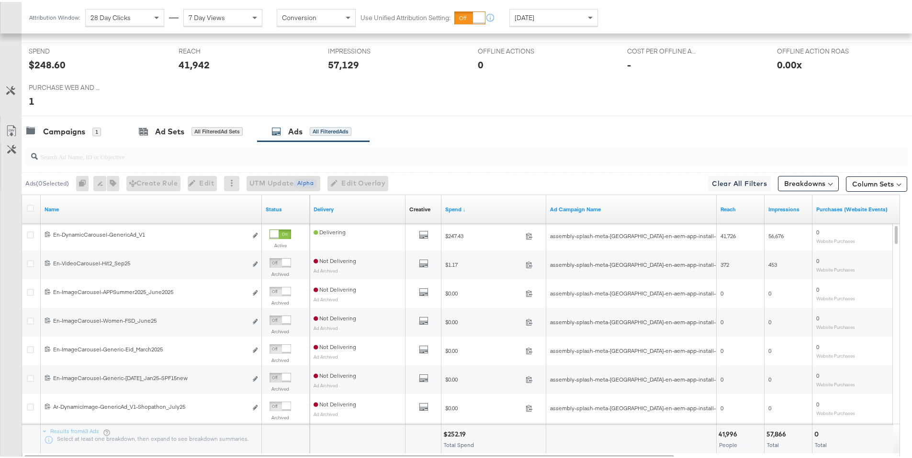
click at [24, 207] on div at bounding box center [32, 207] width 18 height 17
click at [29, 208] on icon at bounding box center [30, 206] width 7 height 7
click at [0, 0] on input "checkbox" at bounding box center [0, 0] width 0 height 0
click at [32, 208] on icon at bounding box center [30, 206] width 7 height 7
click at [0, 0] on input "checkbox" at bounding box center [0, 0] width 0 height 0
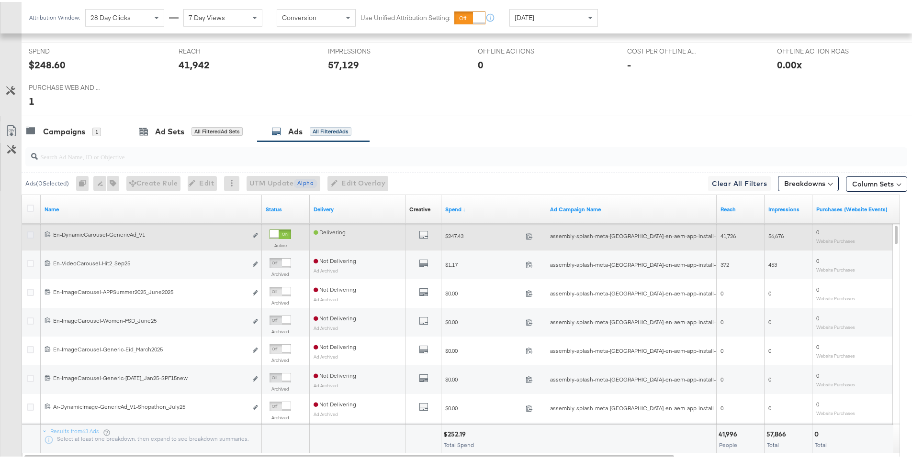
click at [32, 234] on icon at bounding box center [30, 233] width 7 height 7
click at [0, 0] on input "checkbox" at bounding box center [0, 0] width 0 height 0
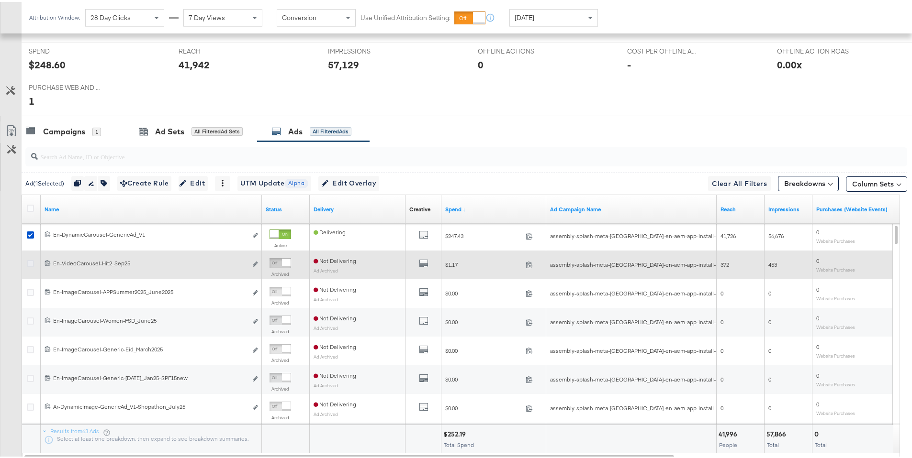
click at [30, 262] on icon at bounding box center [30, 261] width 7 height 7
click at [0, 0] on input "checkbox" at bounding box center [0, 0] width 0 height 0
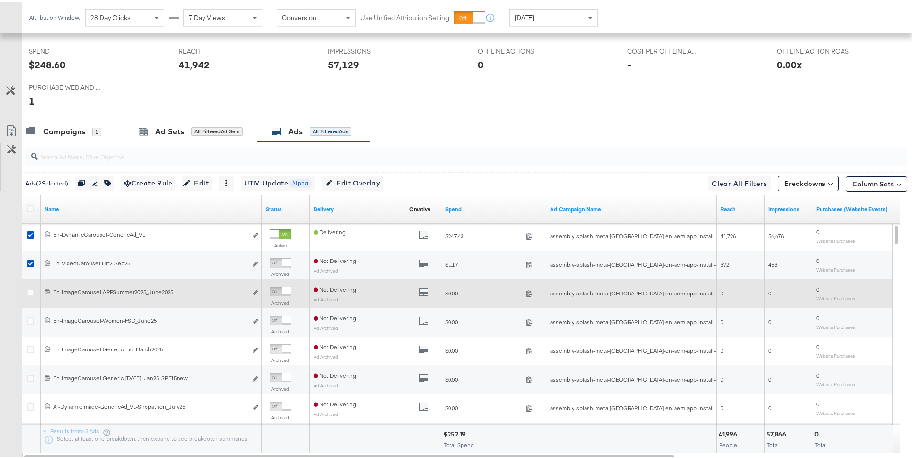
drag, startPoint x: 28, startPoint y: 291, endPoint x: 29, endPoint y: 297, distance: 5.8
click at [28, 291] on icon at bounding box center [30, 290] width 7 height 7
click at [0, 0] on input "checkbox" at bounding box center [0, 0] width 0 height 0
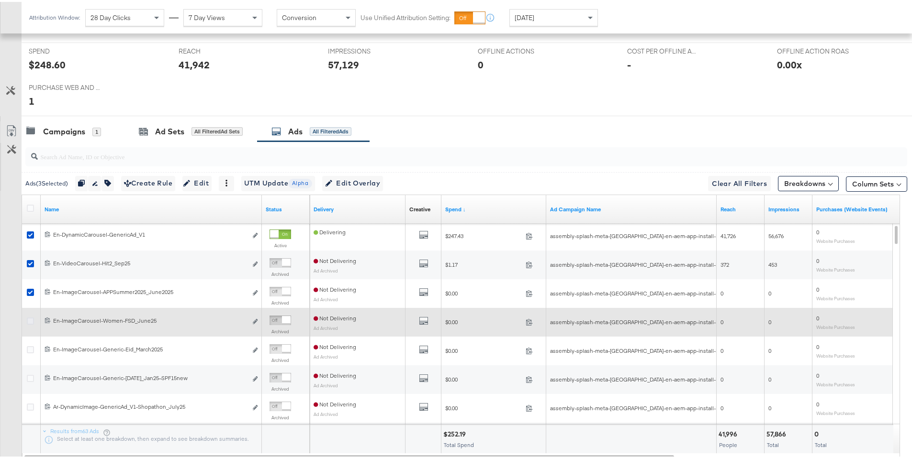
click at [28, 320] on icon at bounding box center [30, 319] width 7 height 7
click at [0, 0] on input "checkbox" at bounding box center [0, 0] width 0 height 0
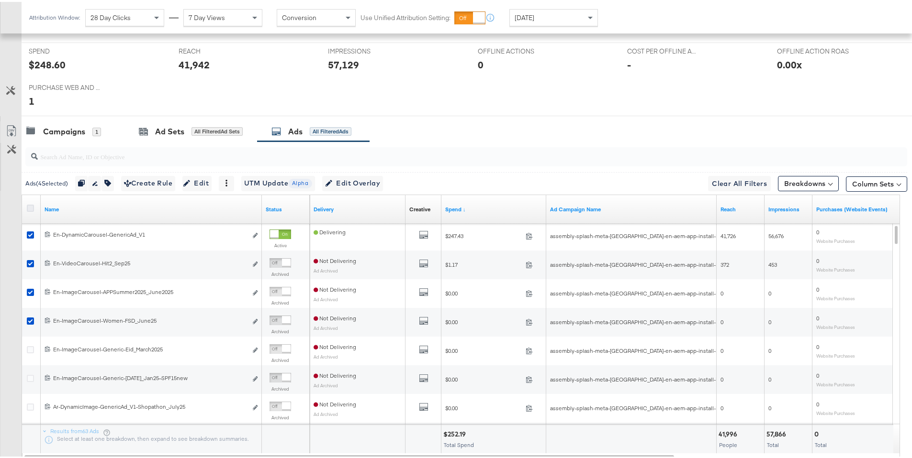
click at [31, 204] on icon at bounding box center [30, 206] width 7 height 7
click at [0, 0] on input "checkbox" at bounding box center [0, 0] width 0 height 0
click at [31, 204] on icon at bounding box center [30, 206] width 7 height 7
click at [0, 0] on input "checkbox" at bounding box center [0, 0] width 0 height 0
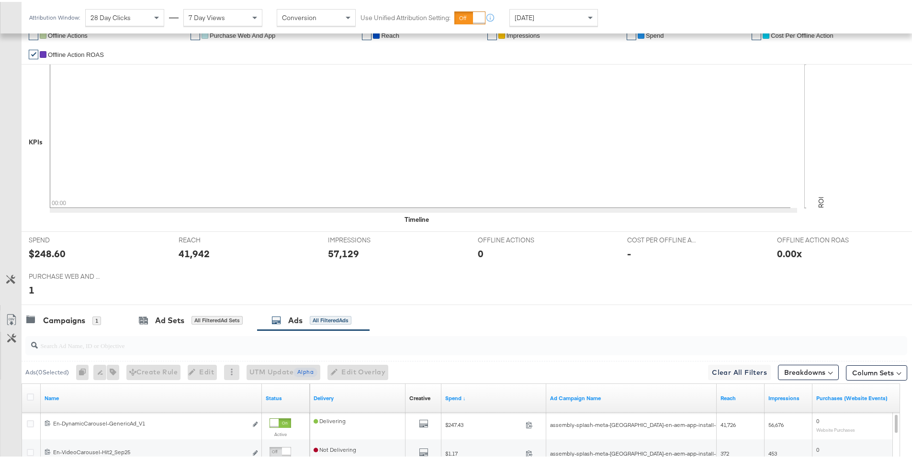
scroll to position [442, 0]
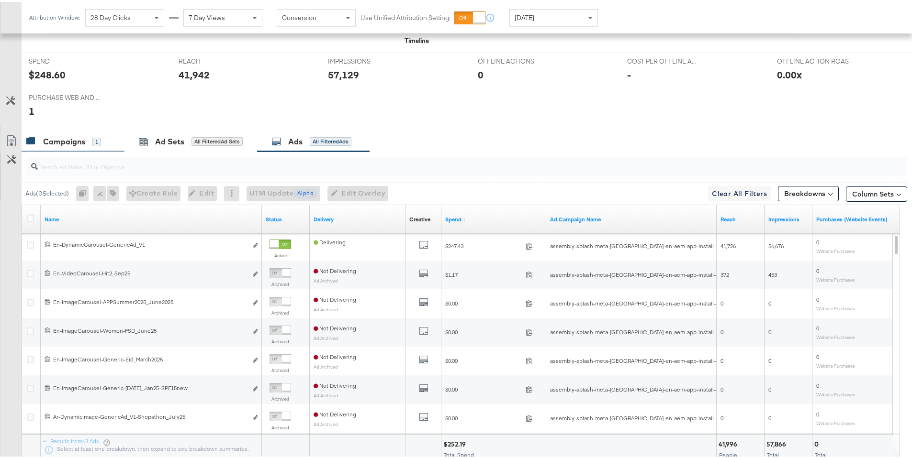
click at [81, 145] on div "Campaigns" at bounding box center [64, 139] width 42 height 11
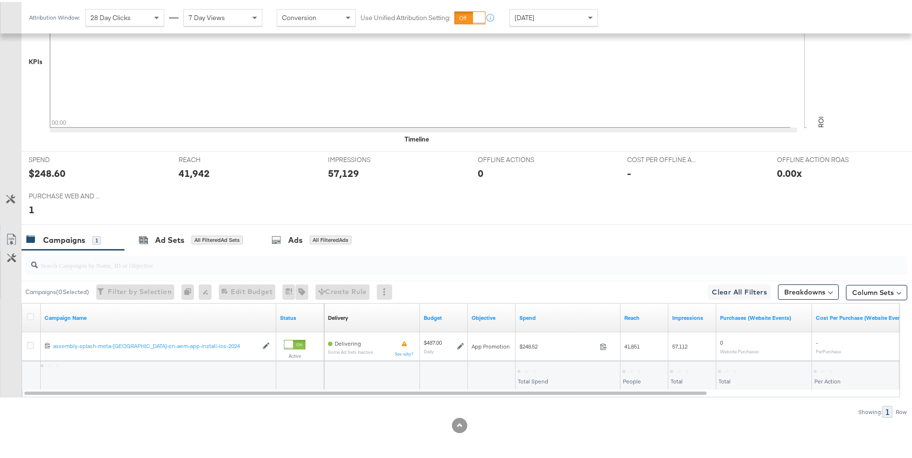
scroll to position [344, 0]
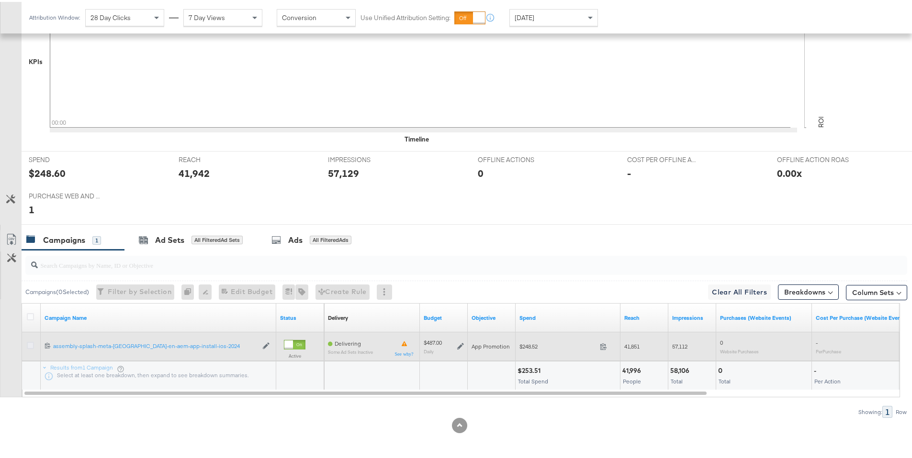
click at [31, 345] on icon at bounding box center [30, 343] width 7 height 7
click at [0, 0] on input "checkbox" at bounding box center [0, 0] width 0 height 0
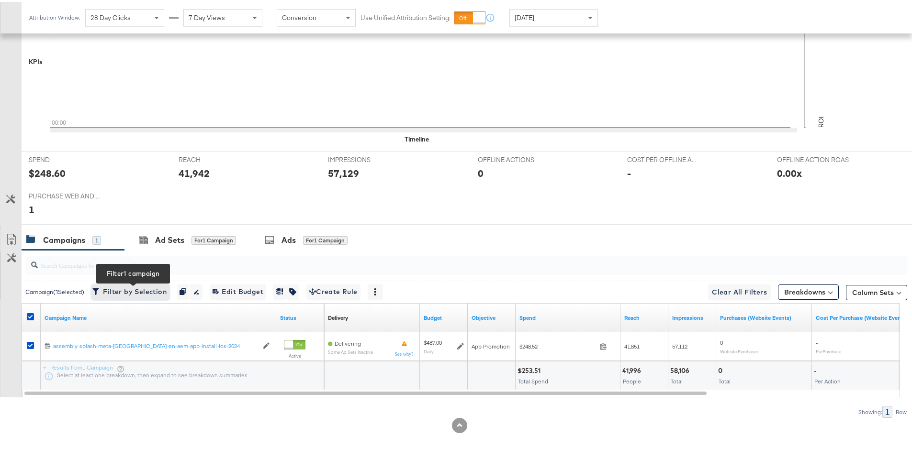
click at [124, 293] on span "Filter by Selection Filter 1 campaign" at bounding box center [130, 290] width 72 height 12
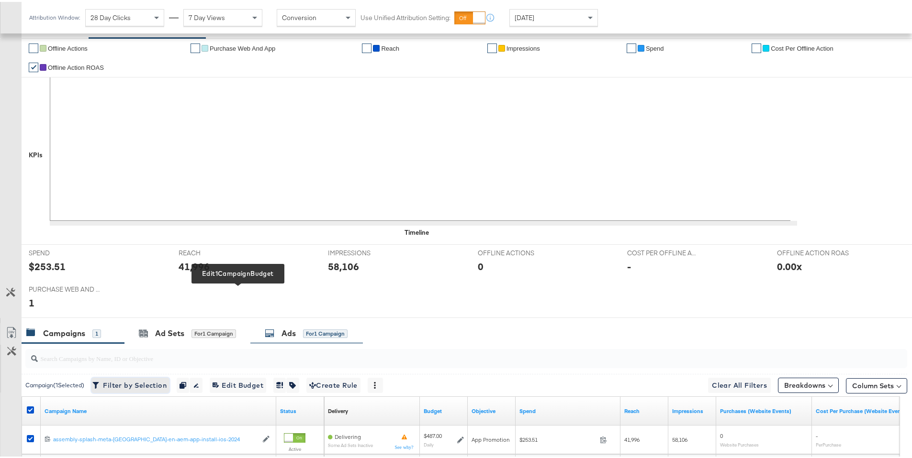
scroll to position [288, 0]
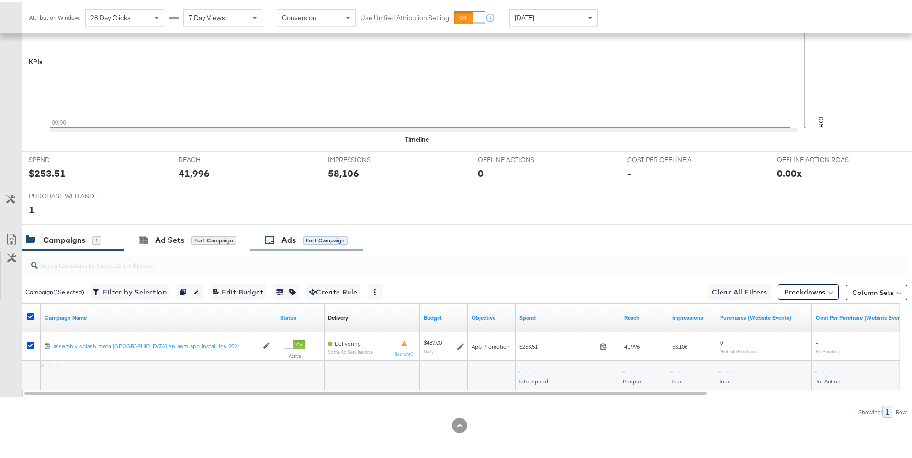
click at [326, 235] on div "for 1 Campaign" at bounding box center [325, 238] width 45 height 9
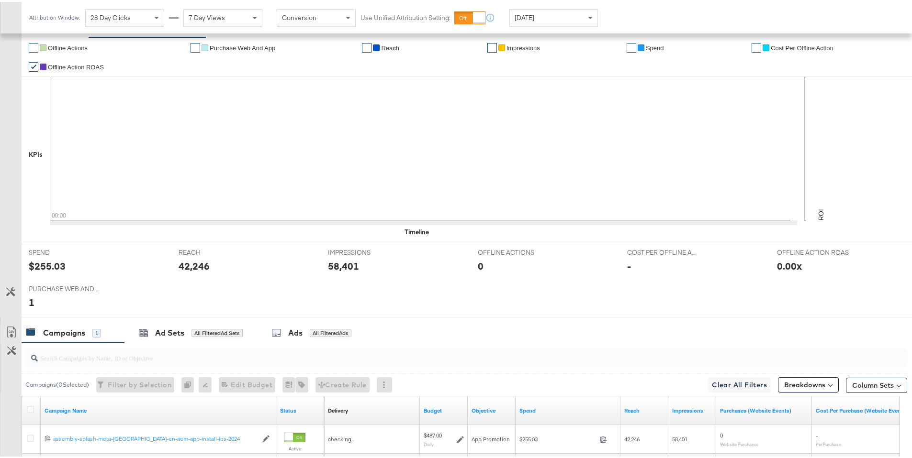
scroll to position [288, 0]
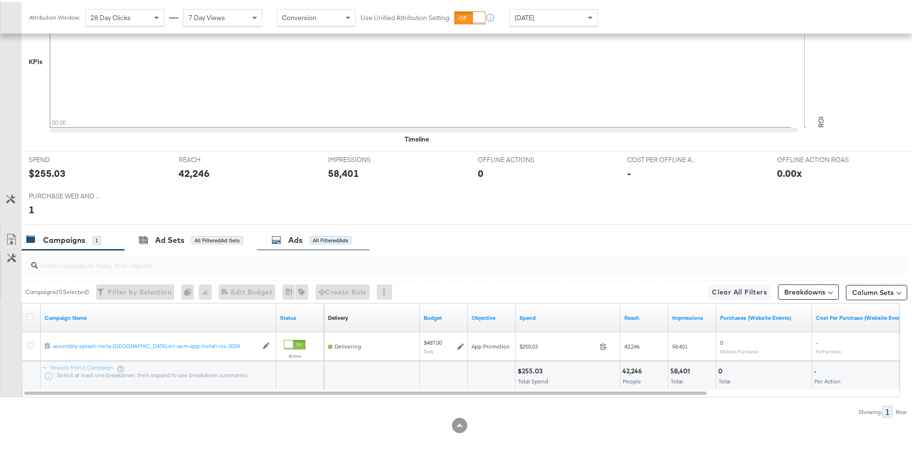
click at [295, 238] on div "Ads" at bounding box center [295, 238] width 14 height 11
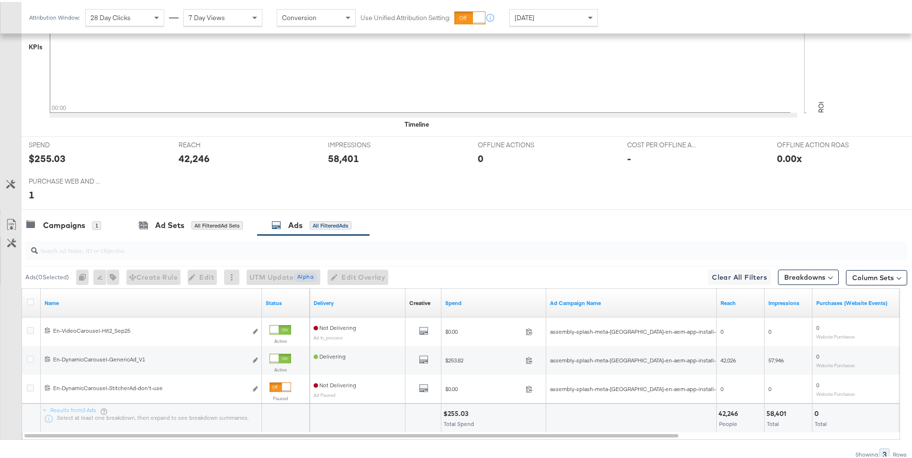
scroll to position [310, 0]
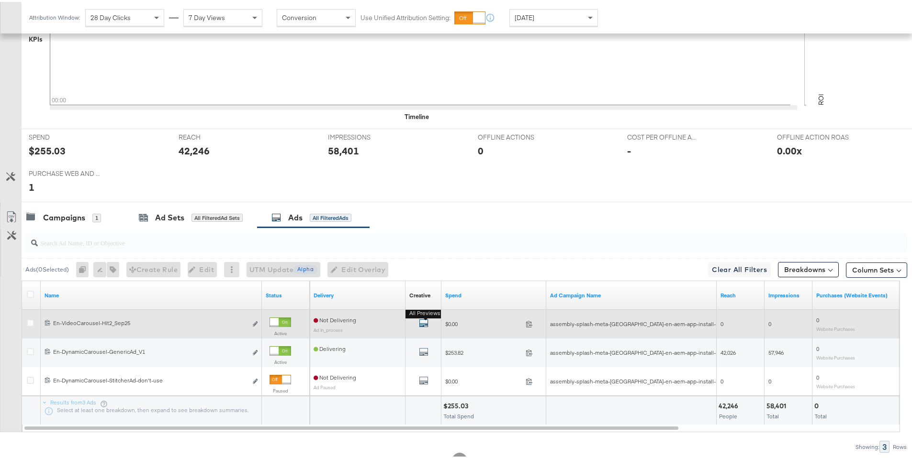
click at [420, 322] on icon "default" at bounding box center [424, 322] width 10 height 10
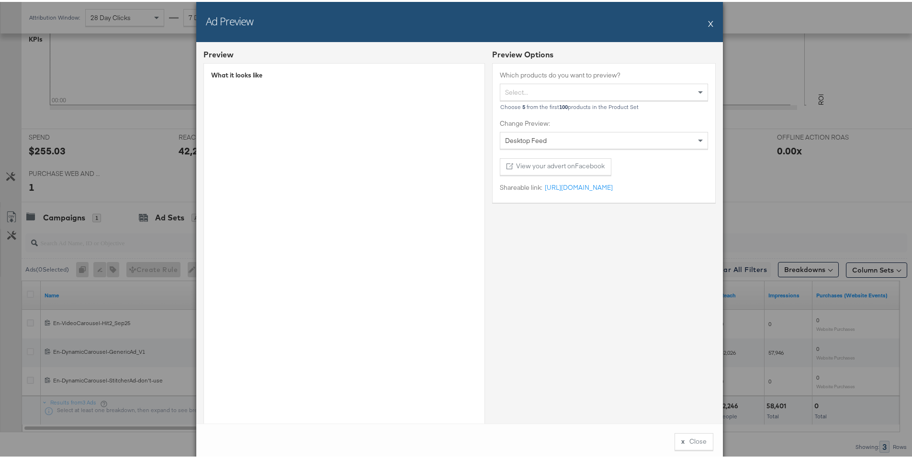
click at [708, 23] on button "X" at bounding box center [710, 21] width 5 height 19
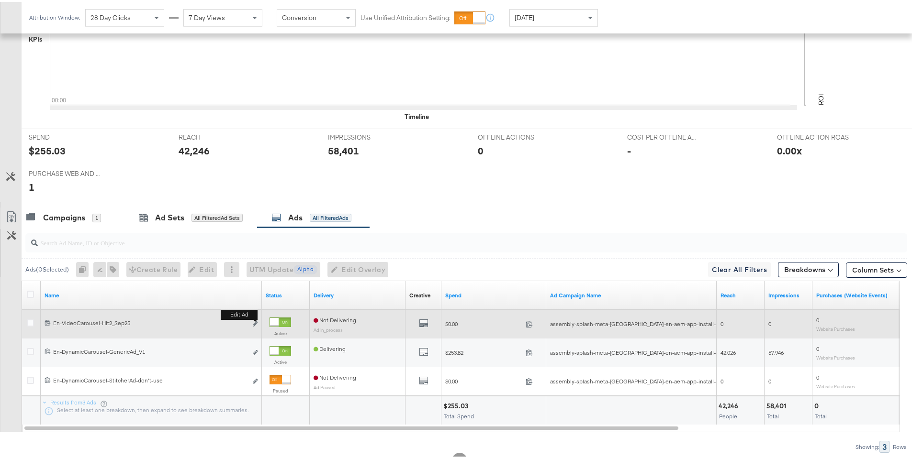
click at [257, 319] on button "Edit ad" at bounding box center [255, 323] width 6 height 10
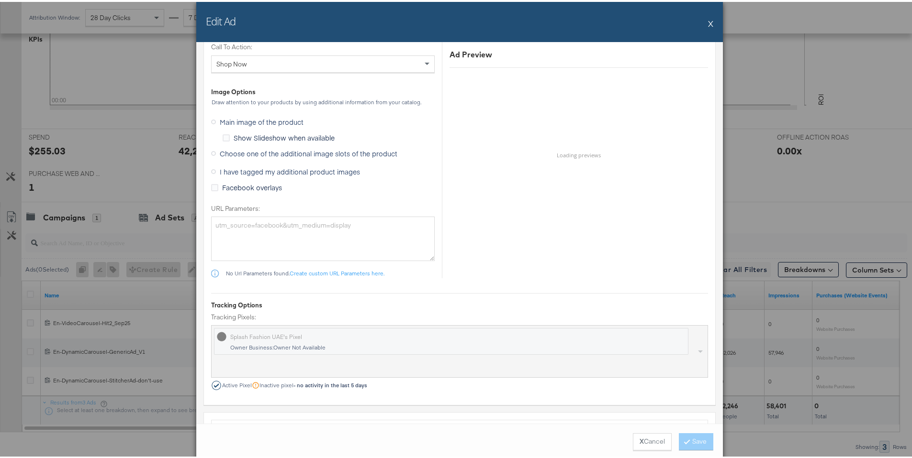
scroll to position [1109, 0]
click at [301, 150] on span "Choose one of the additional image slots of the product" at bounding box center [309, 150] width 178 height 10
click at [0, 0] on input "Choose one of the additional image slots of the product" at bounding box center [0, 0] width 0 height 0
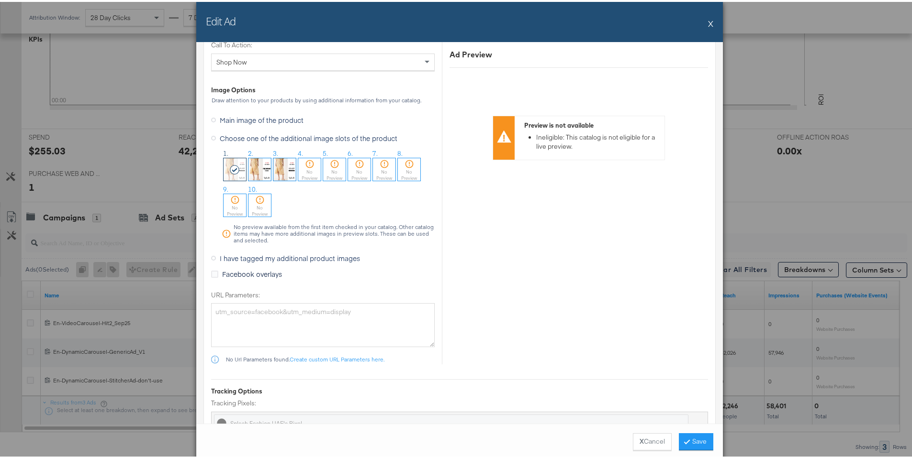
click at [708, 24] on button "X" at bounding box center [710, 21] width 5 height 19
